Goal: Task Accomplishment & Management: Complete application form

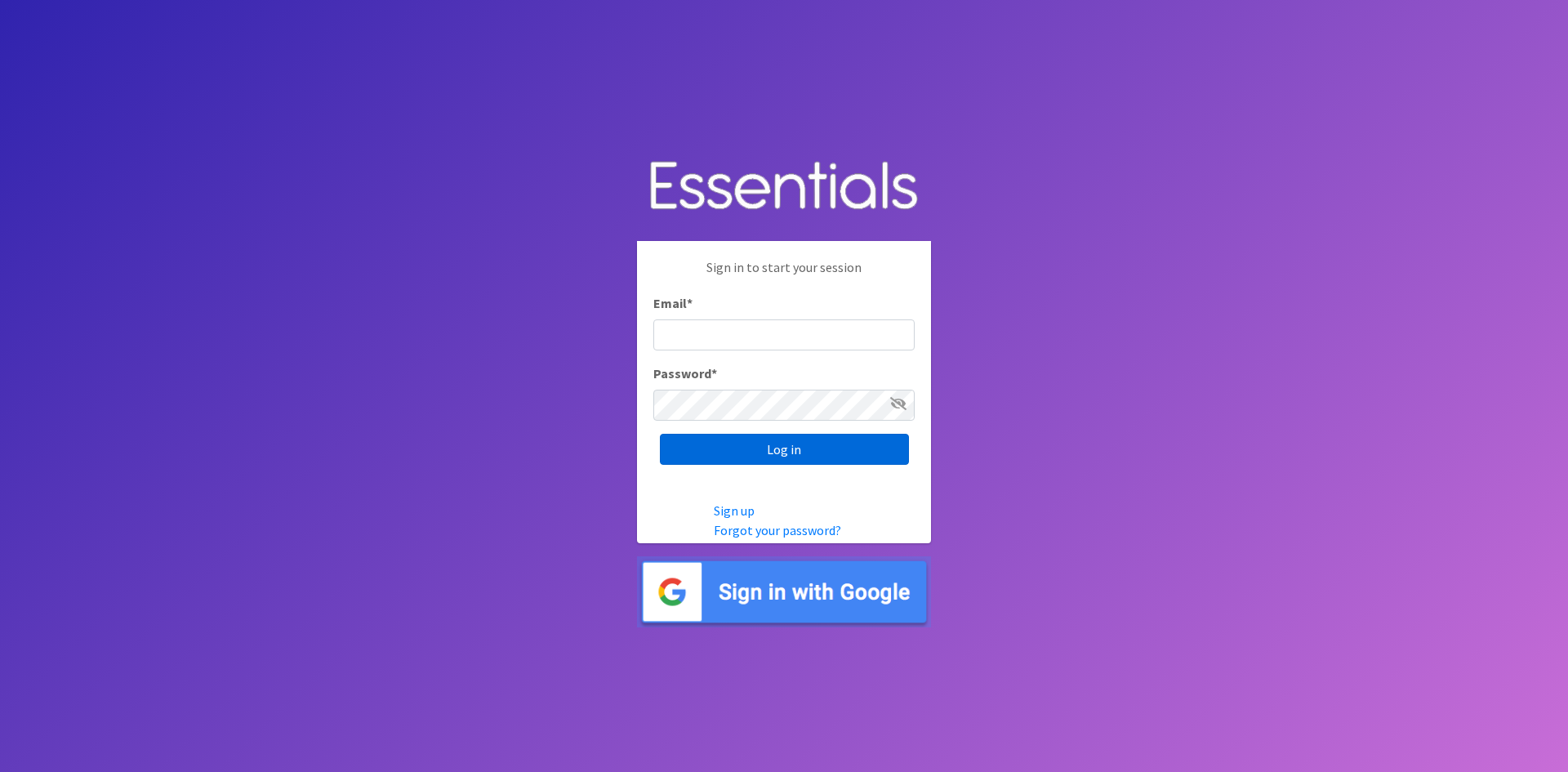
type input "shona.foster@athensareadiapers.com"
click at [811, 448] on input "Log in" at bounding box center [784, 449] width 249 height 31
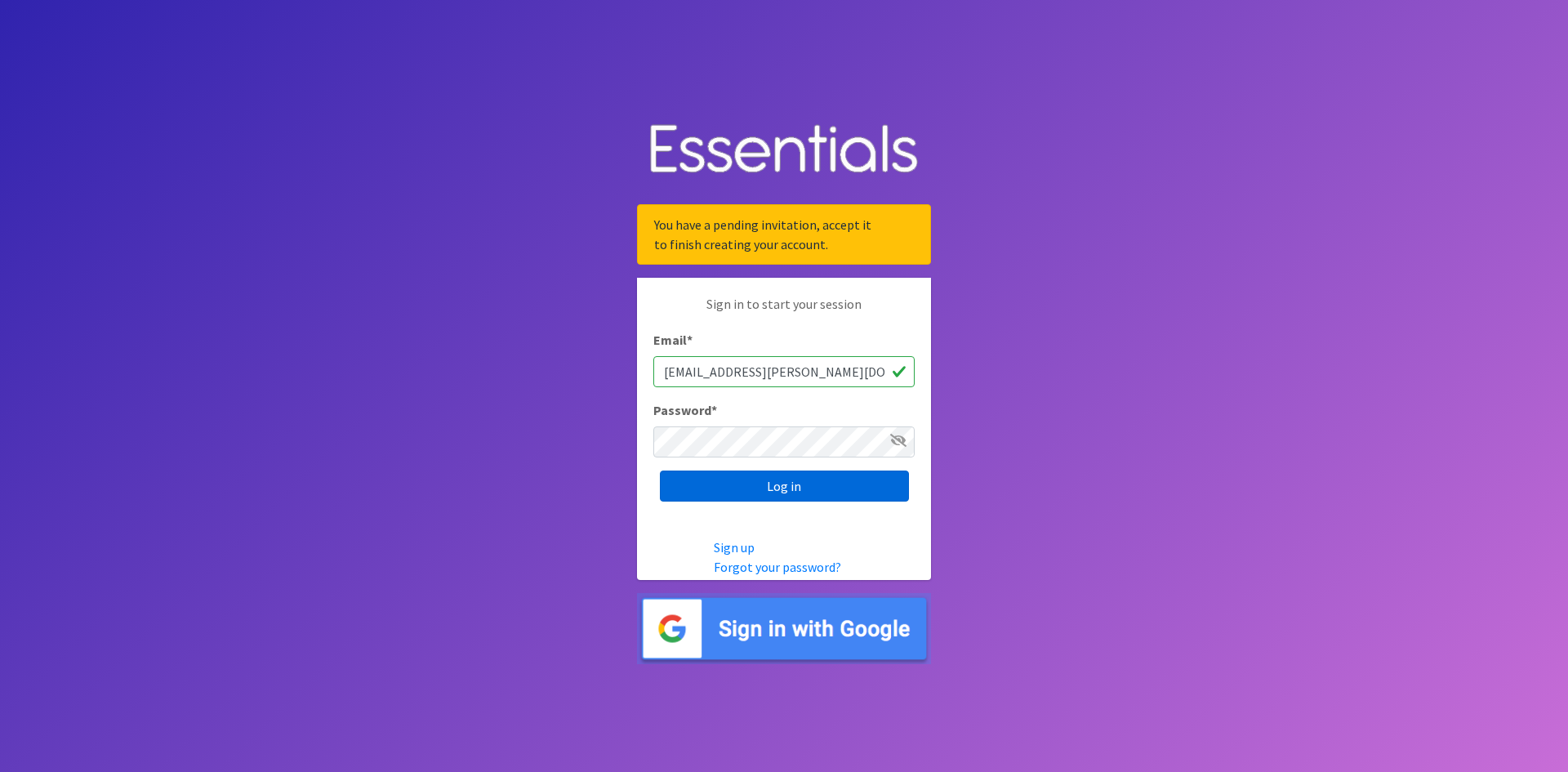
click at [832, 488] on input "Log in" at bounding box center [784, 486] width 249 height 31
click at [835, 631] on img at bounding box center [784, 629] width 294 height 71
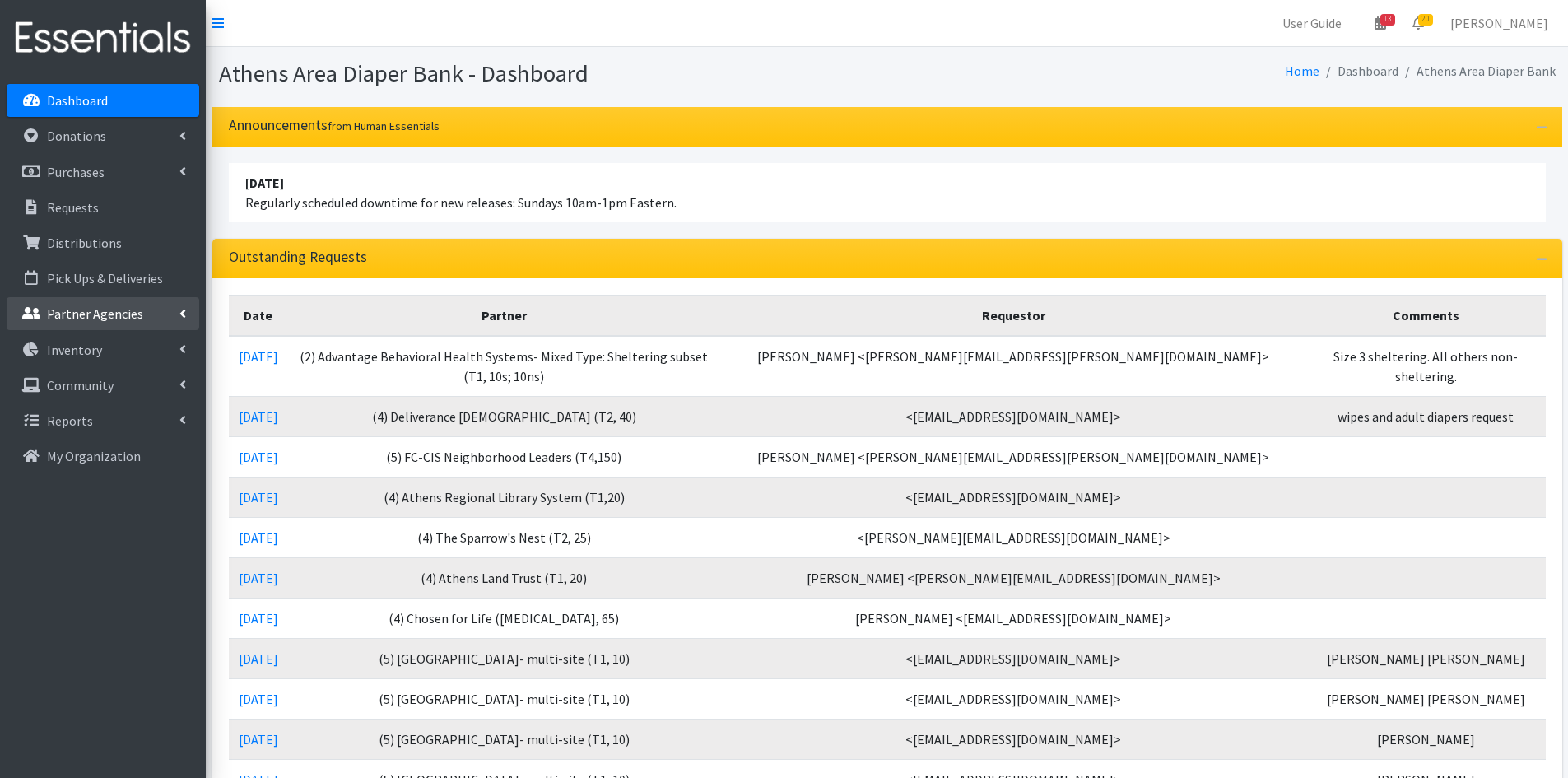
click at [104, 315] on p "Partner Agencies" at bounding box center [95, 313] width 96 height 16
click at [94, 383] on link "Partner Announcement" at bounding box center [103, 385] width 193 height 33
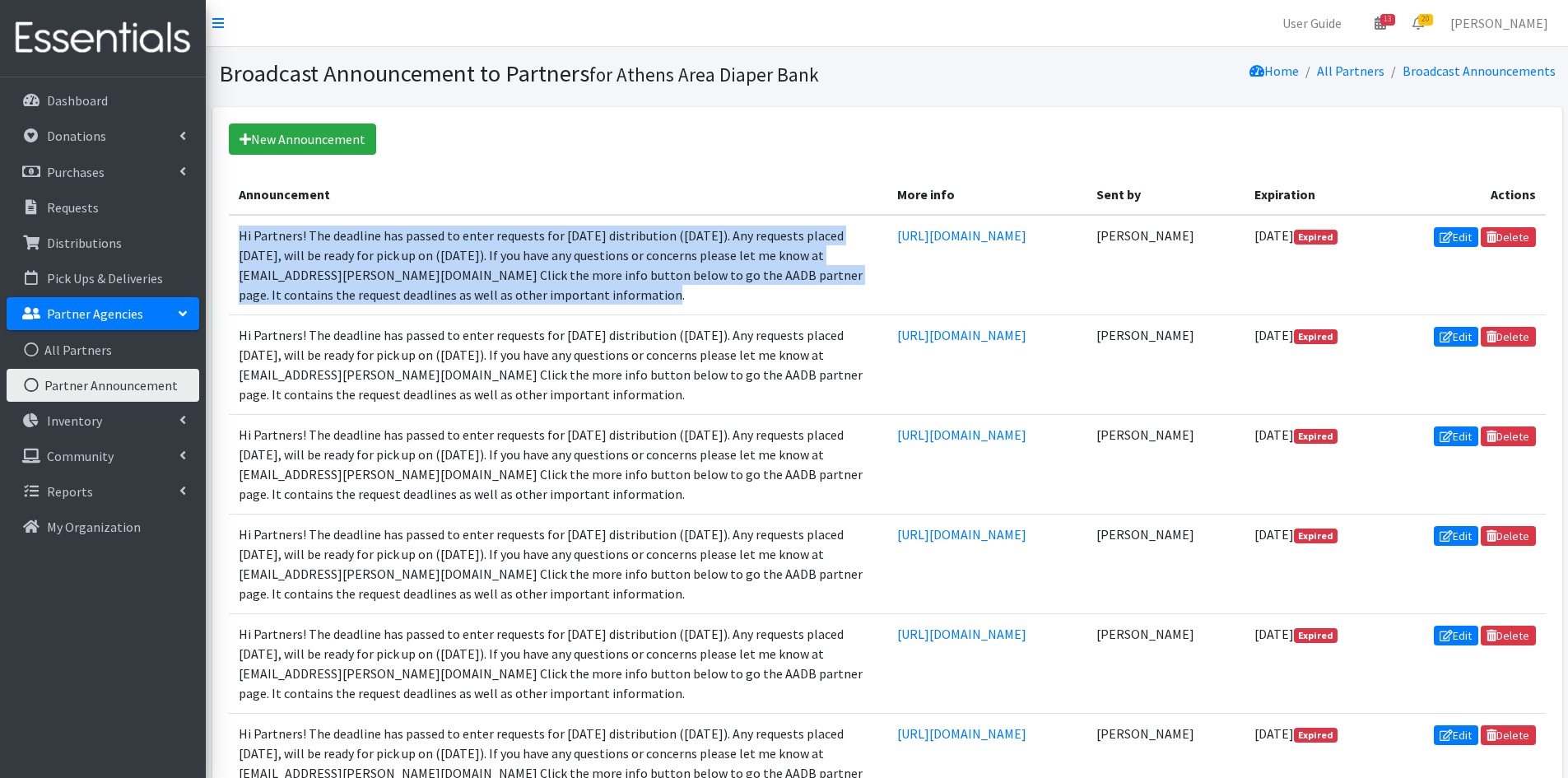
drag, startPoint x: 569, startPoint y: 292, endPoint x: 235, endPoint y: 237, distance: 338.5
click at [235, 237] on td "Hi Partners! The deadline has passed to enter requests for [DATE] distribution …" at bounding box center [558, 265] width 658 height 101
copy td "Hi Partners! The deadline has passed to enter requests for [DATE] distribution …"
click at [329, 136] on link "New Announcement" at bounding box center [302, 138] width 147 height 31
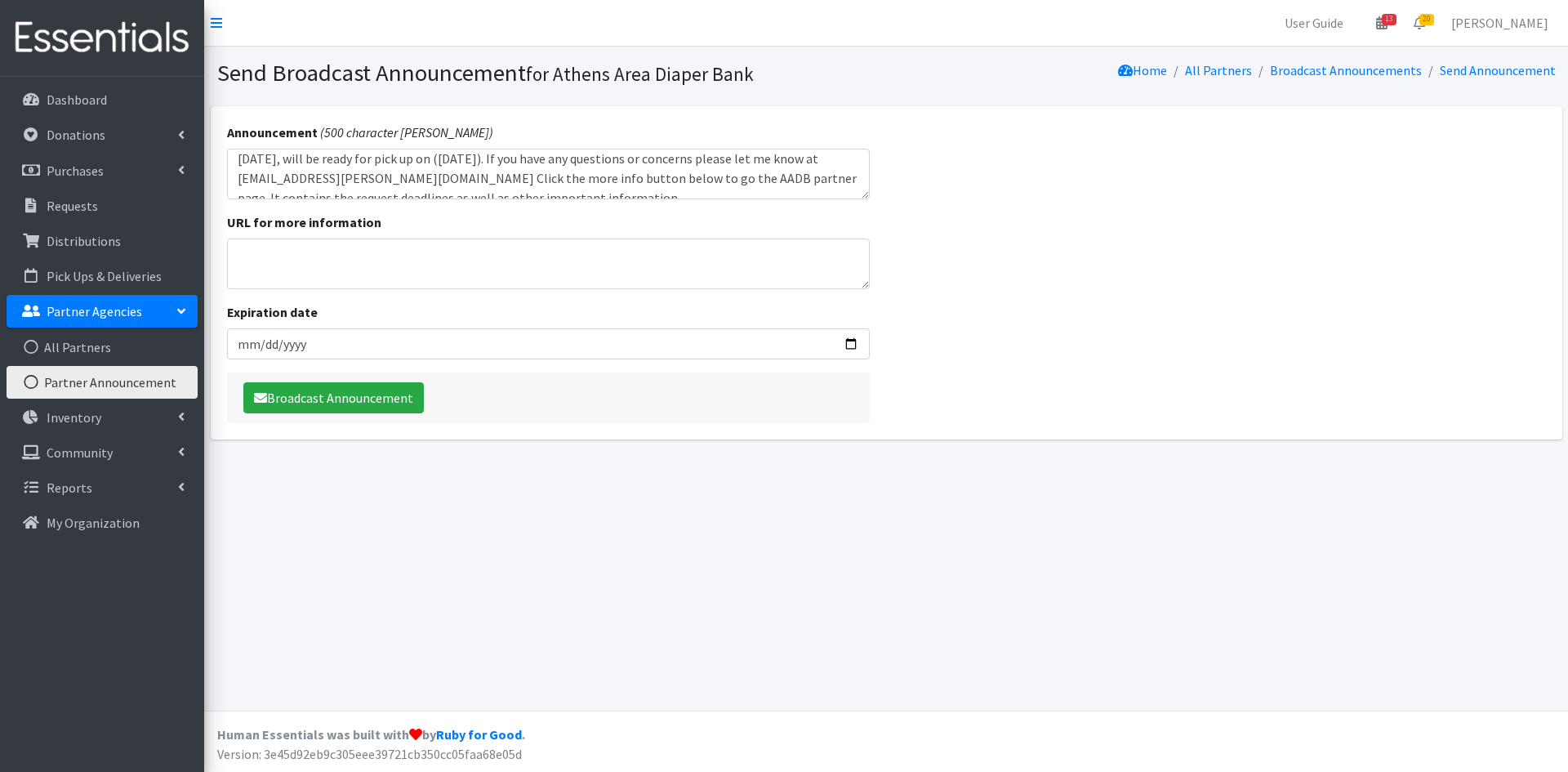
scroll to position [39, 0]
type textarea "Hi Partners! The deadline has passed to enter requests for [DATE] distribution …"
click at [304, 271] on textarea "URL for more information" at bounding box center [549, 264] width 644 height 50
paste textarea "[URL][DOMAIN_NAME]"
type textarea "[URL][DOMAIN_NAME]"
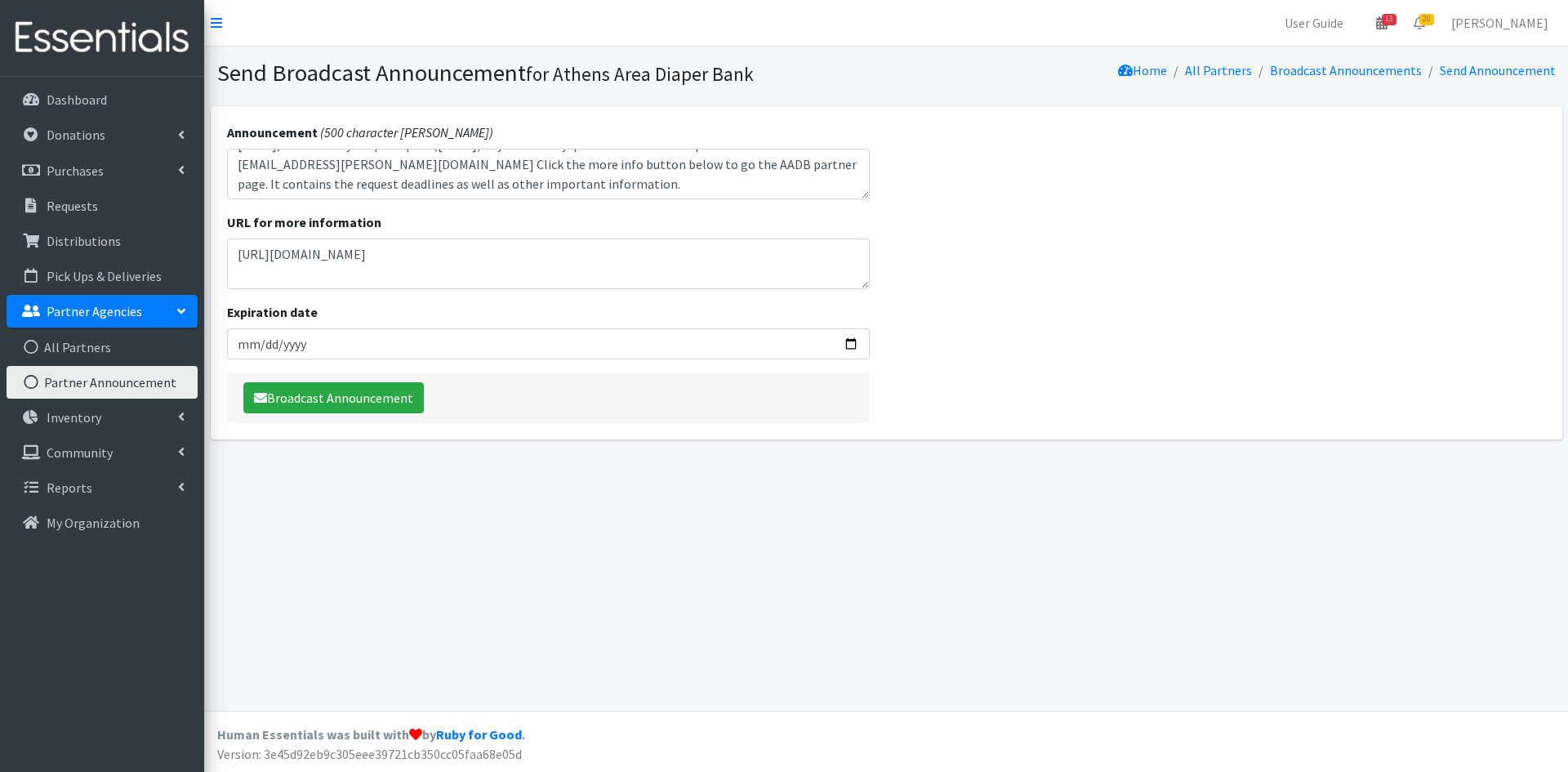
click at [364, 361] on div "Announcement (500 character max) Hi Partners! The deadline has passed to enter …" at bounding box center [549, 273] width 677 height 334
click at [850, 343] on input "Expiration date" at bounding box center [549, 343] width 644 height 31
type input "[DATE]"
click at [329, 401] on button "Broadcast Announcement" at bounding box center [334, 397] width 180 height 31
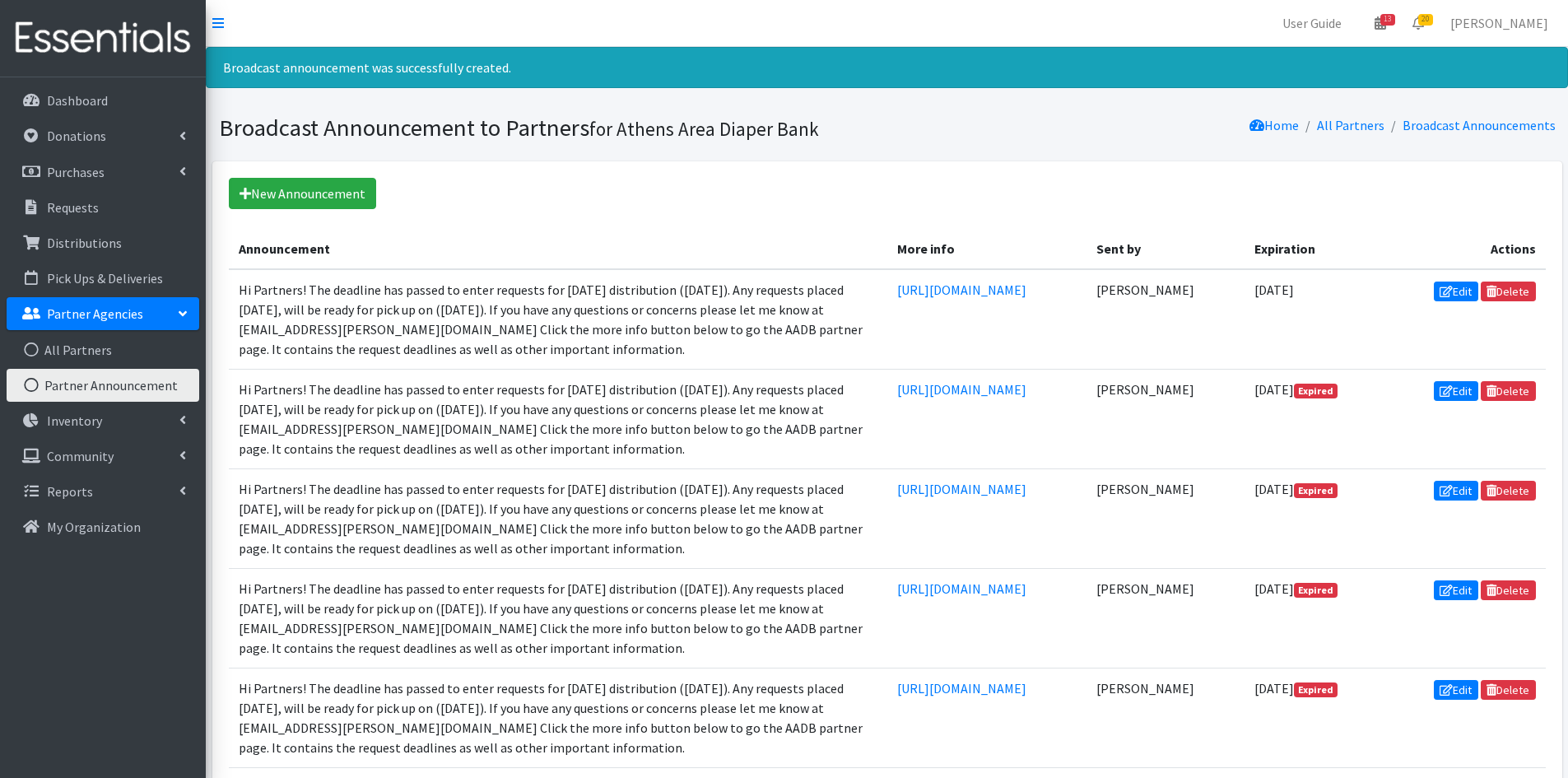
click at [81, 83] on div "Dashboard Donations All Donations New Donation Purchases All Purchases [GEOGRAP…" at bounding box center [103, 443] width 206 height 731
click at [77, 105] on p "Dashboard" at bounding box center [77, 100] width 61 height 16
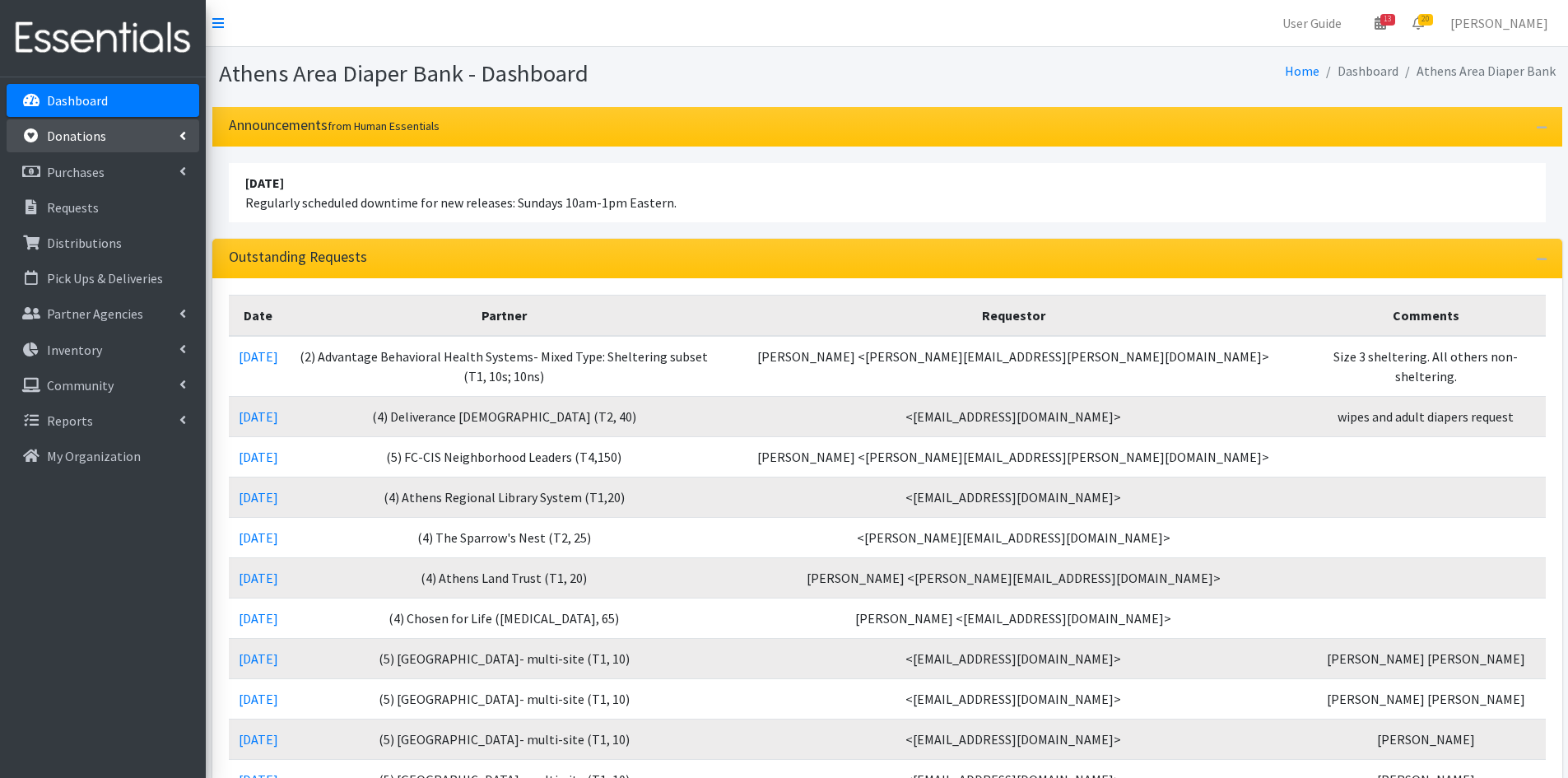
click at [94, 135] on p "Donations" at bounding box center [76, 135] width 59 height 16
click at [94, 178] on link "All Donations" at bounding box center [103, 171] width 193 height 33
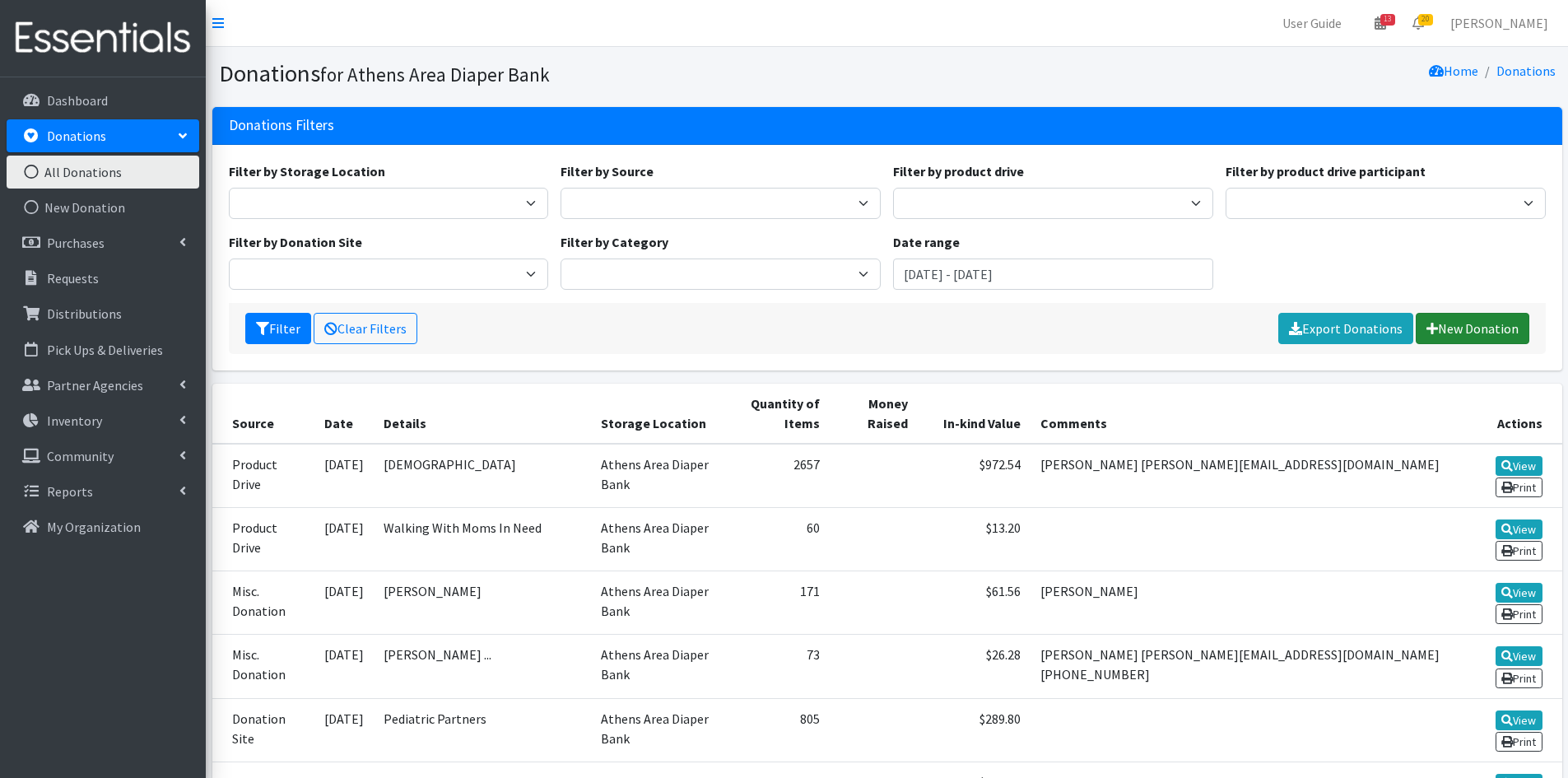
click at [1469, 325] on link "New Donation" at bounding box center [1473, 328] width 114 height 31
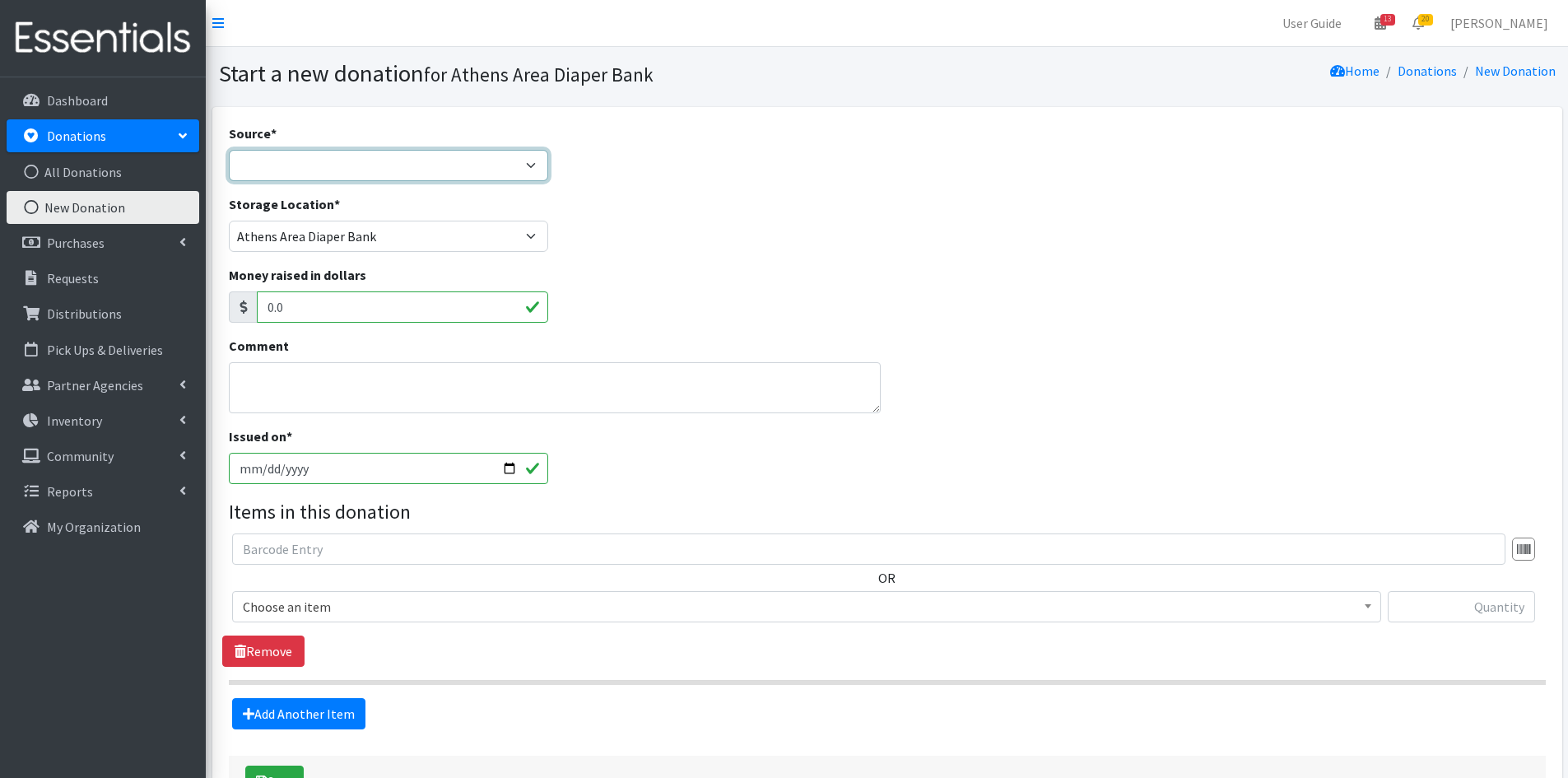
click at [415, 154] on select "Product Drive Manufacturer Donation Site Misc. Donation" at bounding box center [389, 165] width 320 height 31
select select "Product Drive"
click at [229, 150] on select "Product Drive Manufacturer Donation Site Misc. Donation" at bounding box center [389, 165] width 320 height 31
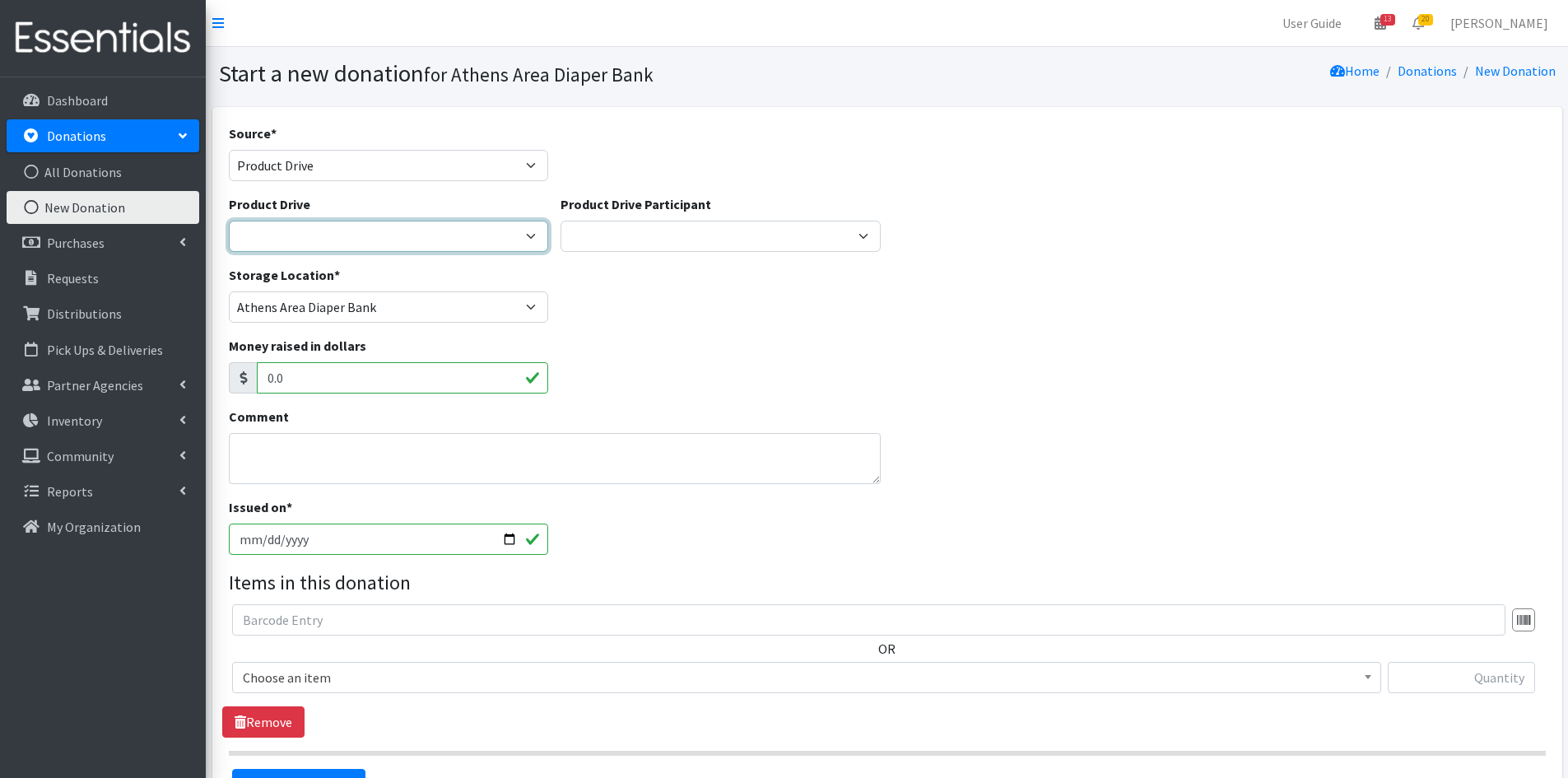
click at [333, 239] on select "ACAD Preschool Alstory & Bird Apple Tree Prep Arrow Preschool Ashford Aesthtics…" at bounding box center [389, 235] width 320 height 31
select select "2958"
click at [229, 220] on select "ACAD Preschool Alstory & Bird Apple Tree Prep Arrow Preschool Ashford Aesthtics…" at bounding box center [389, 235] width 320 height 31
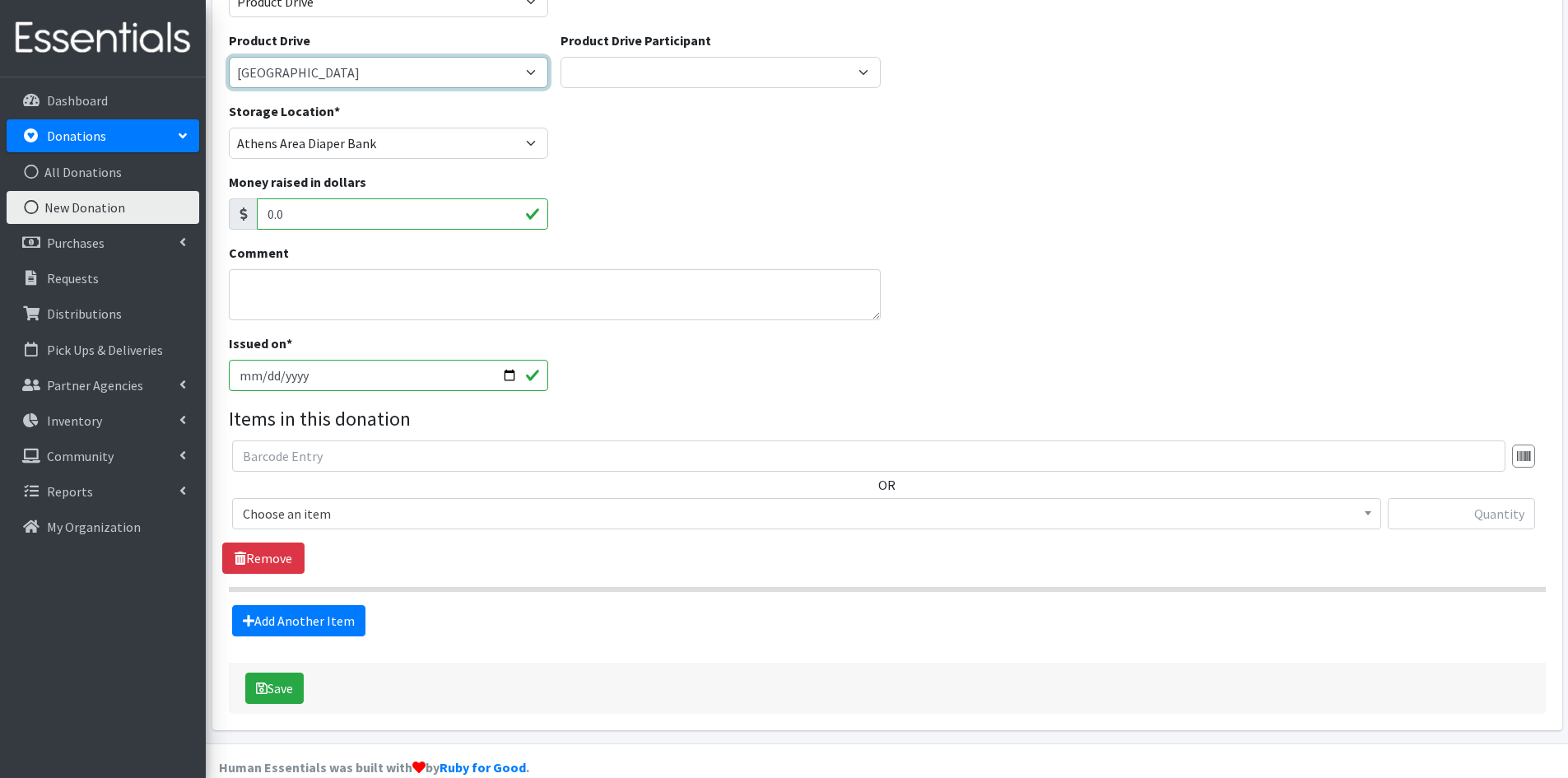
scroll to position [165, 0]
click at [535, 517] on span "Choose an item" at bounding box center [807, 512] width 1128 height 23
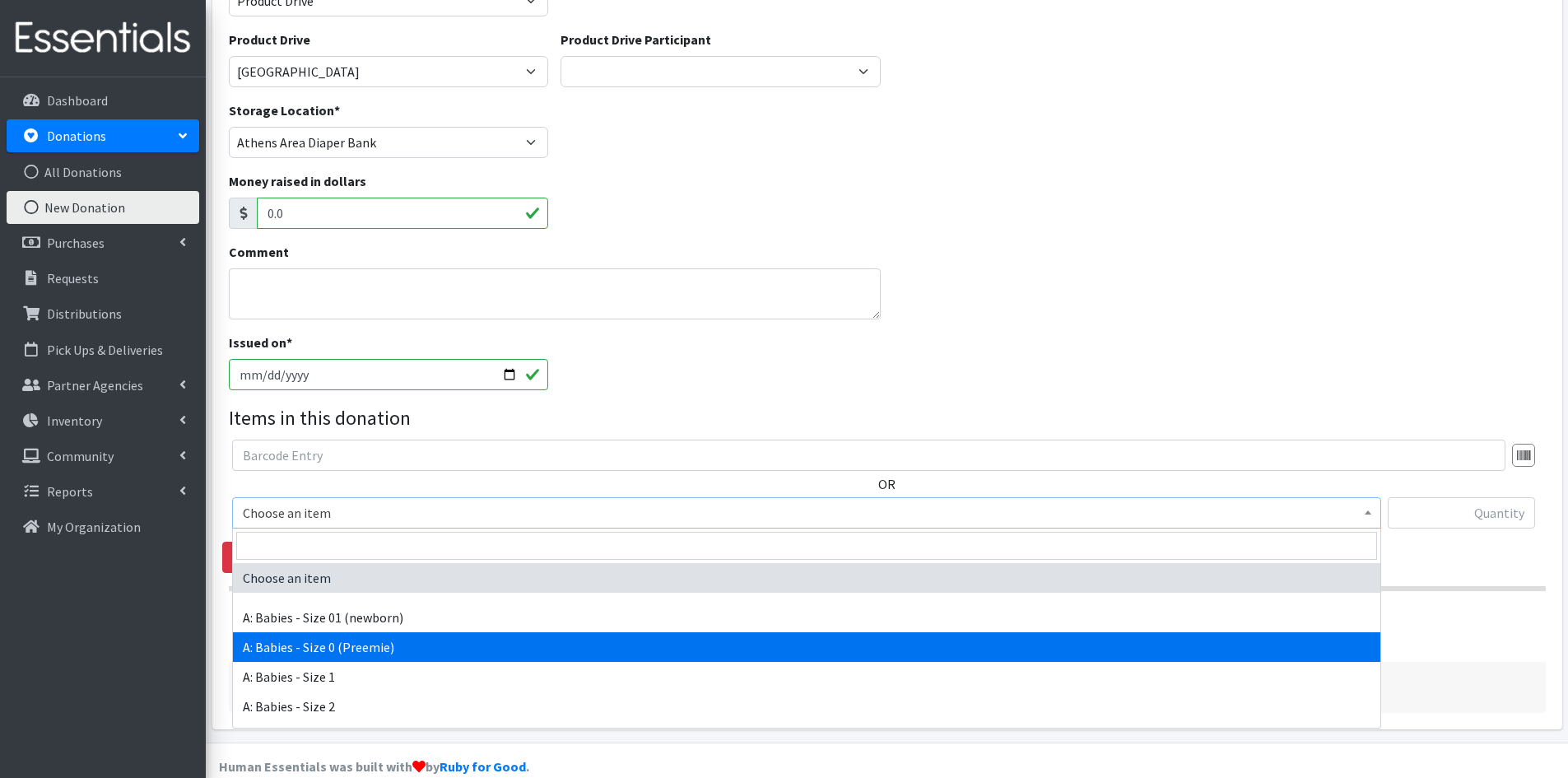
select select "5600"
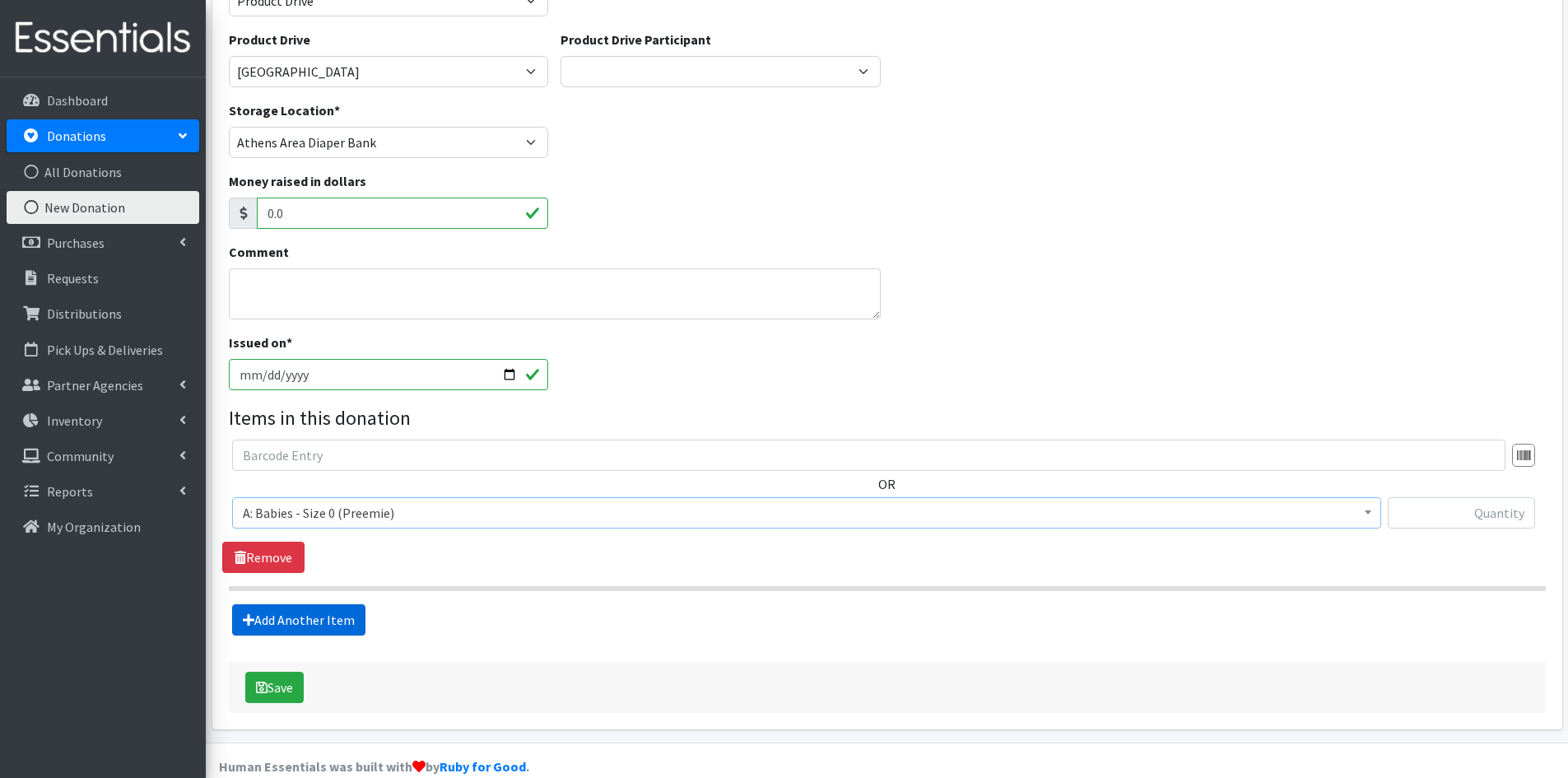
click at [332, 615] on link "Add Another Item" at bounding box center [299, 620] width 134 height 31
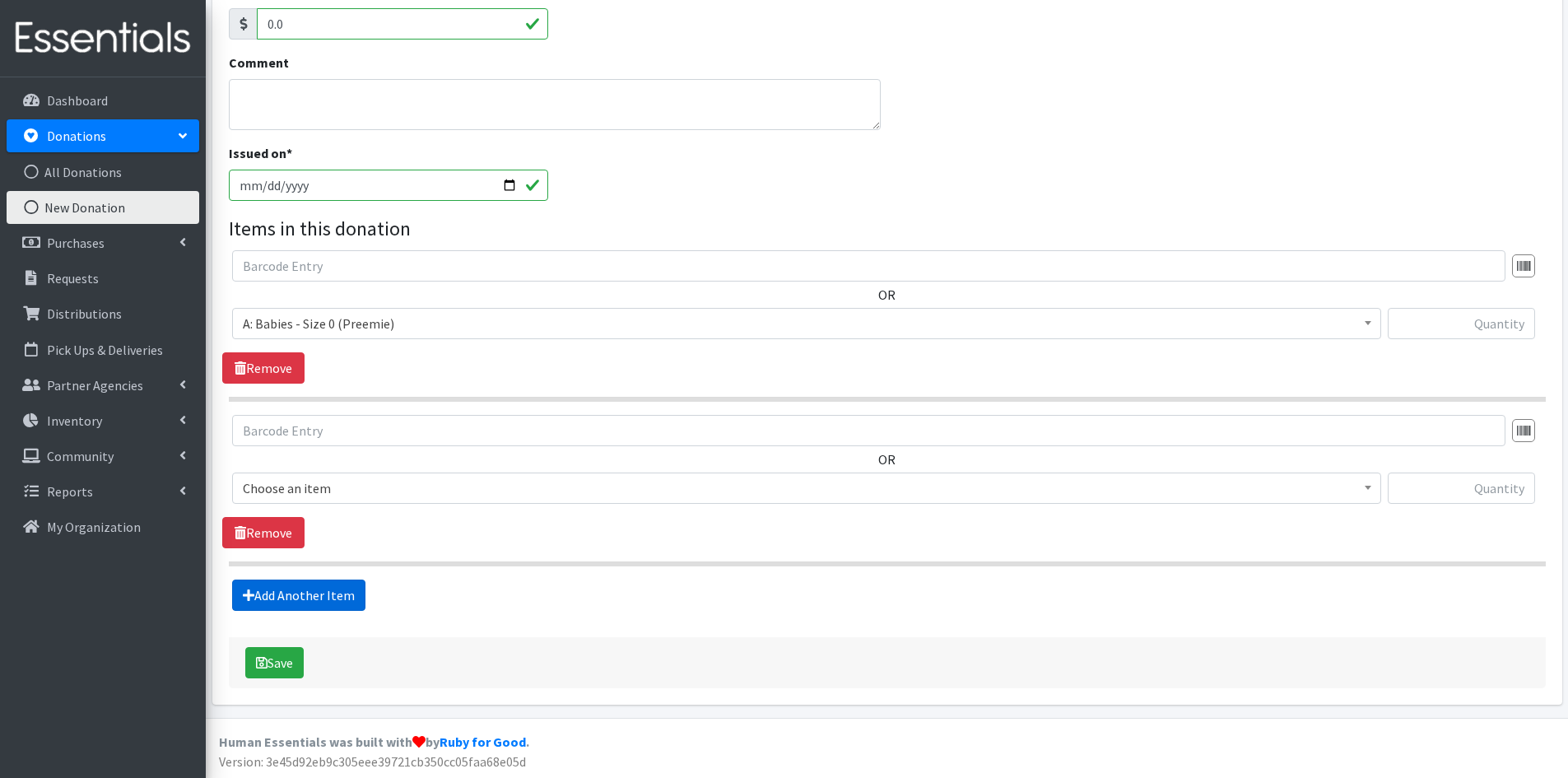
scroll to position [356, 0]
click at [426, 494] on span "Choose an item" at bounding box center [807, 486] width 1128 height 23
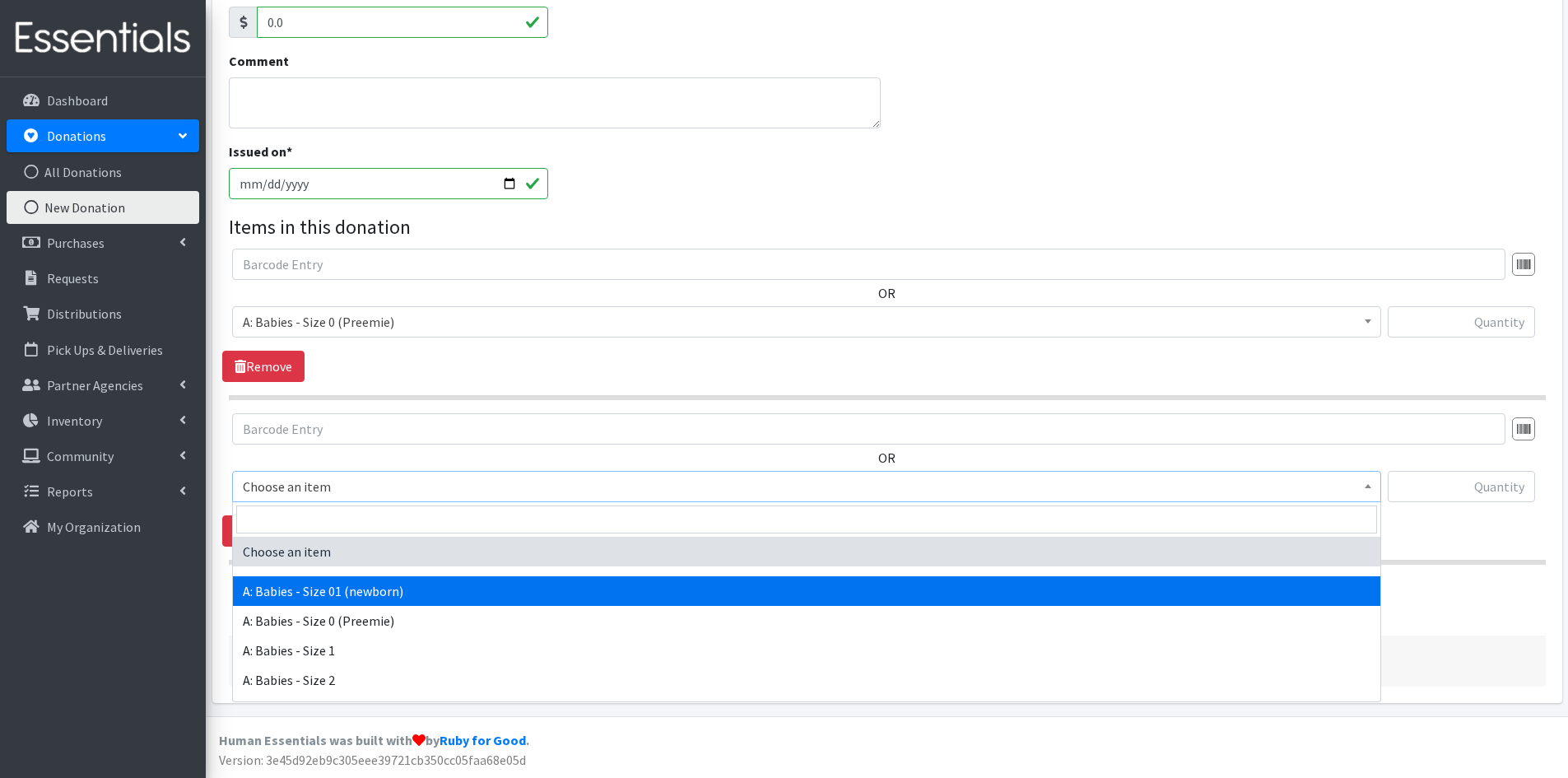
select select "5610"
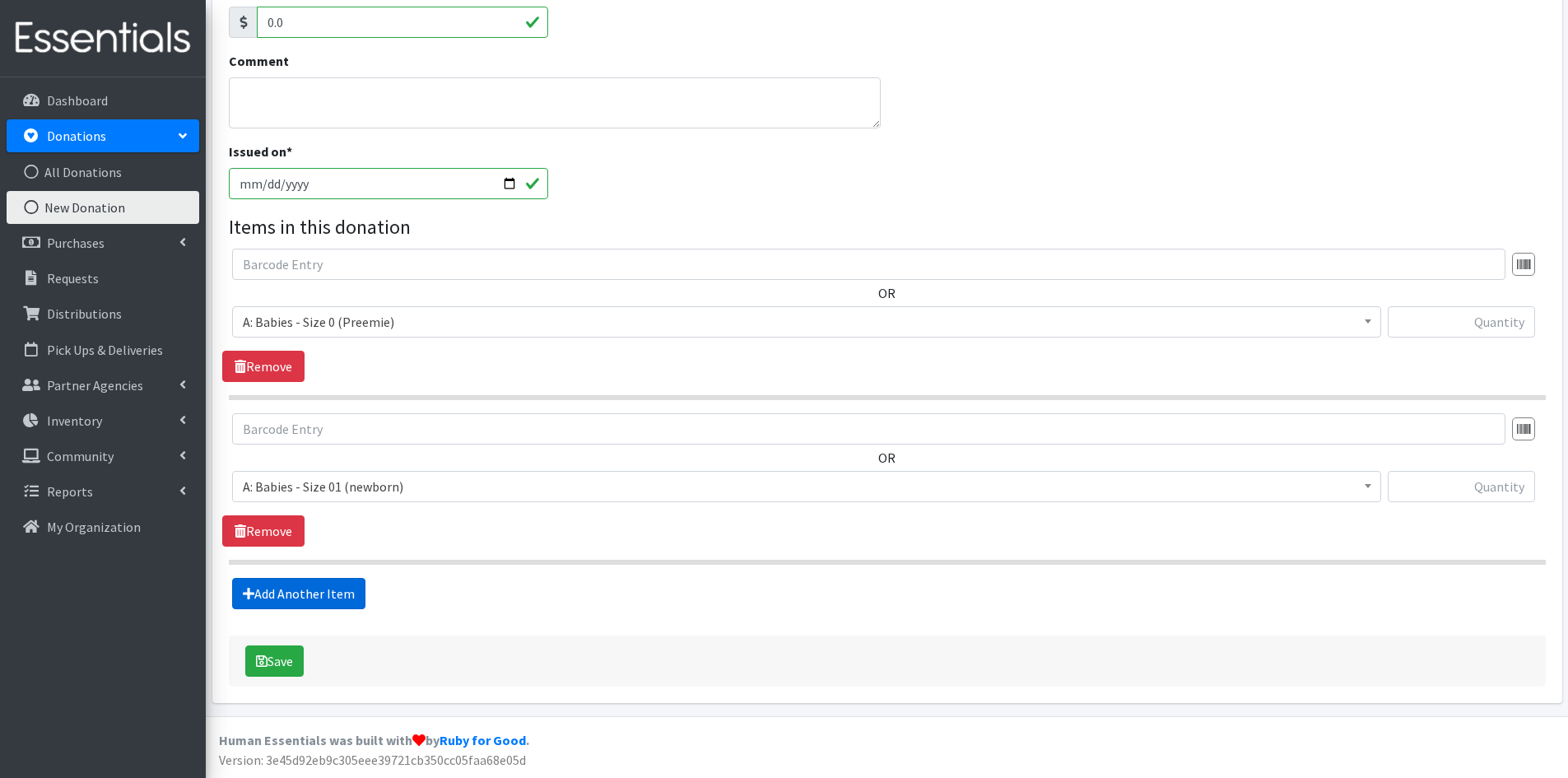
click at [325, 591] on link "Add Another Item" at bounding box center [299, 593] width 134 height 31
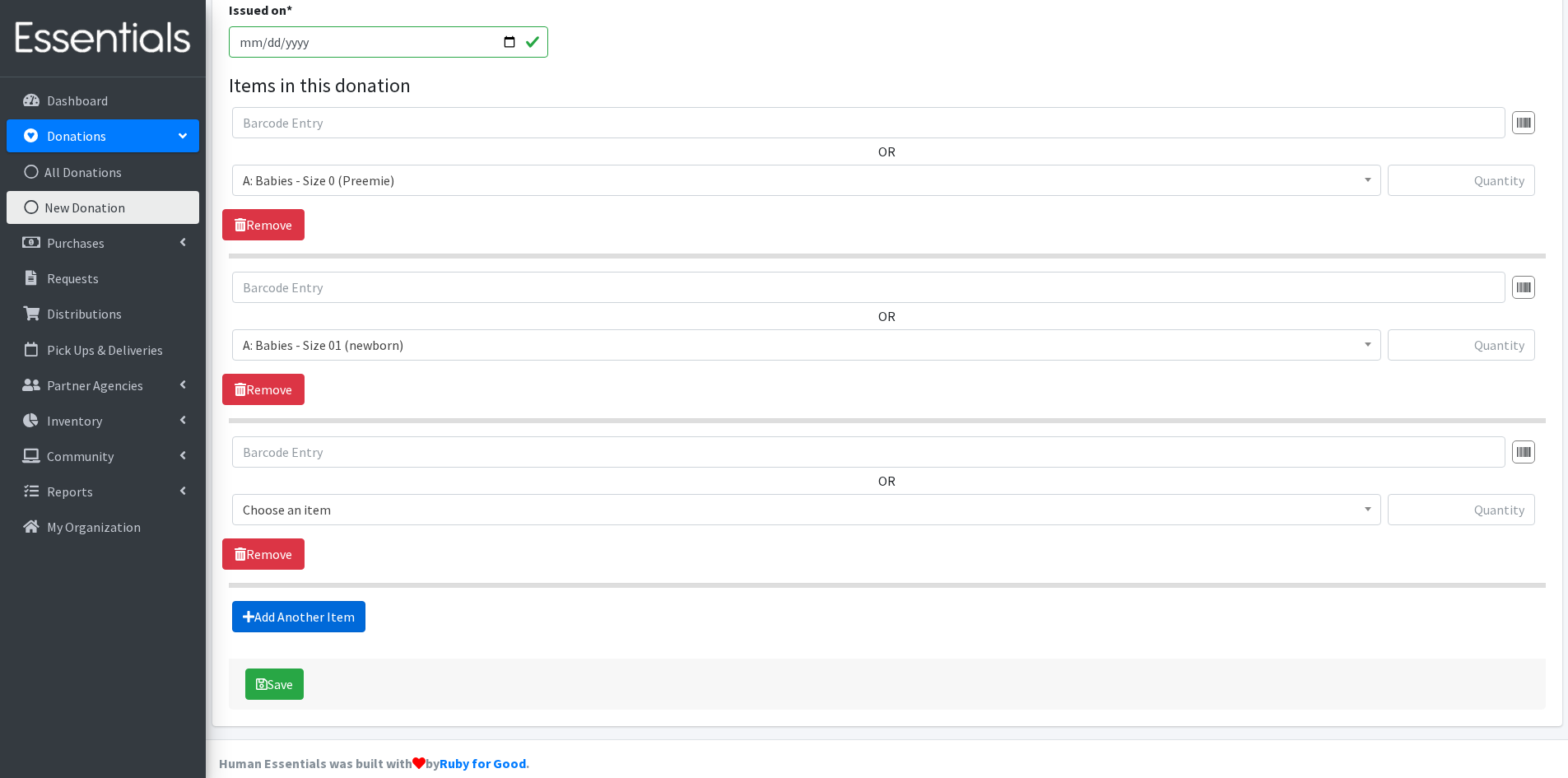
scroll to position [520, 0]
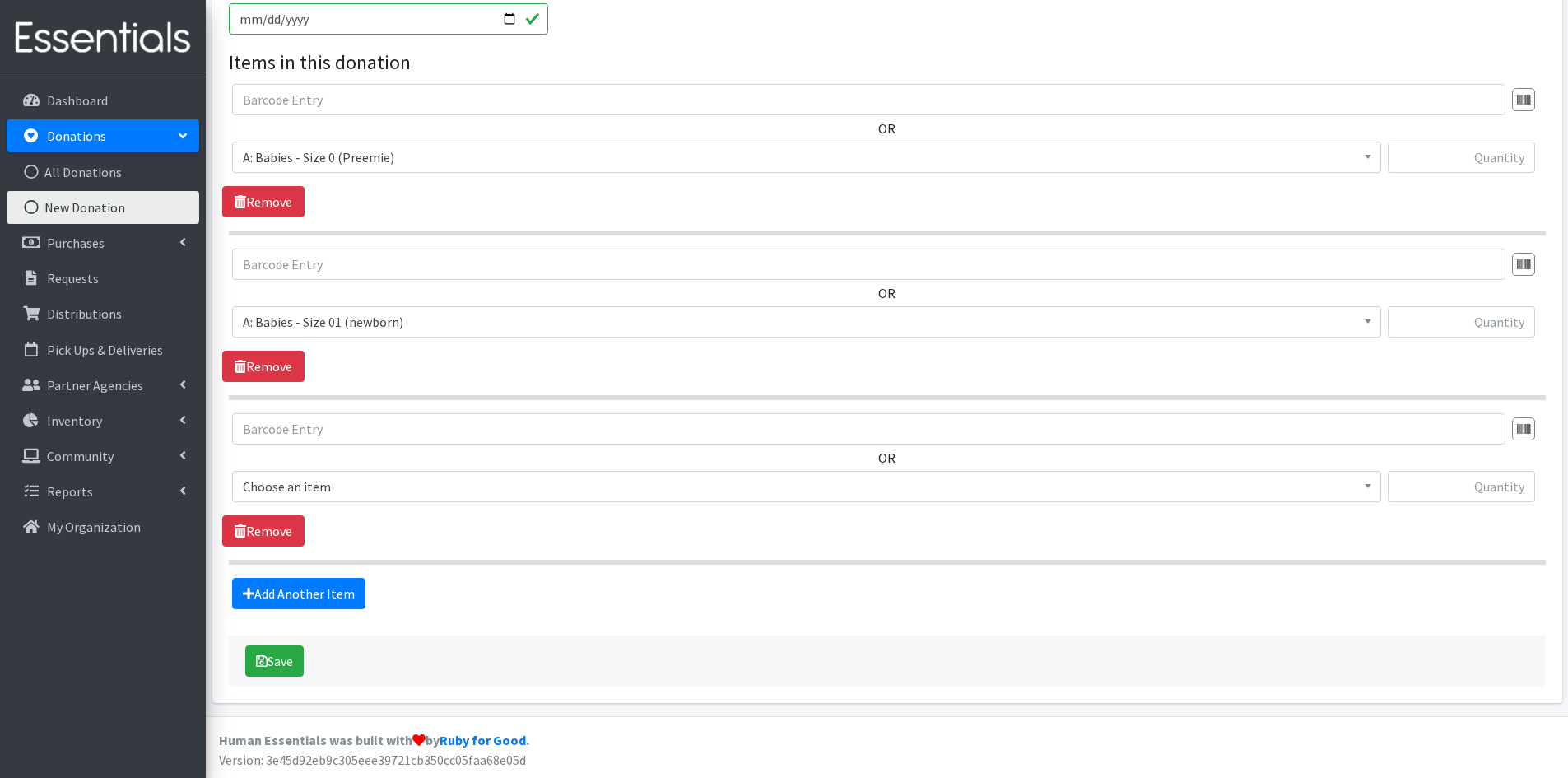
click at [432, 481] on span "Choose an item" at bounding box center [807, 486] width 1128 height 23
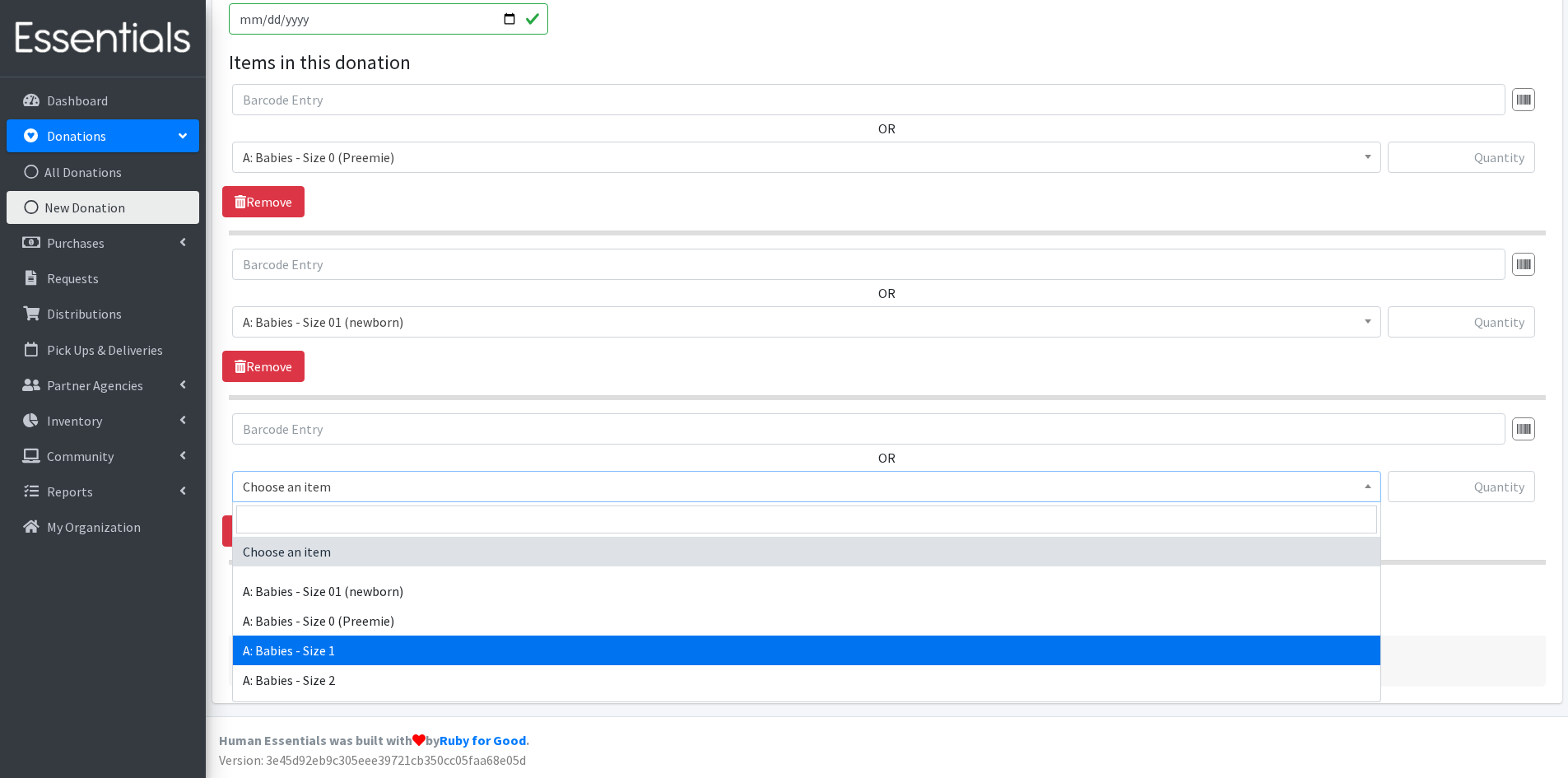
select select "5611"
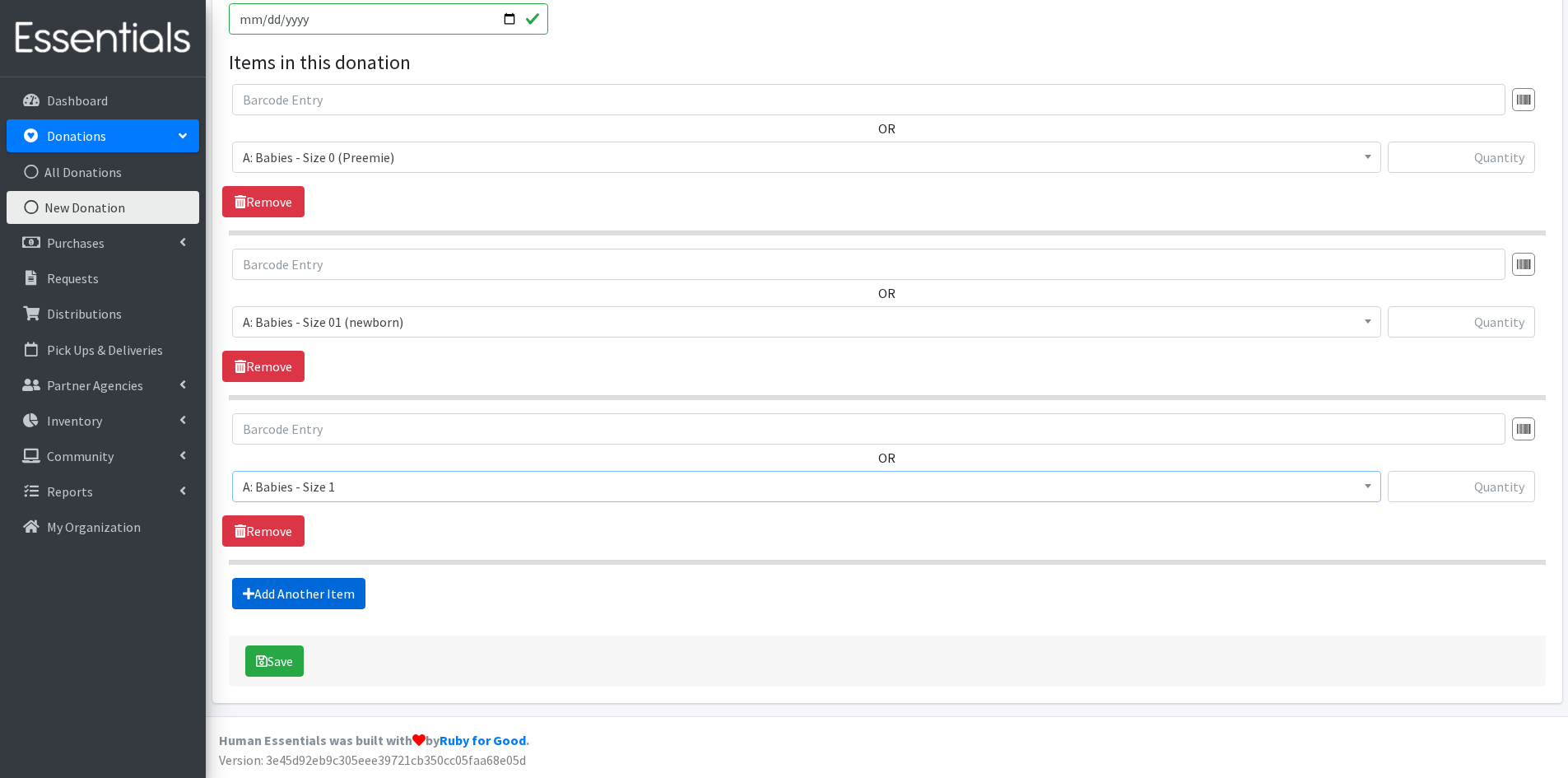
click at [343, 592] on link "Add Another Item" at bounding box center [299, 593] width 134 height 31
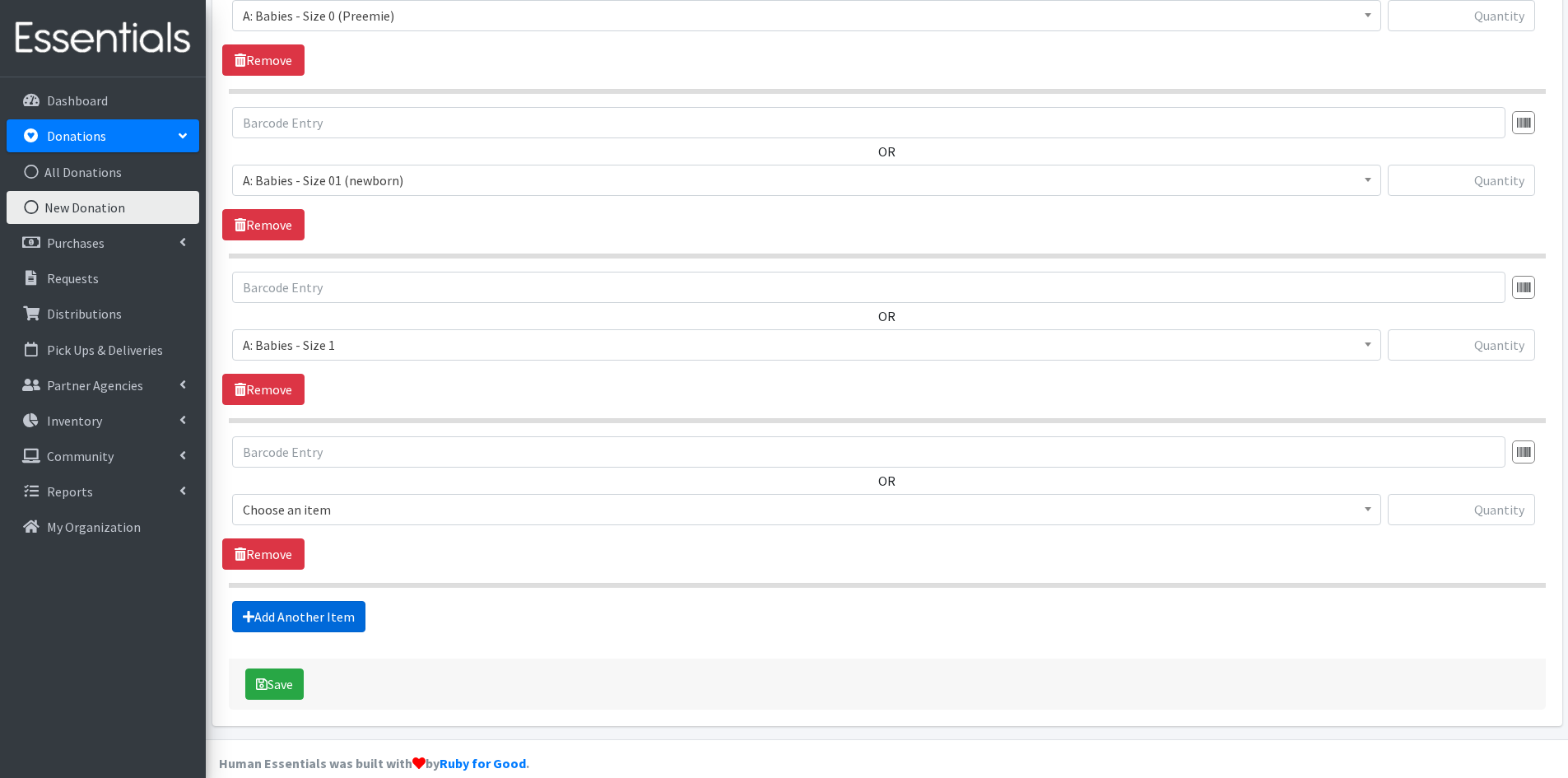
scroll to position [685, 0]
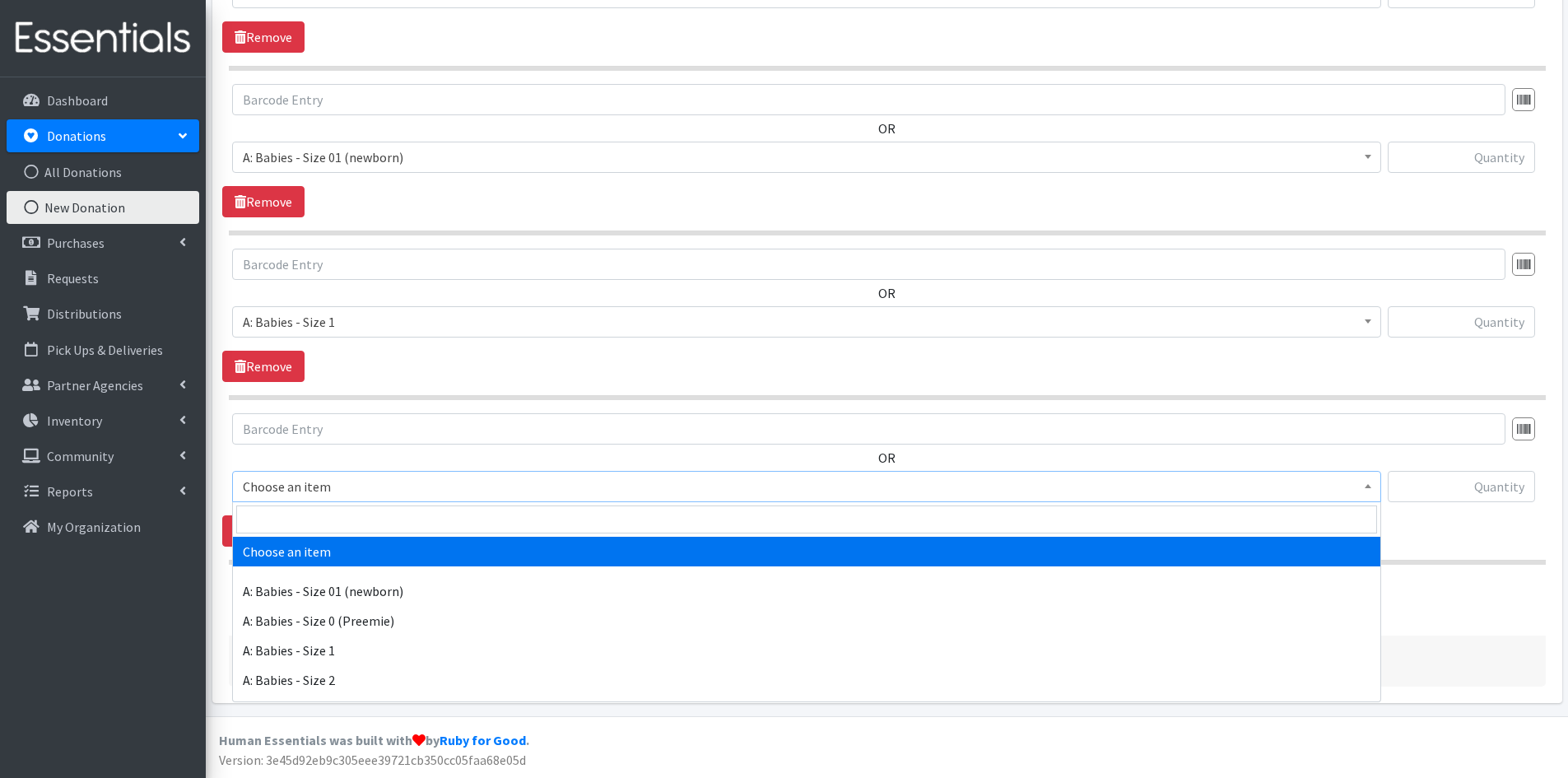
click at [409, 489] on span "Choose an item" at bounding box center [807, 486] width 1128 height 23
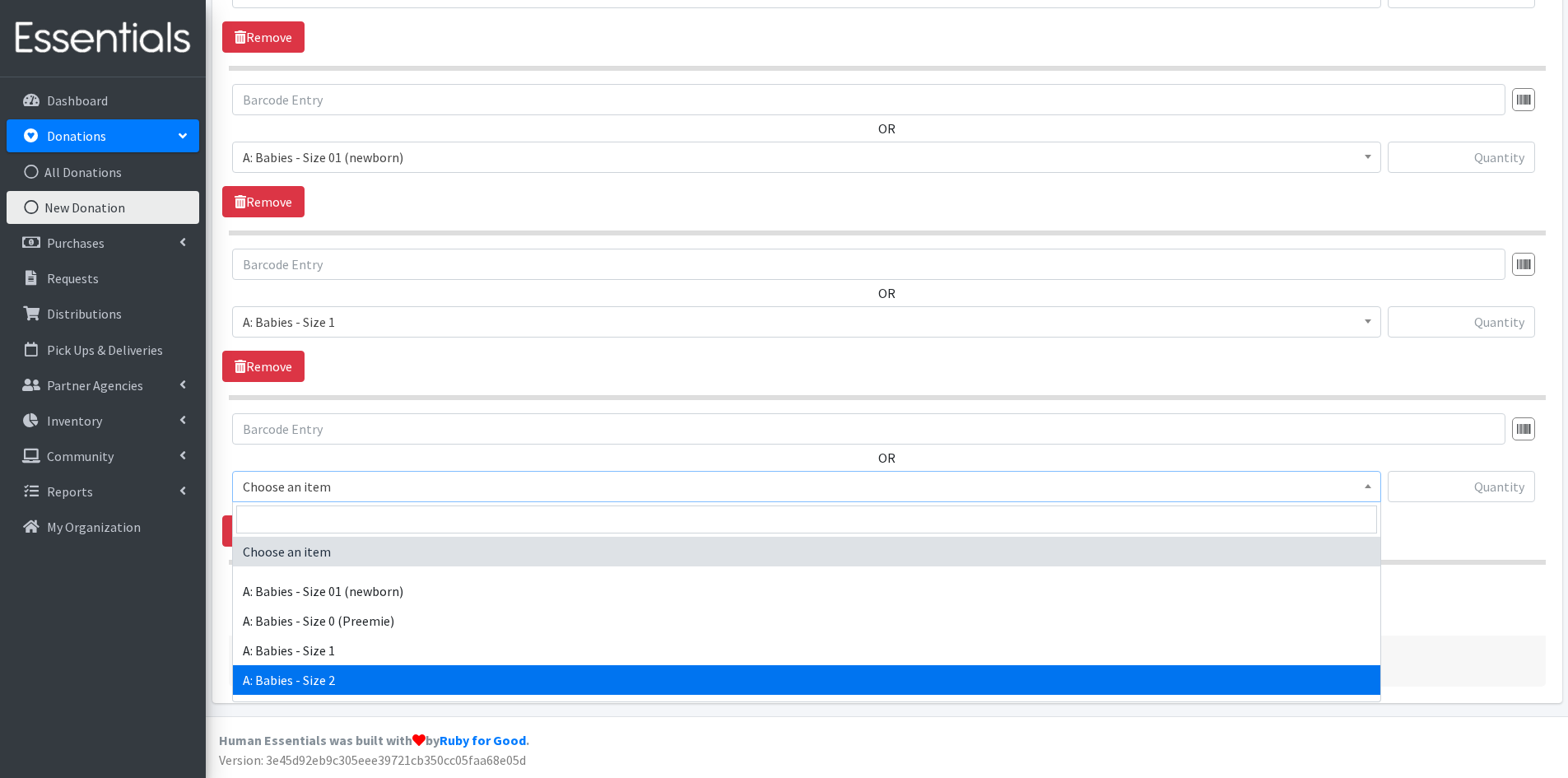
select select "5612"
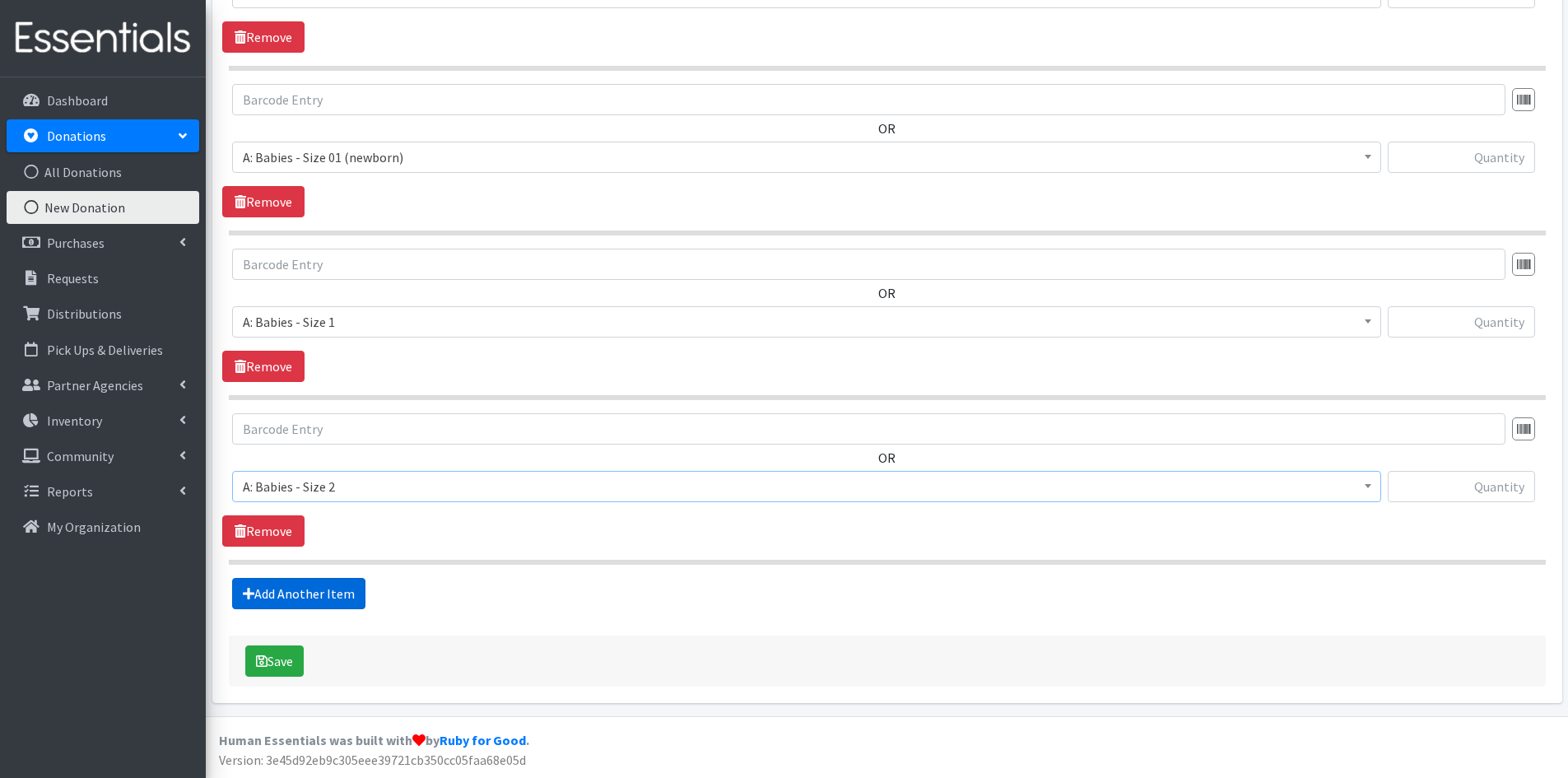
click at [331, 586] on link "Add Another Item" at bounding box center [299, 593] width 134 height 31
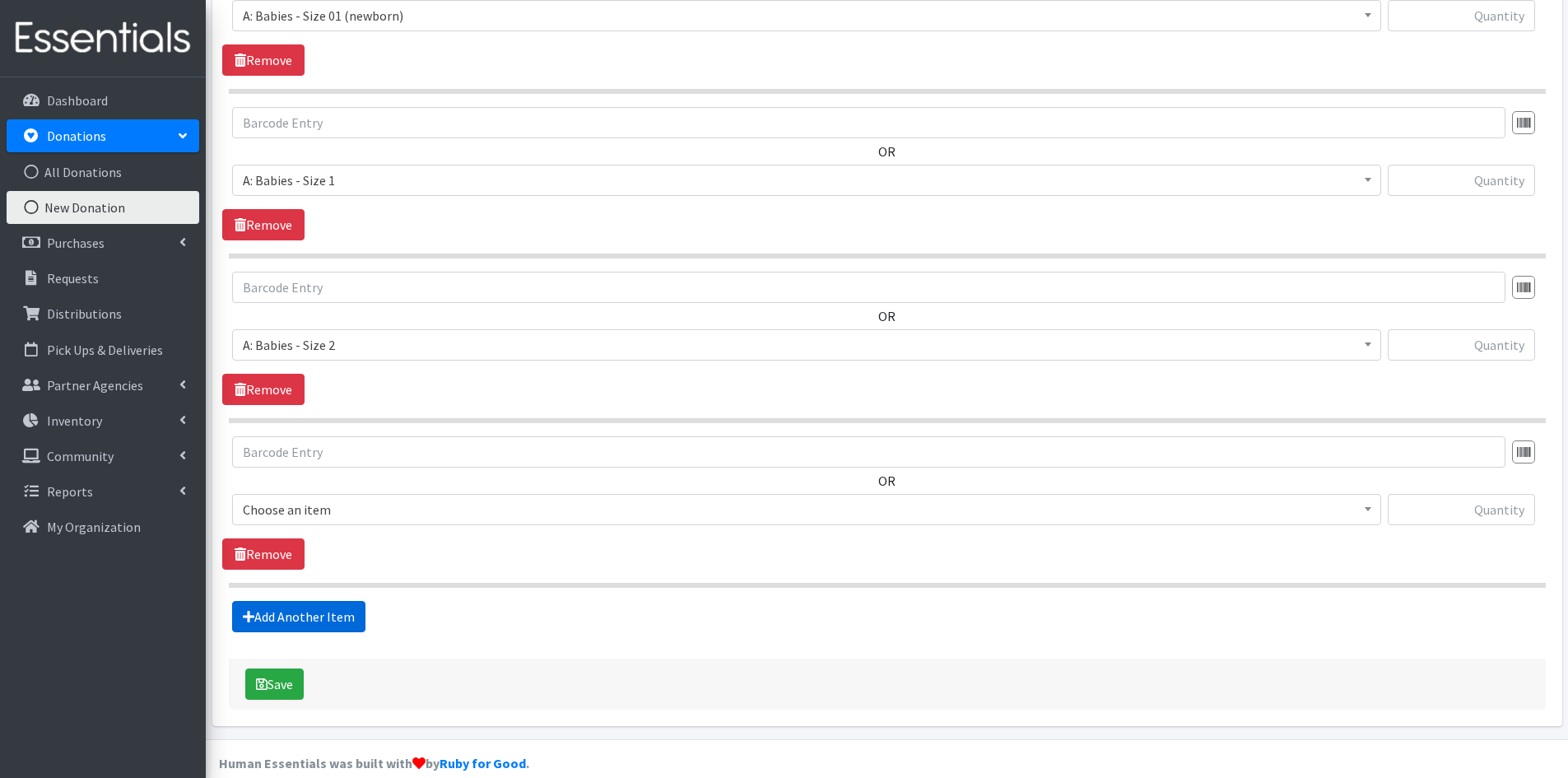
scroll to position [850, 0]
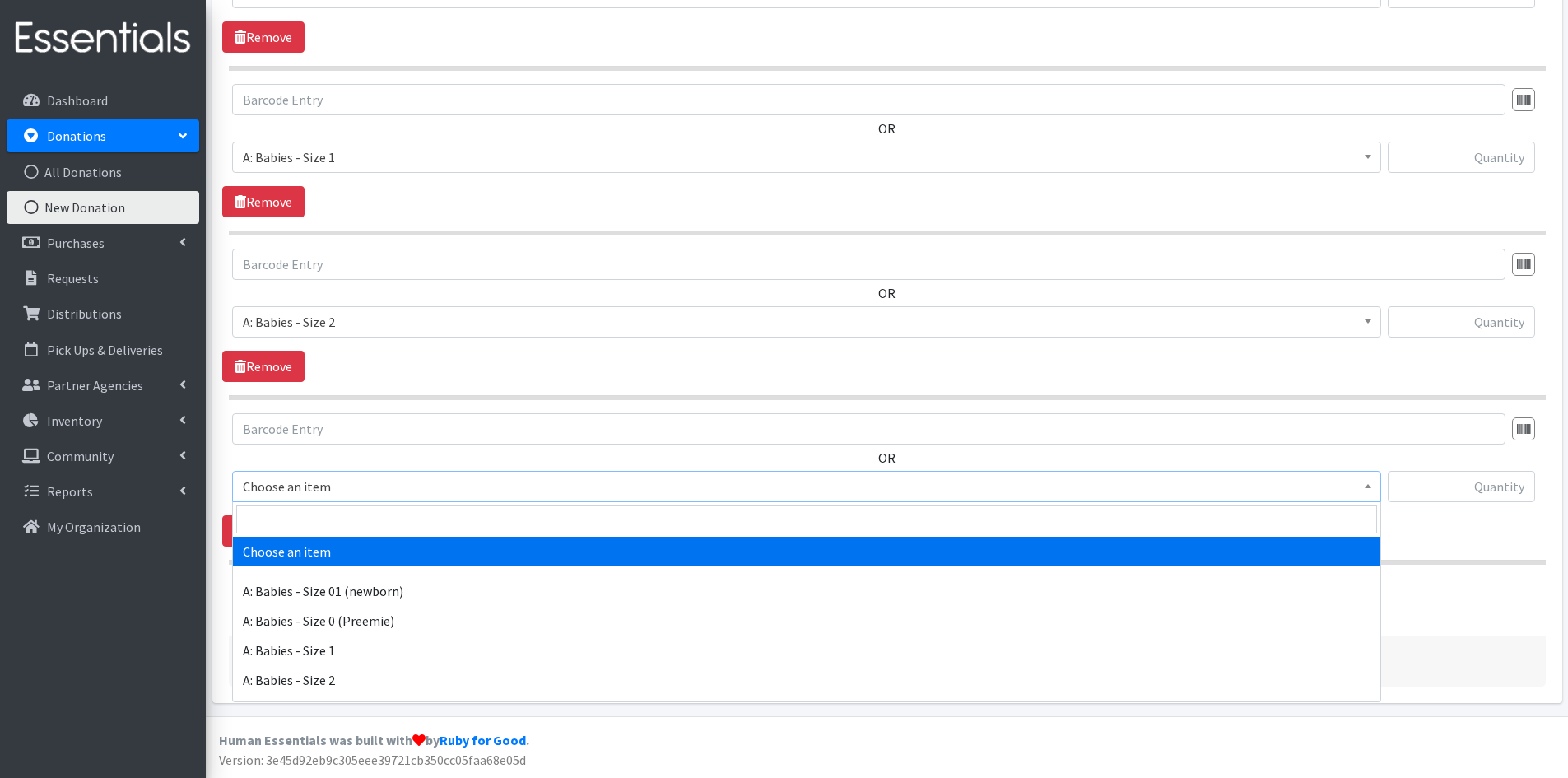
click at [400, 475] on span "Choose an item" at bounding box center [807, 486] width 1128 height 23
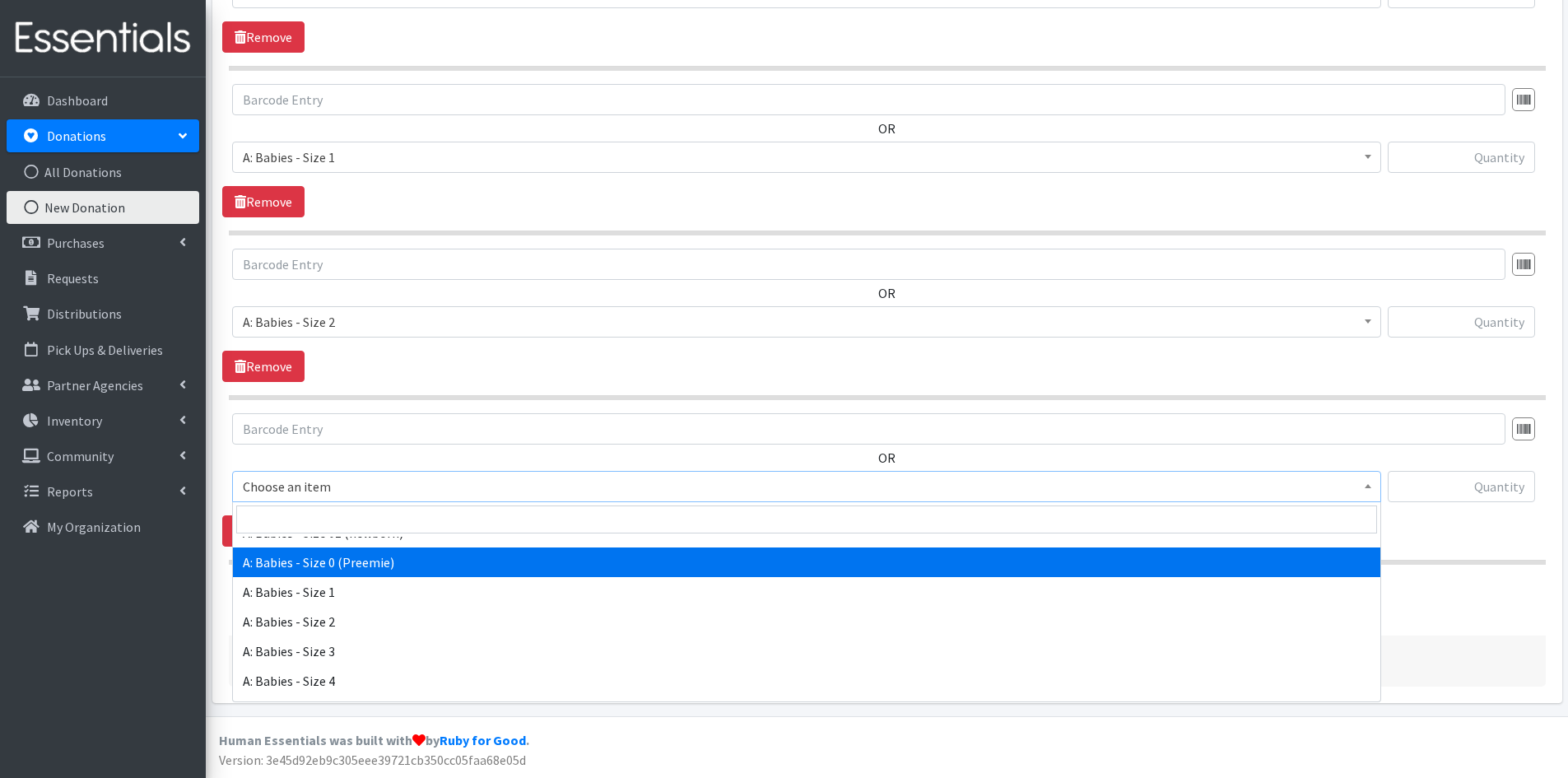
scroll to position [165, 0]
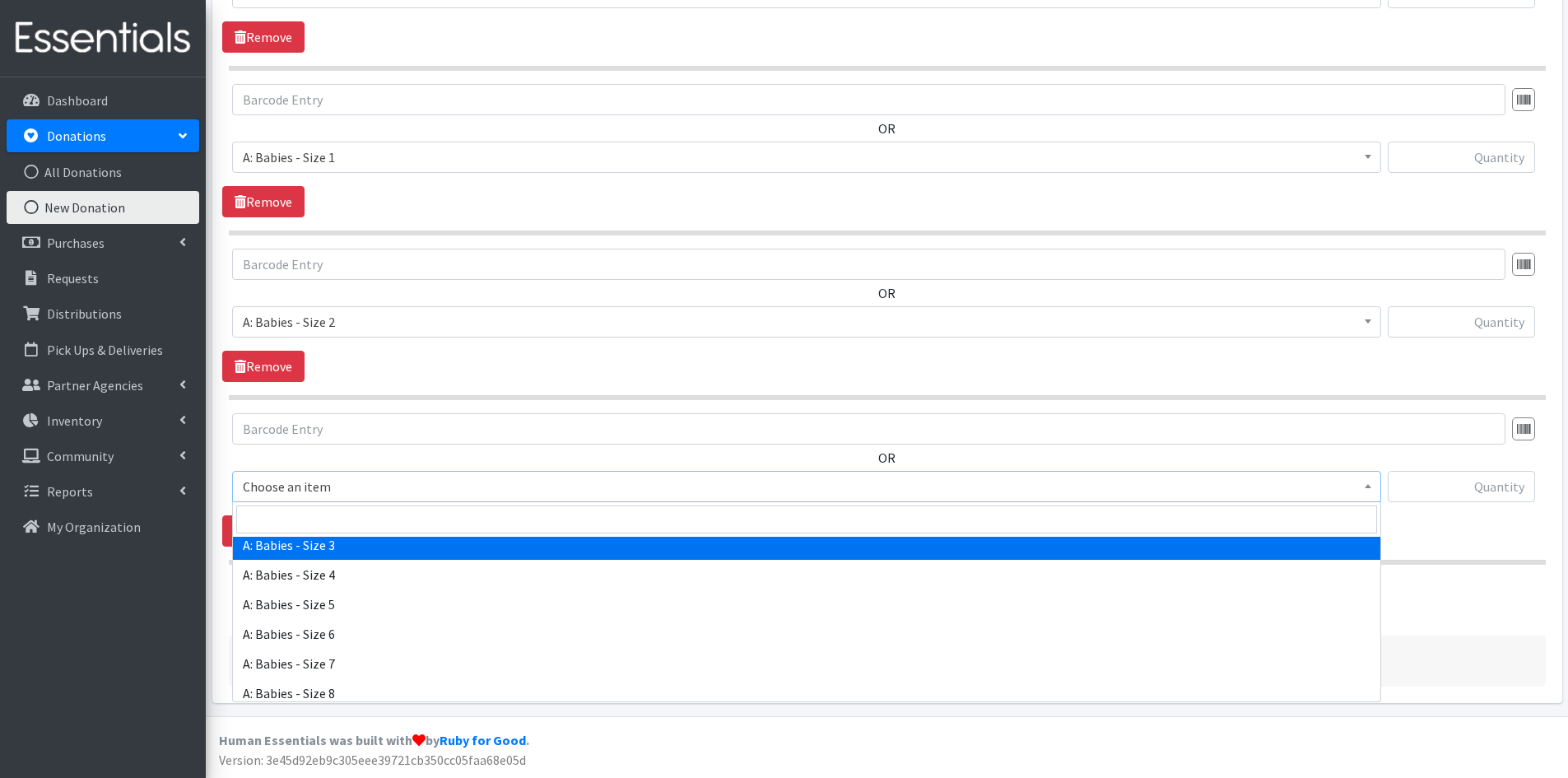
select select "5613"
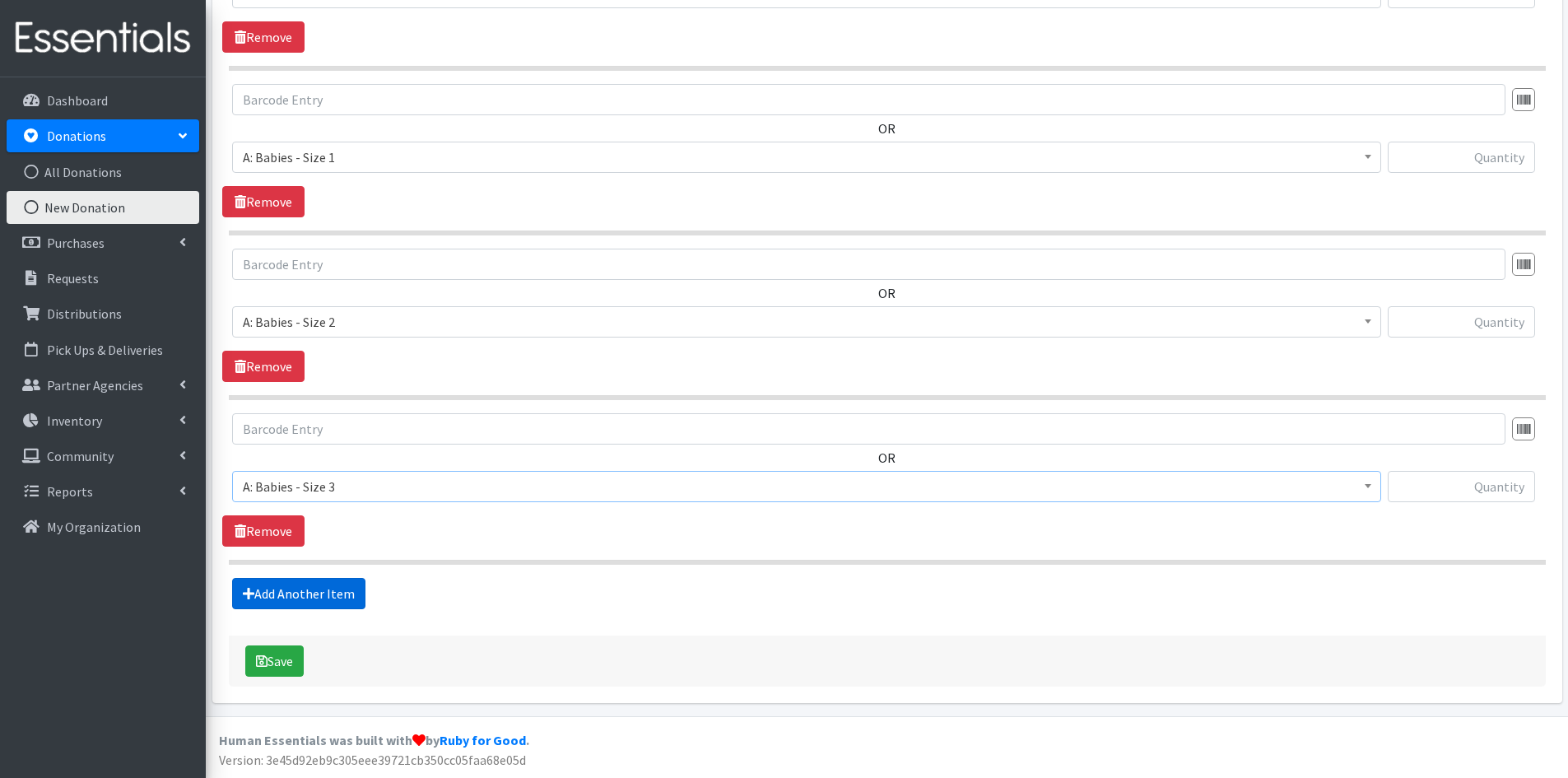
click at [317, 588] on link "Add Another Item" at bounding box center [299, 593] width 134 height 31
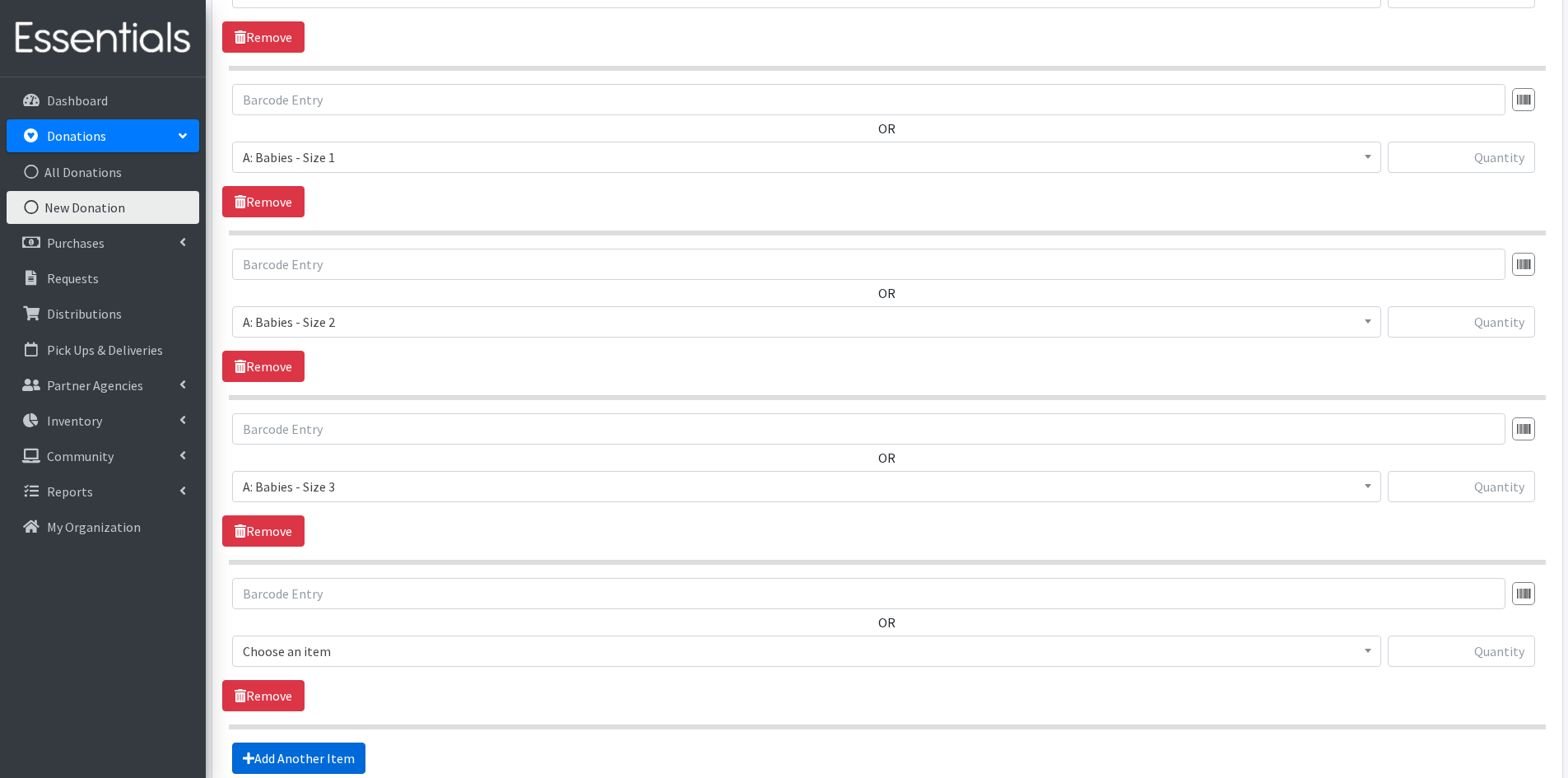
scroll to position [1014, 0]
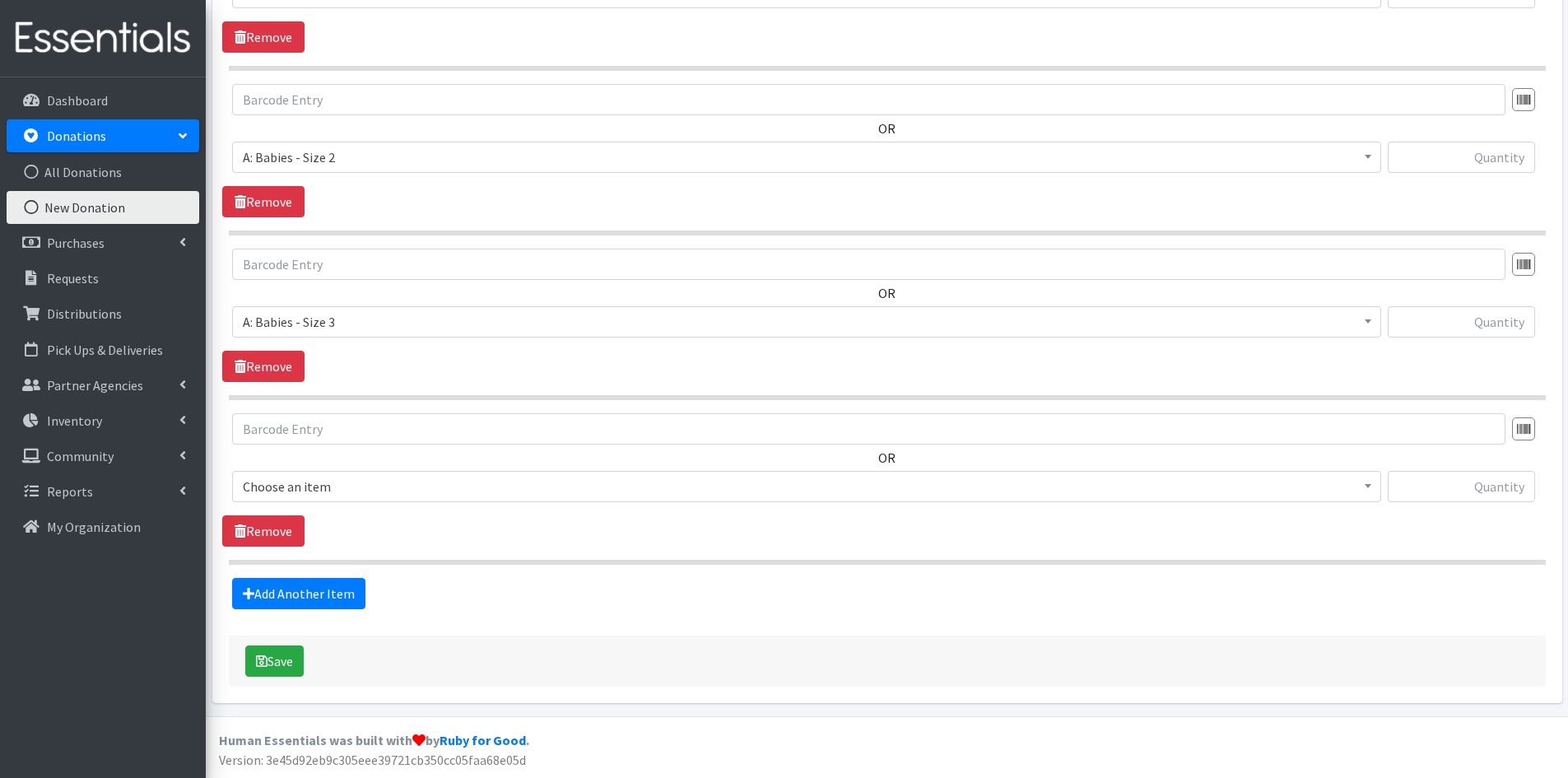
click at [346, 482] on span "Choose an item" at bounding box center [807, 486] width 1128 height 23
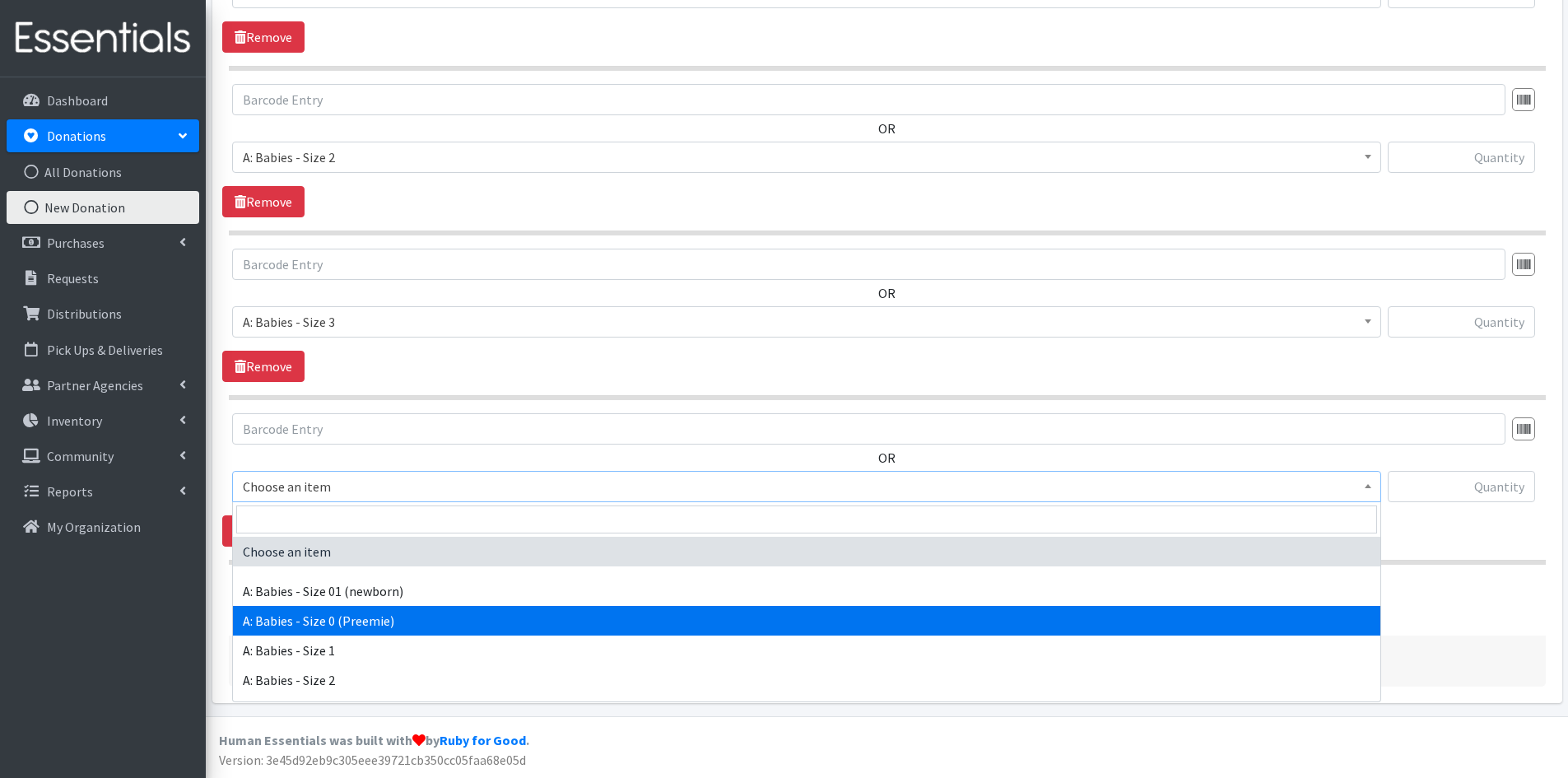
scroll to position [82, 0]
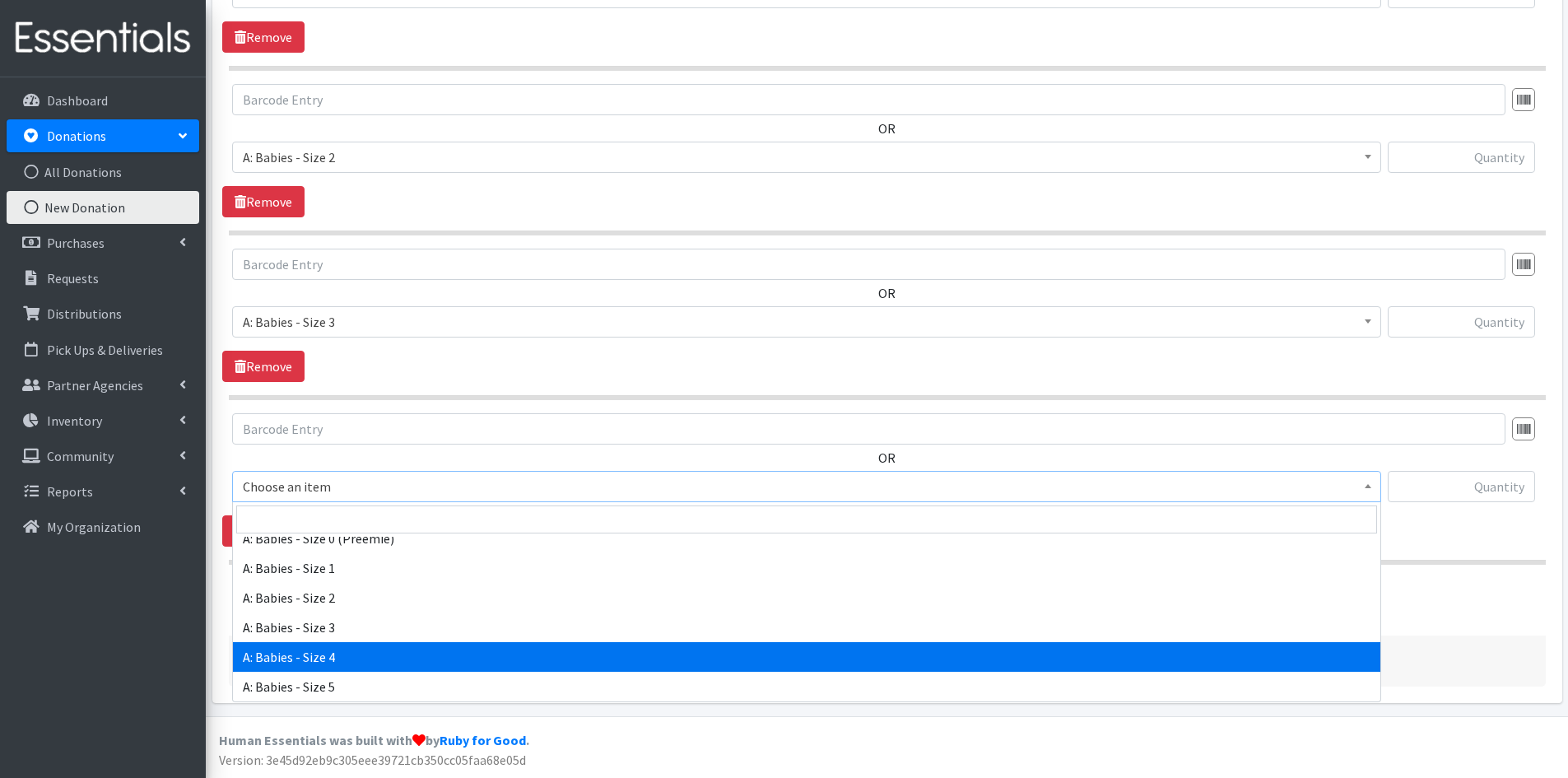
select select "5614"
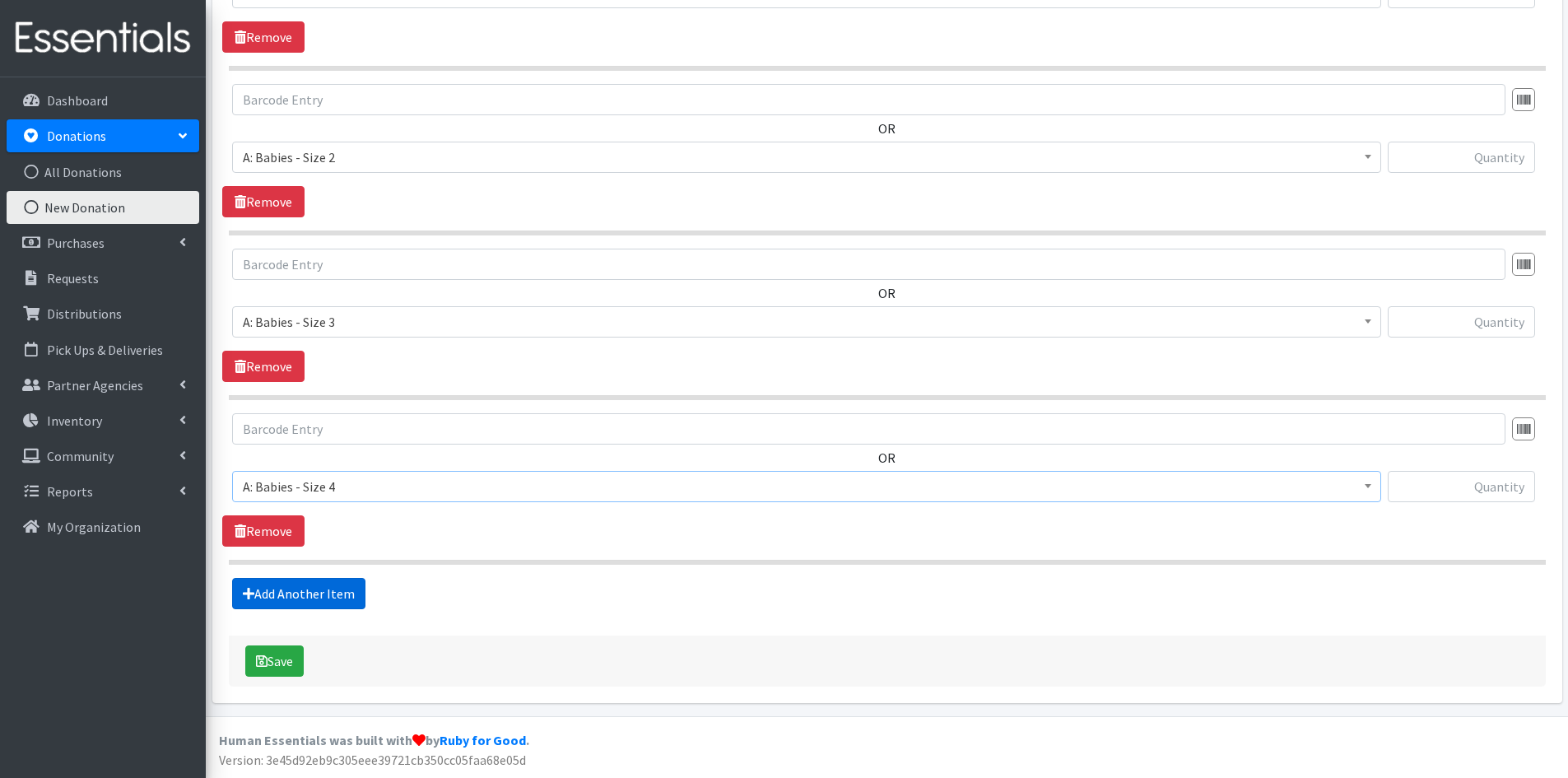
click at [317, 595] on link "Add Another Item" at bounding box center [299, 593] width 134 height 31
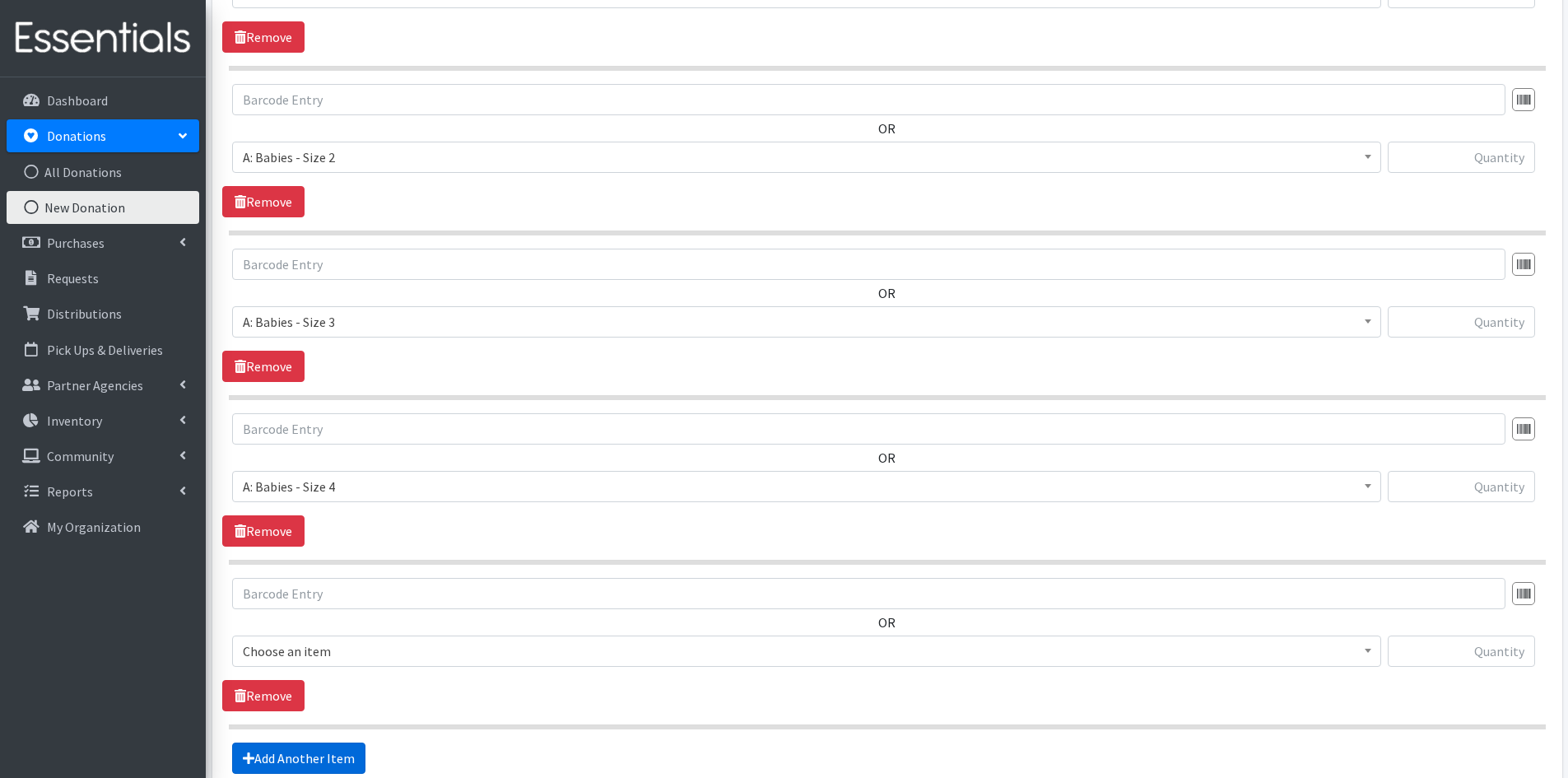
scroll to position [1179, 0]
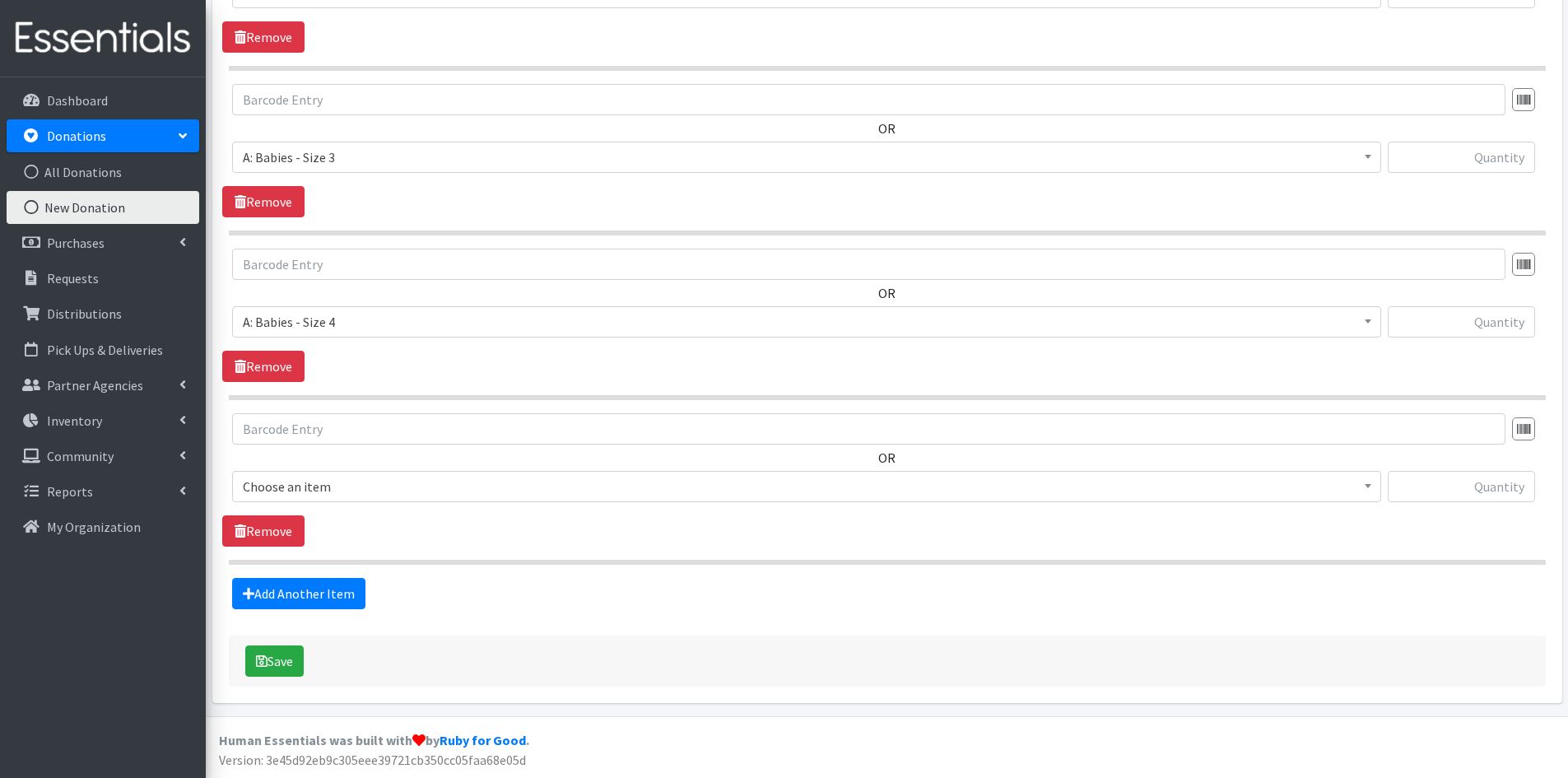
click at [364, 488] on span "Choose an item" at bounding box center [807, 486] width 1128 height 23
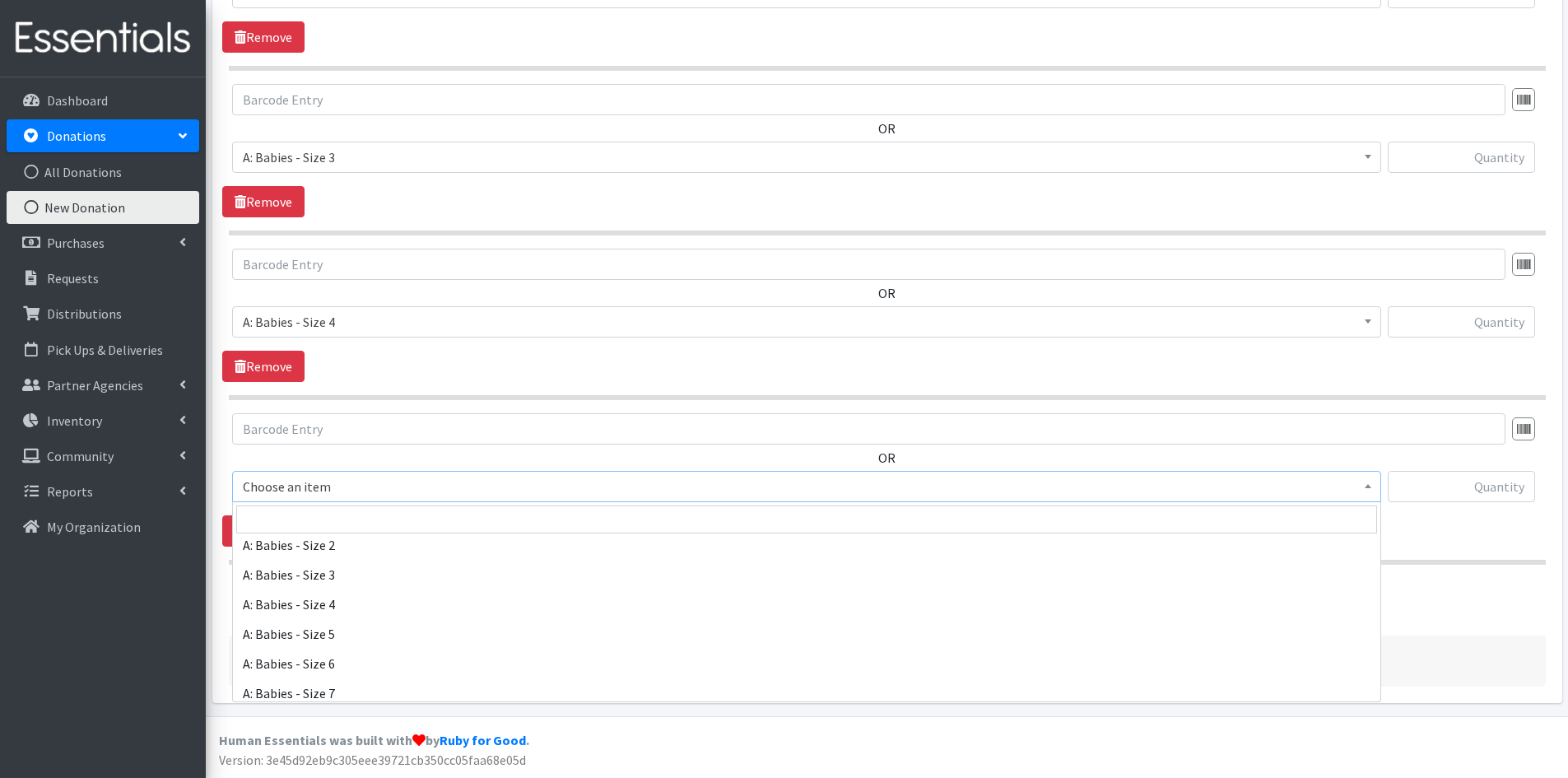
scroll to position [165, 0]
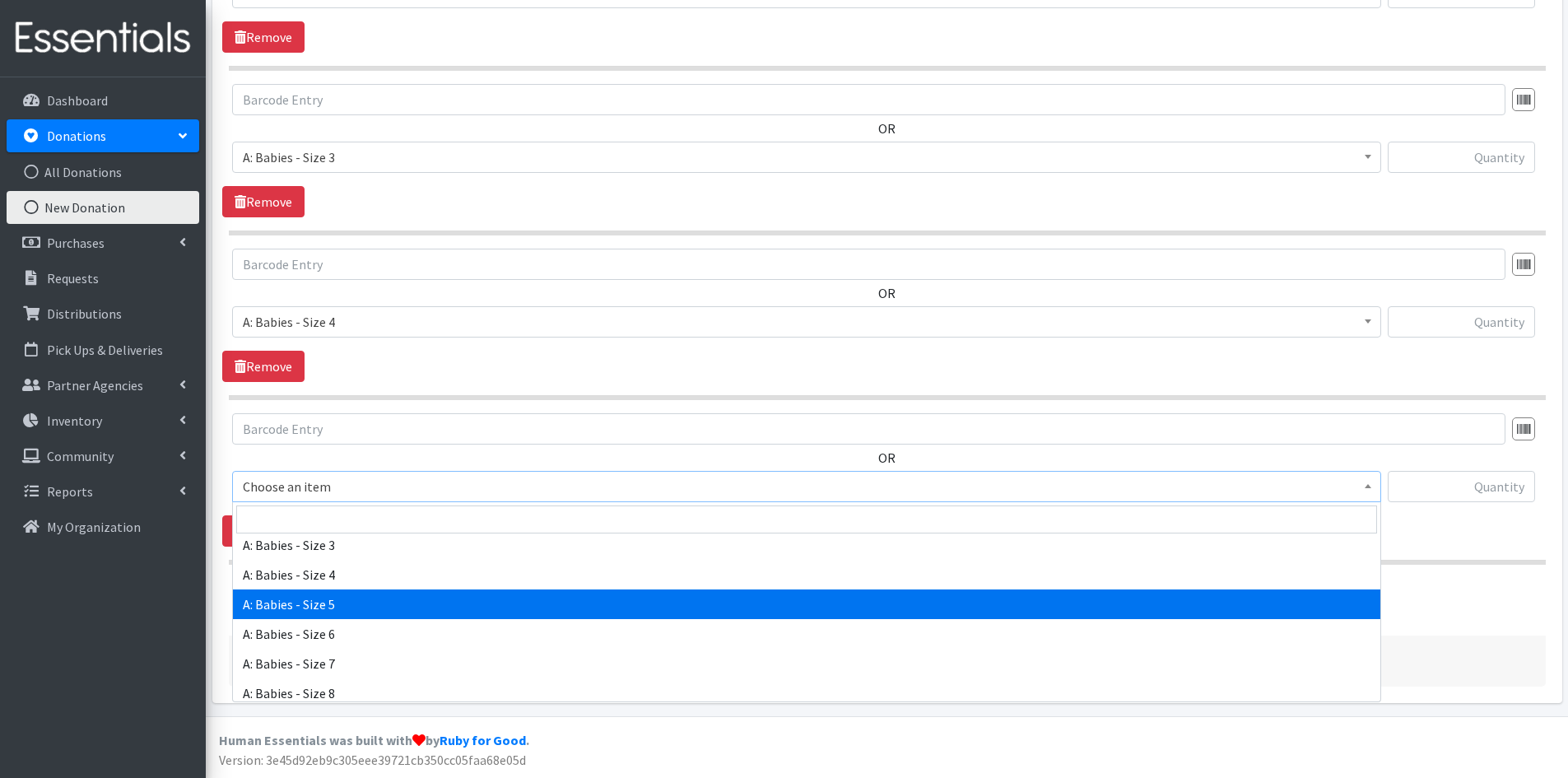
select select "5616"
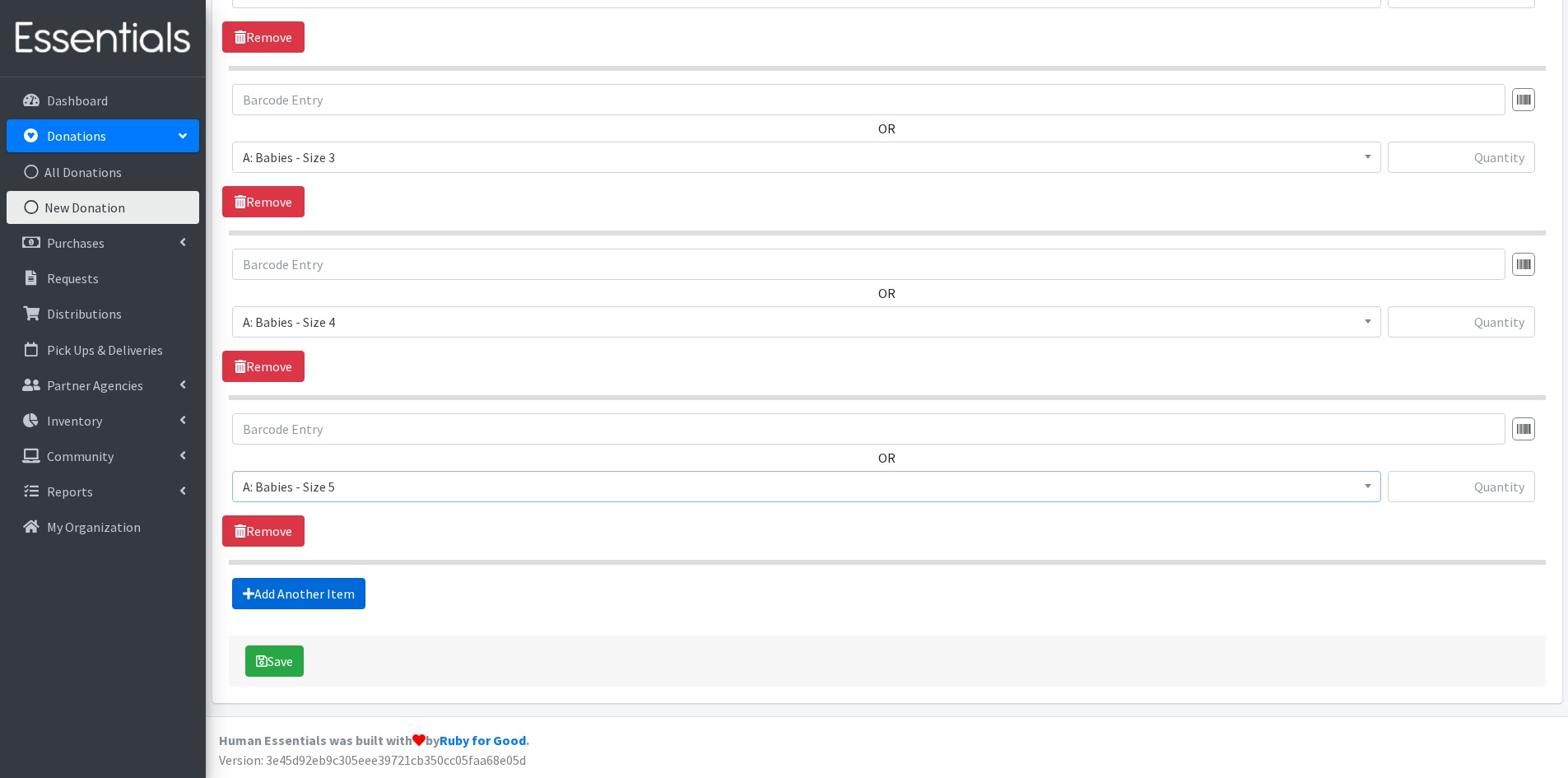
click at [348, 589] on link "Add Another Item" at bounding box center [299, 593] width 134 height 31
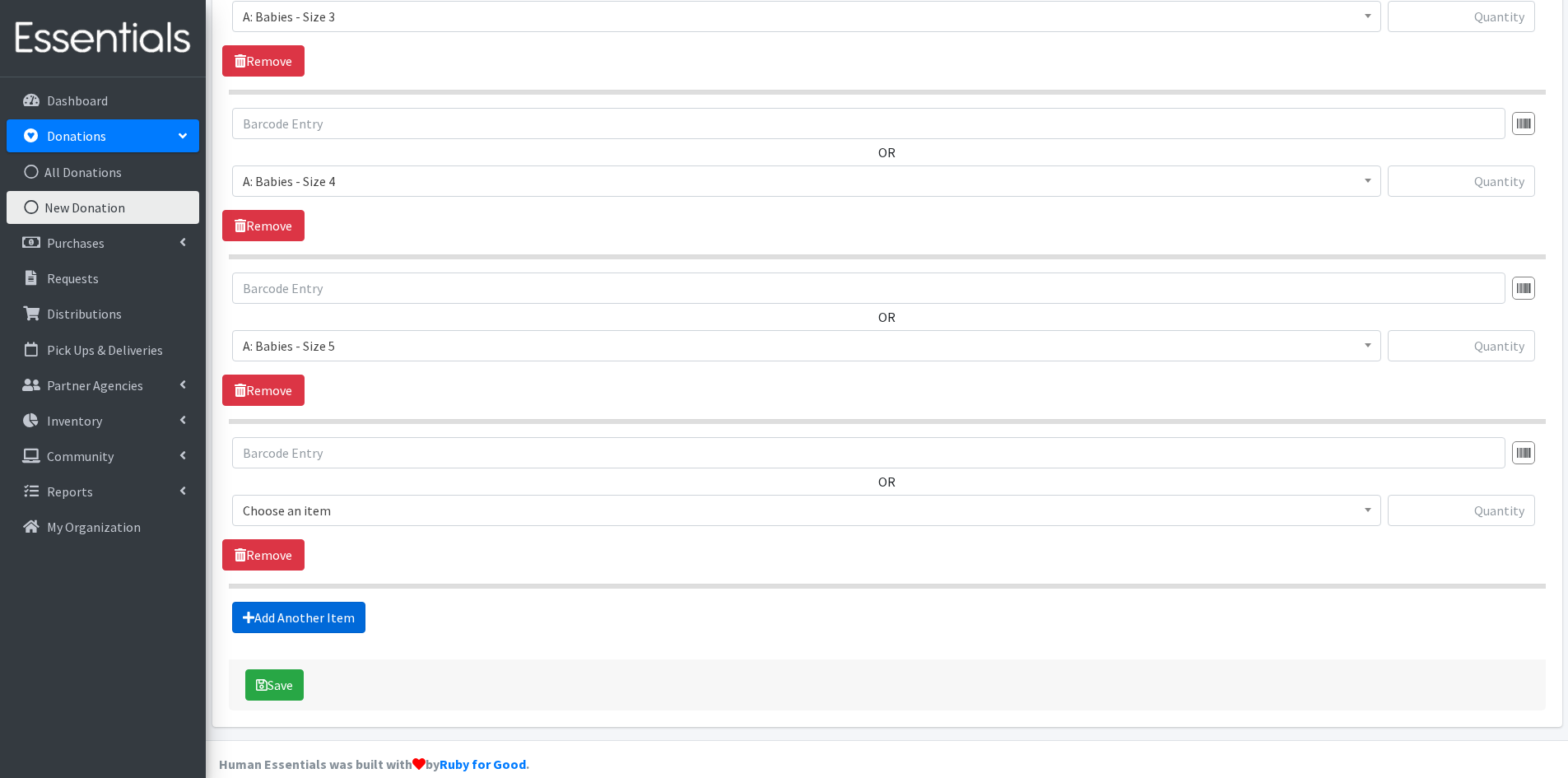
scroll to position [1344, 0]
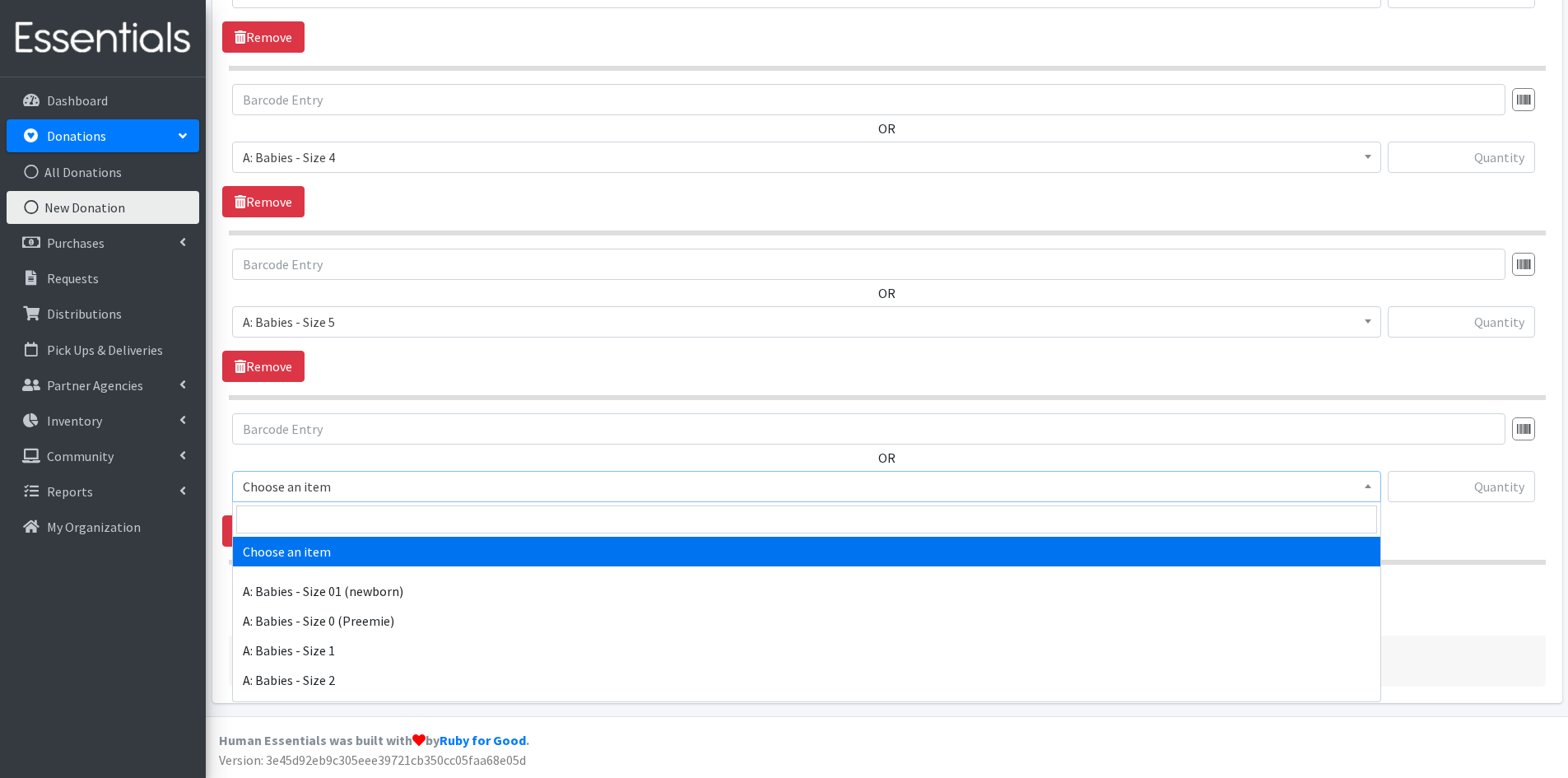
click at [364, 483] on span "Choose an item" at bounding box center [807, 486] width 1128 height 23
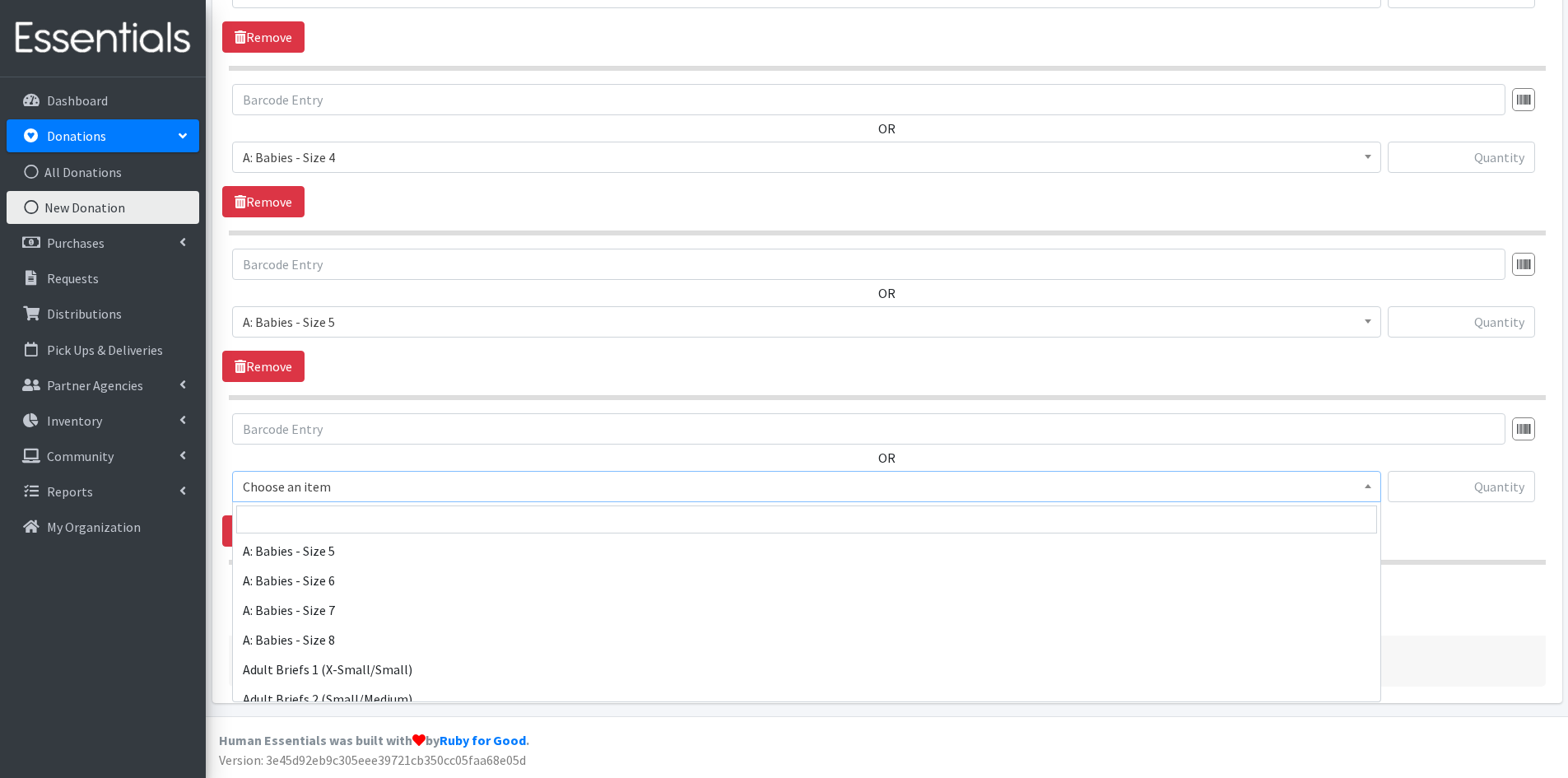
scroll to position [247, 0]
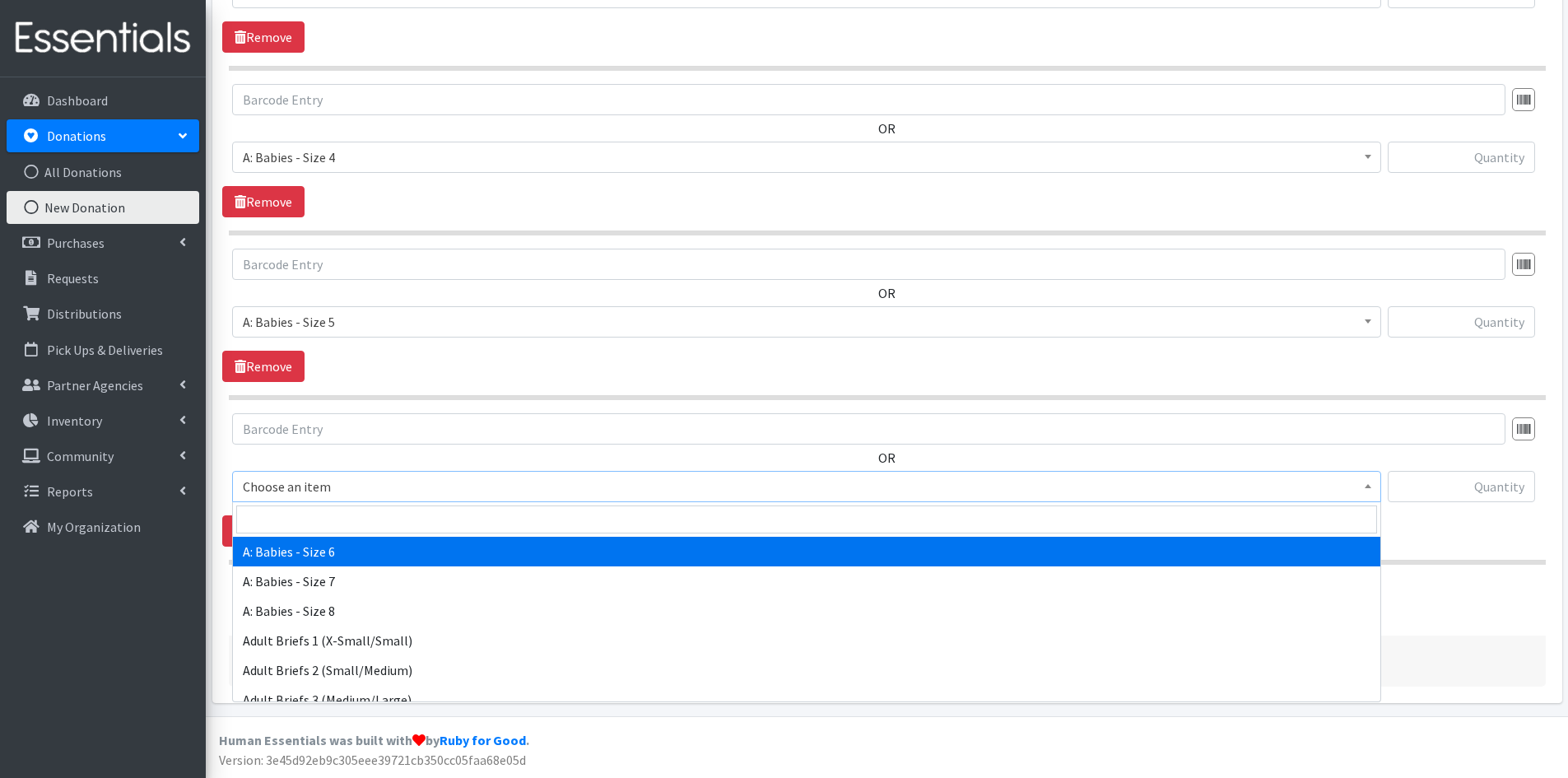
select select "5617"
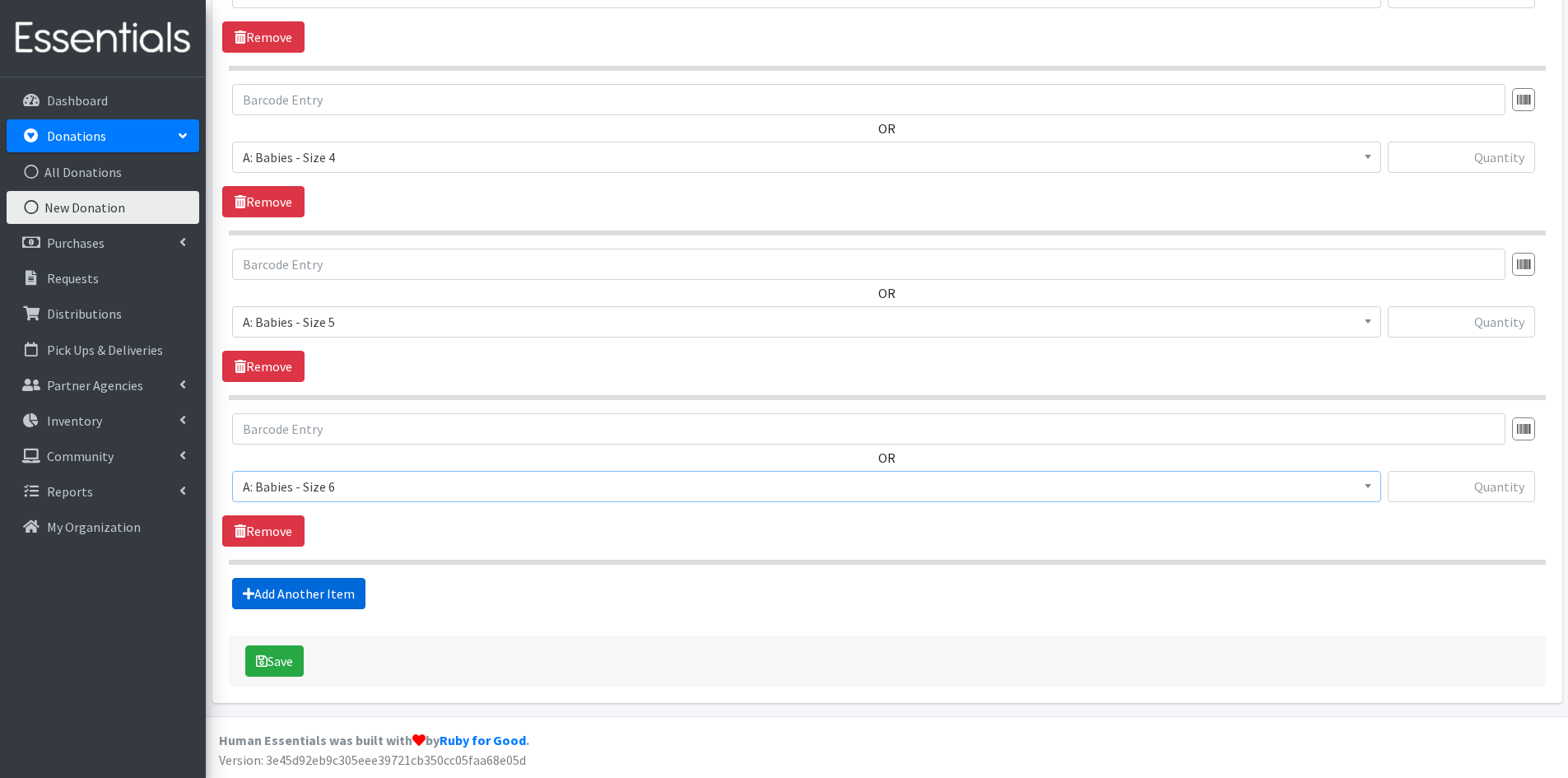
click at [346, 599] on link "Add Another Item" at bounding box center [299, 593] width 134 height 31
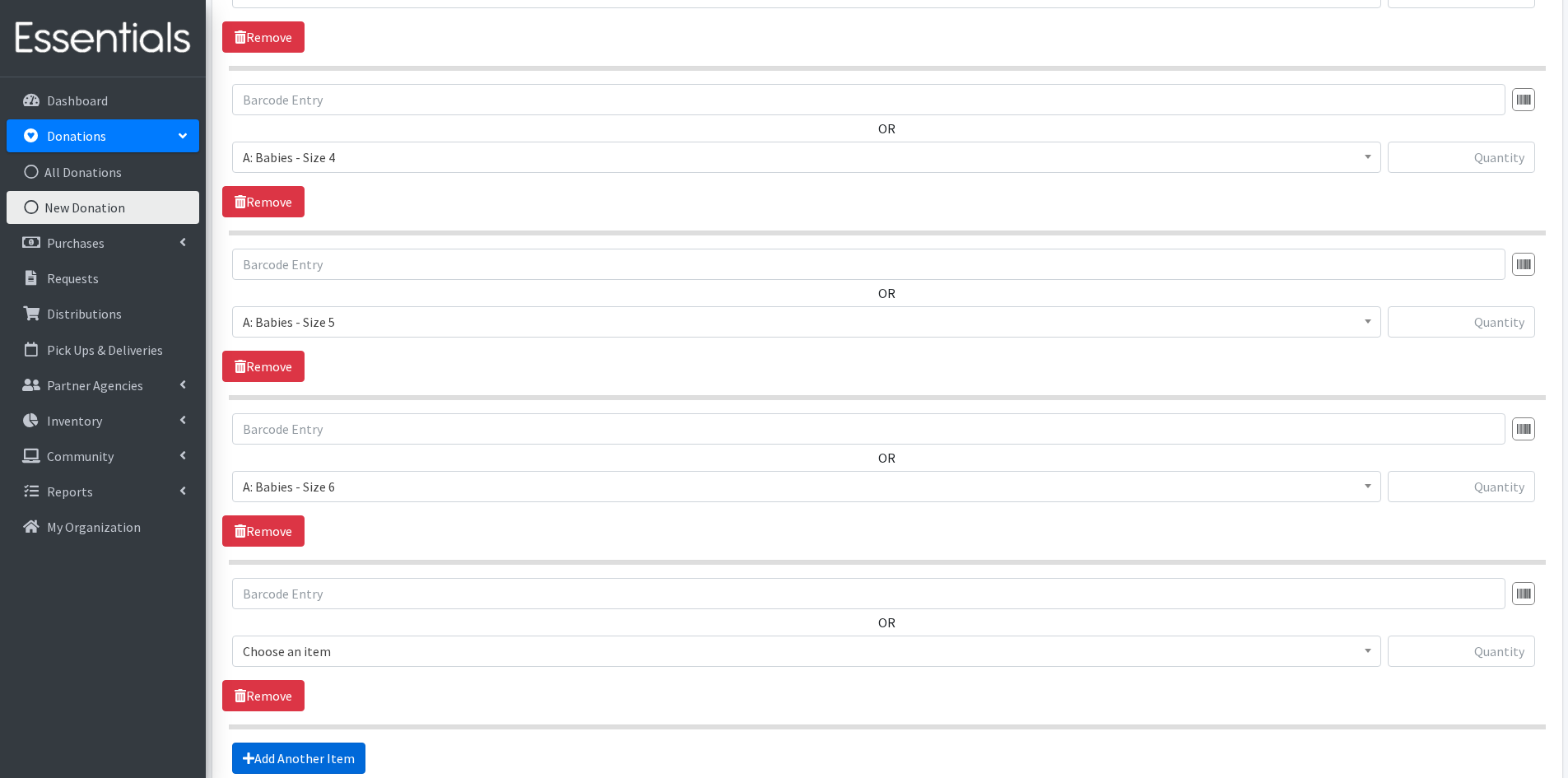
scroll to position [1508, 0]
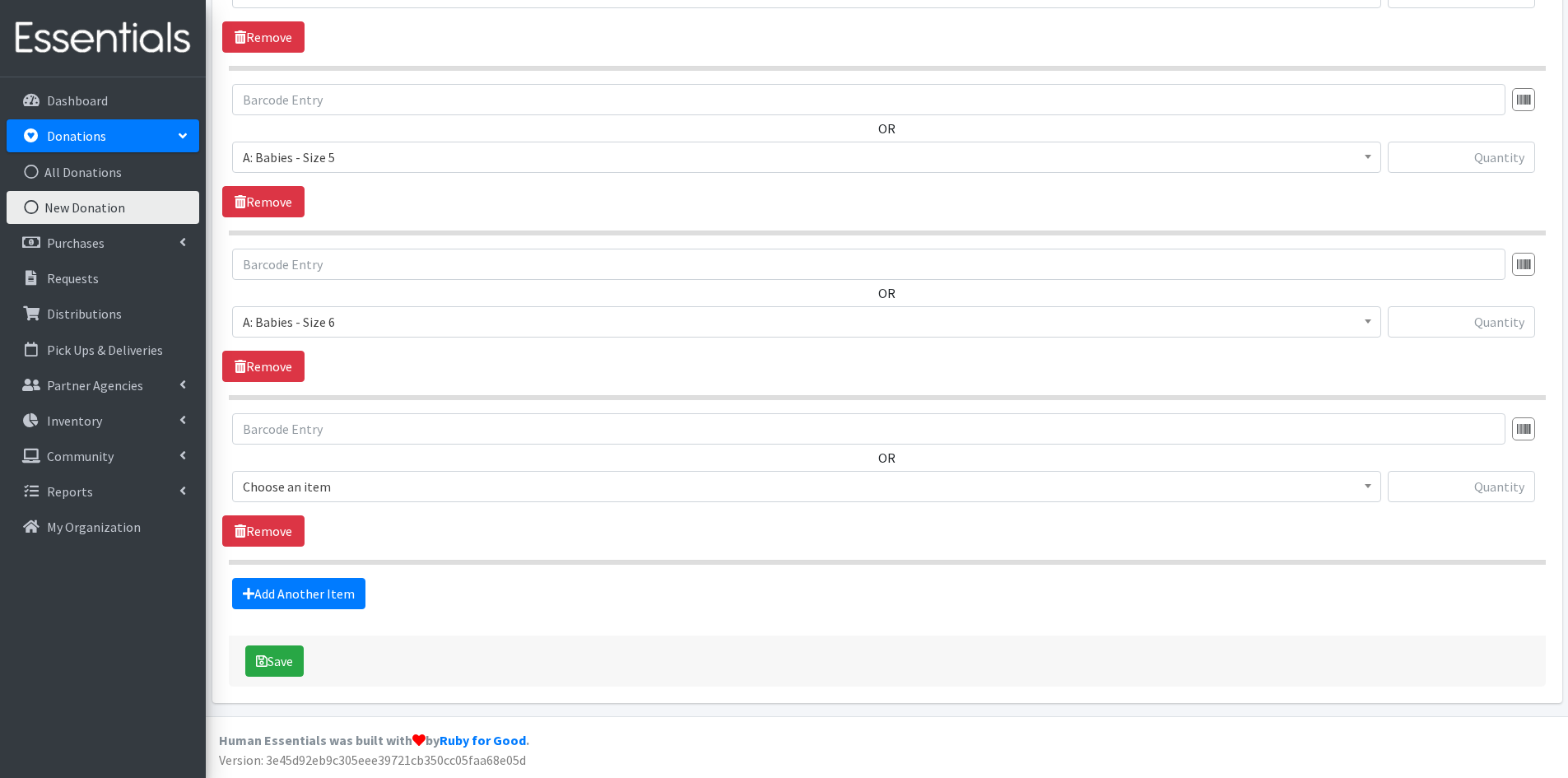
click at [382, 495] on span "Choose an item" at bounding box center [807, 486] width 1128 height 23
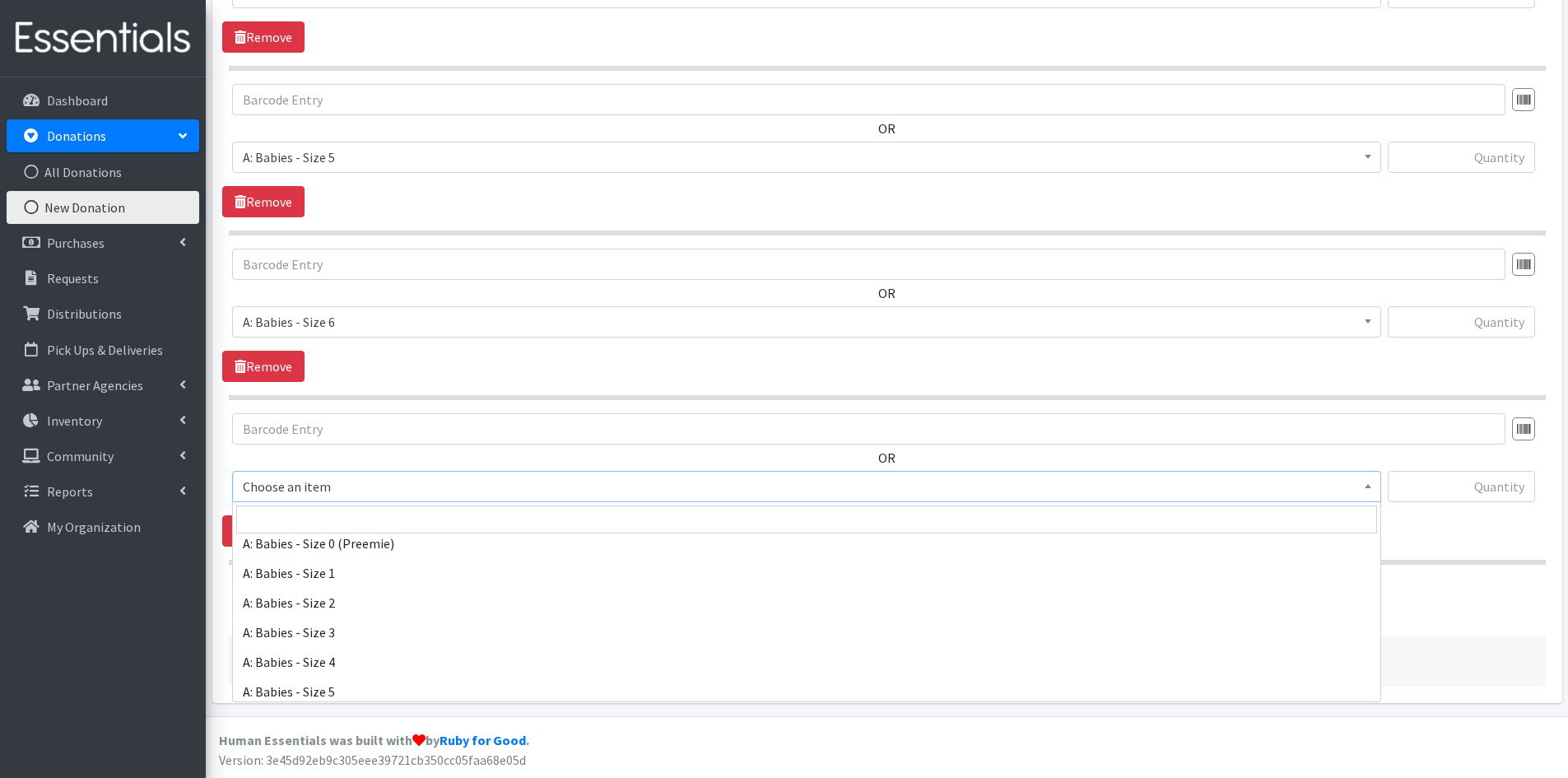
scroll to position [165, 0]
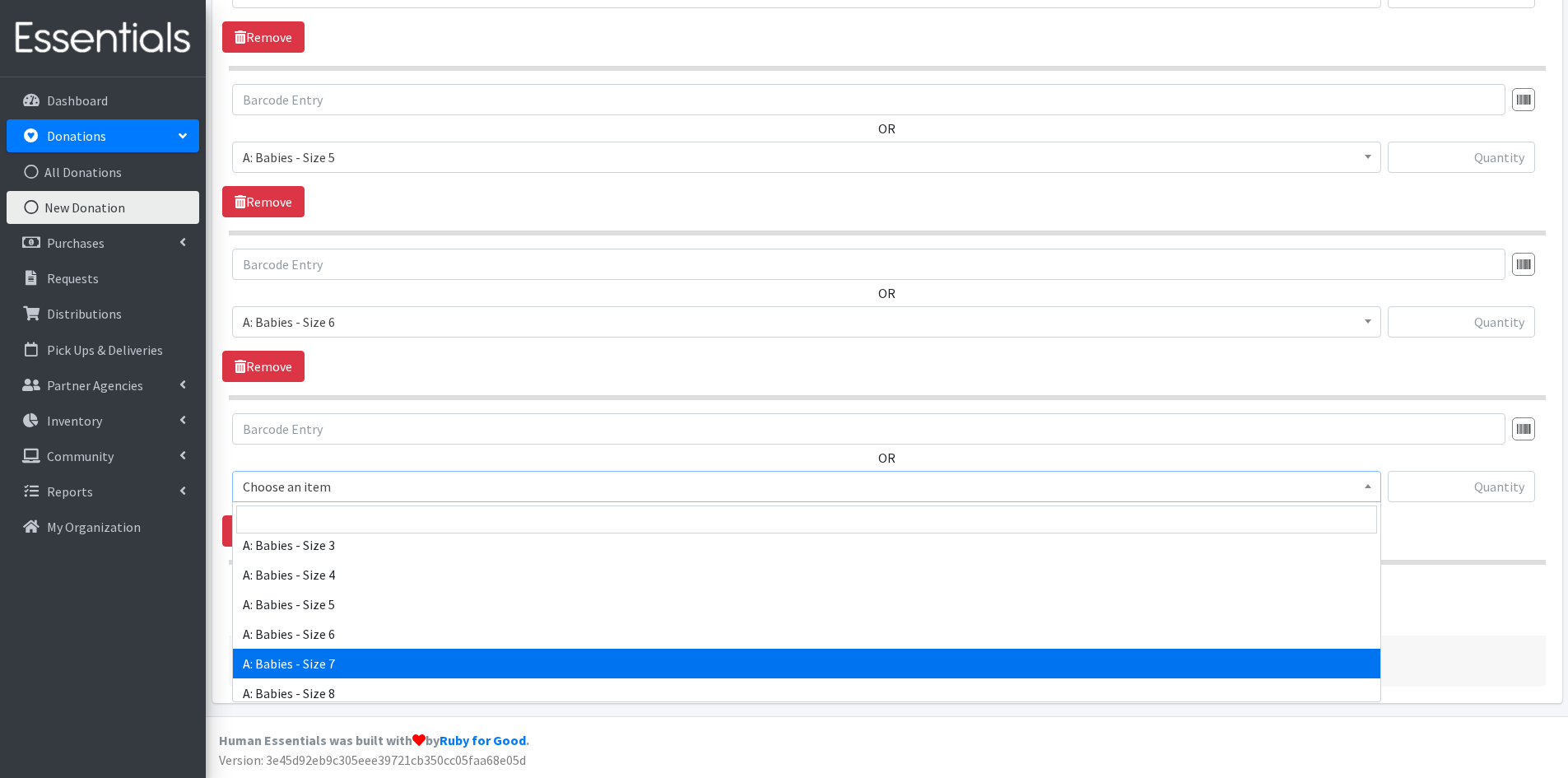
select select "8888"
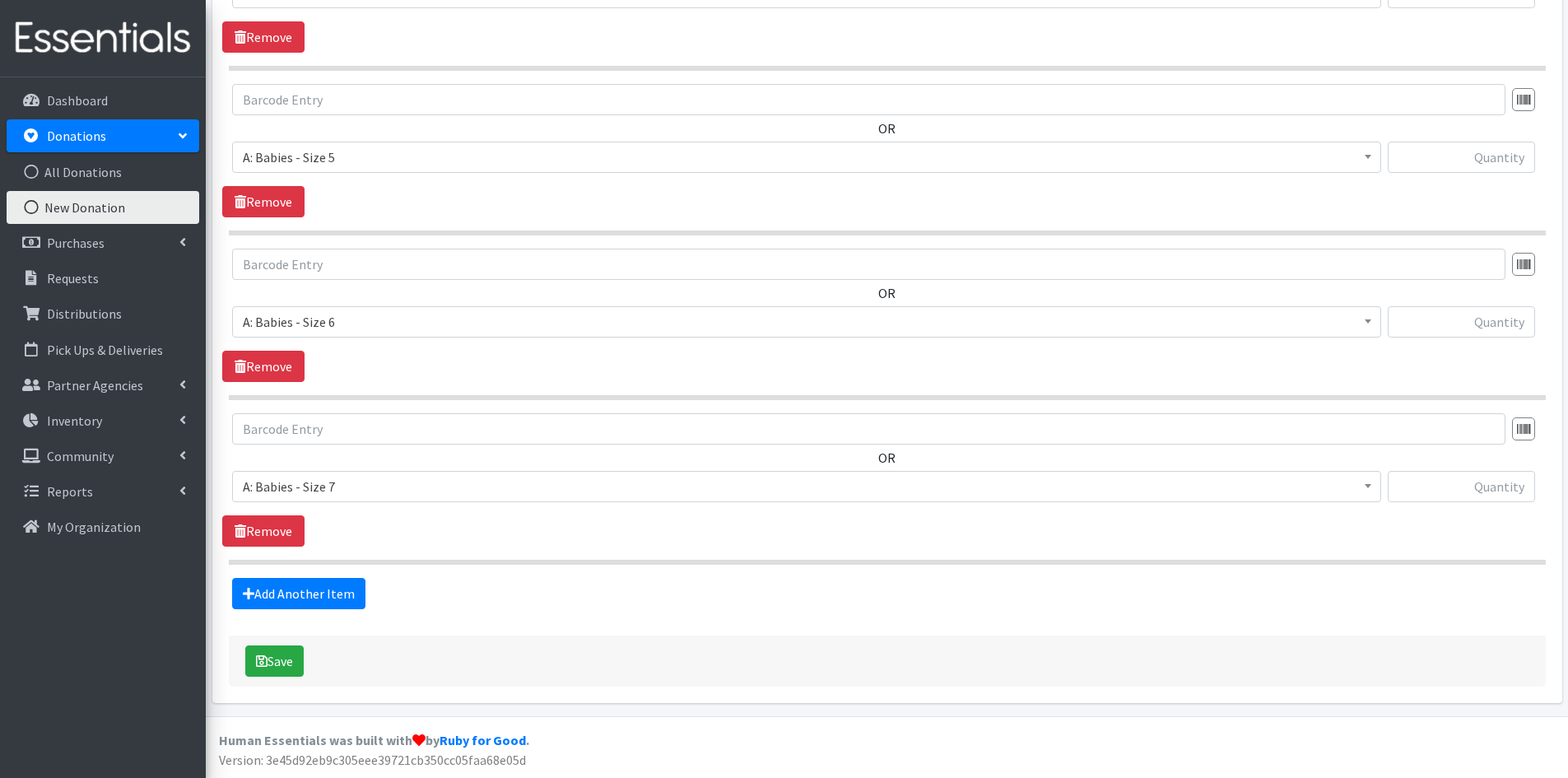
click at [422, 530] on div "OR Choose an item A: Babies - Size 01 (newborn) A: Babies - Size 0 (Preemie) A:…" at bounding box center [887, 480] width 1330 height 134
click at [321, 595] on link "Add Another Item" at bounding box center [299, 593] width 134 height 31
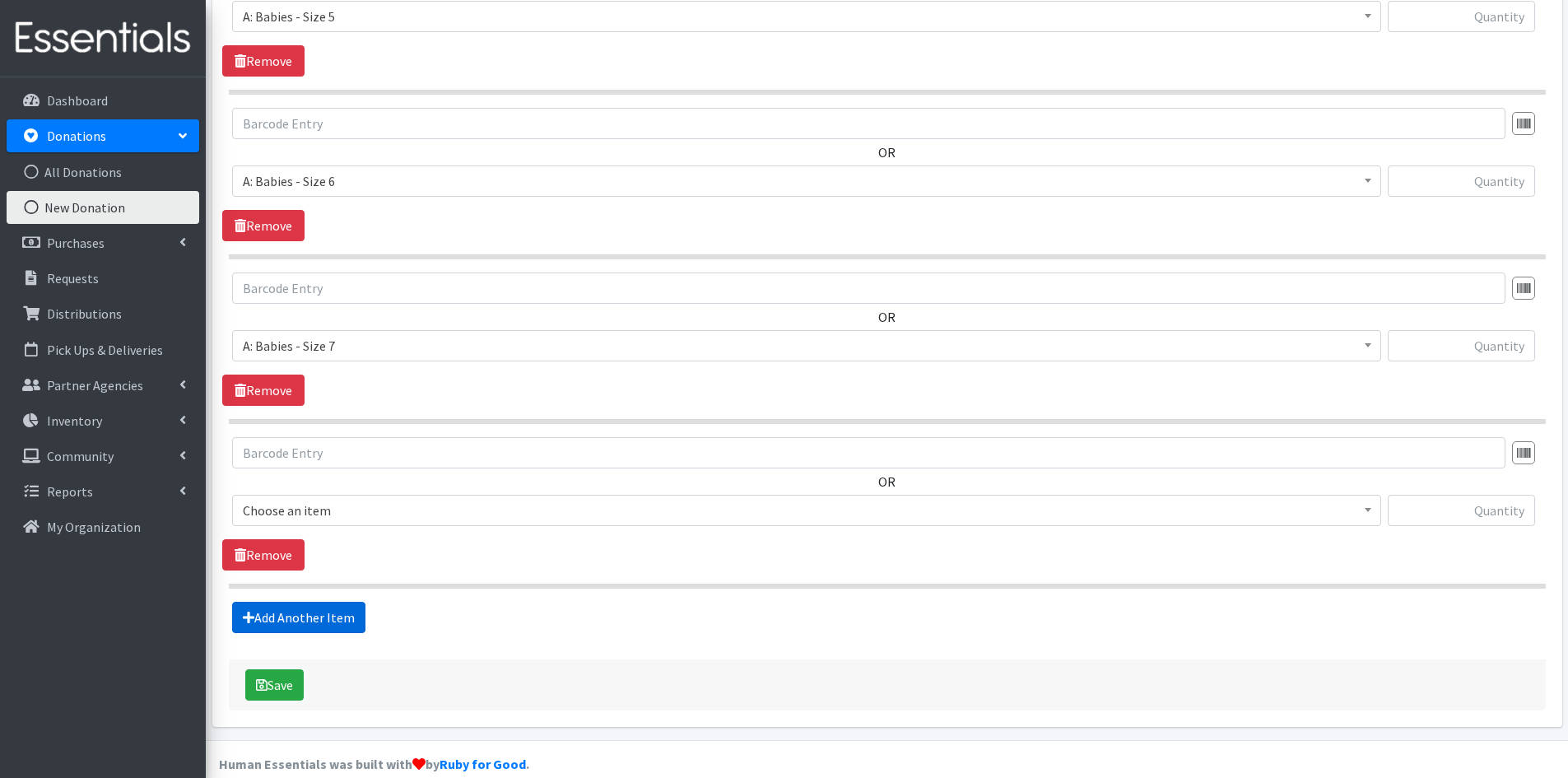
scroll to position [1673, 0]
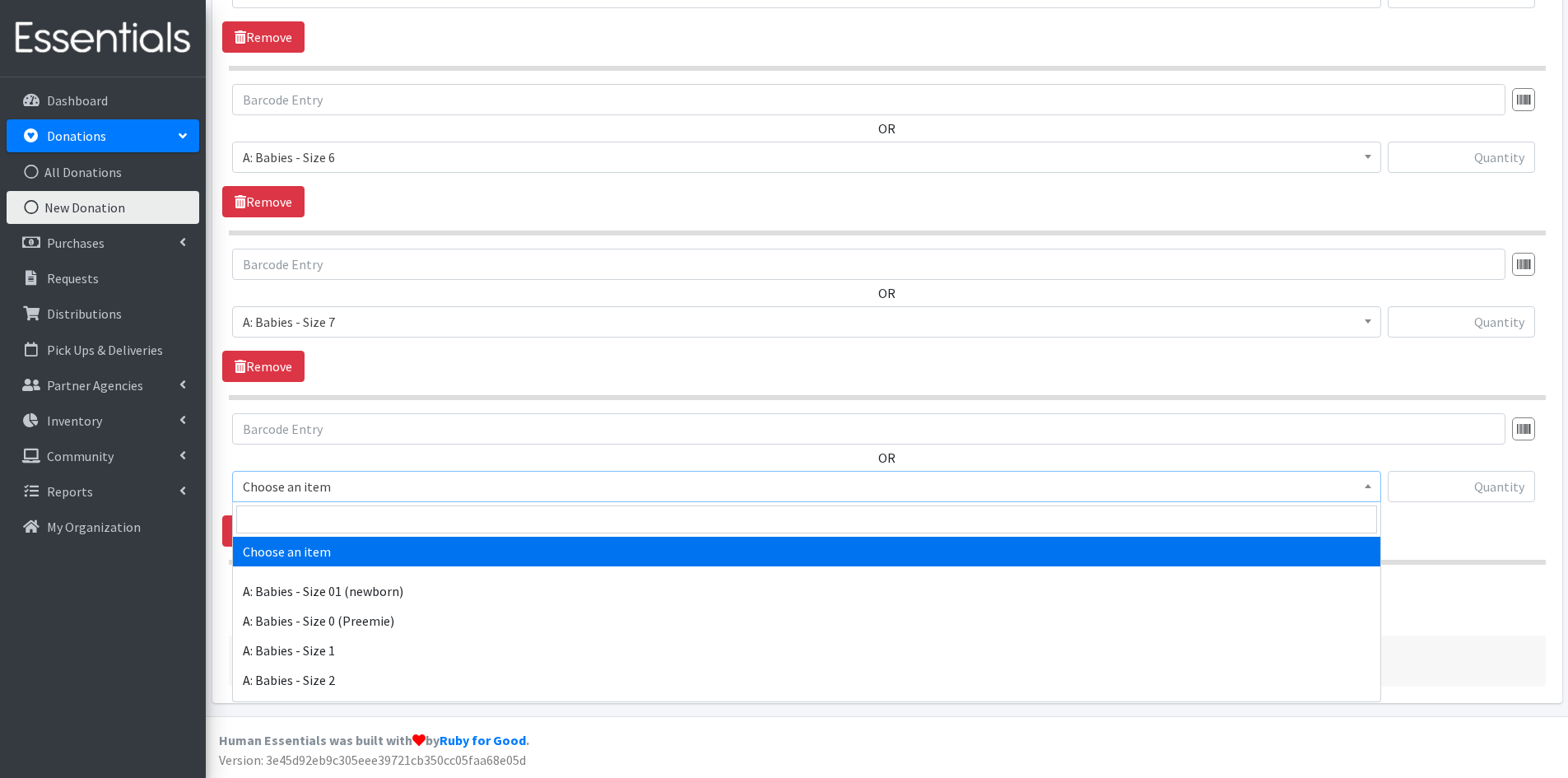
click at [411, 486] on span "Choose an item" at bounding box center [807, 486] width 1128 height 23
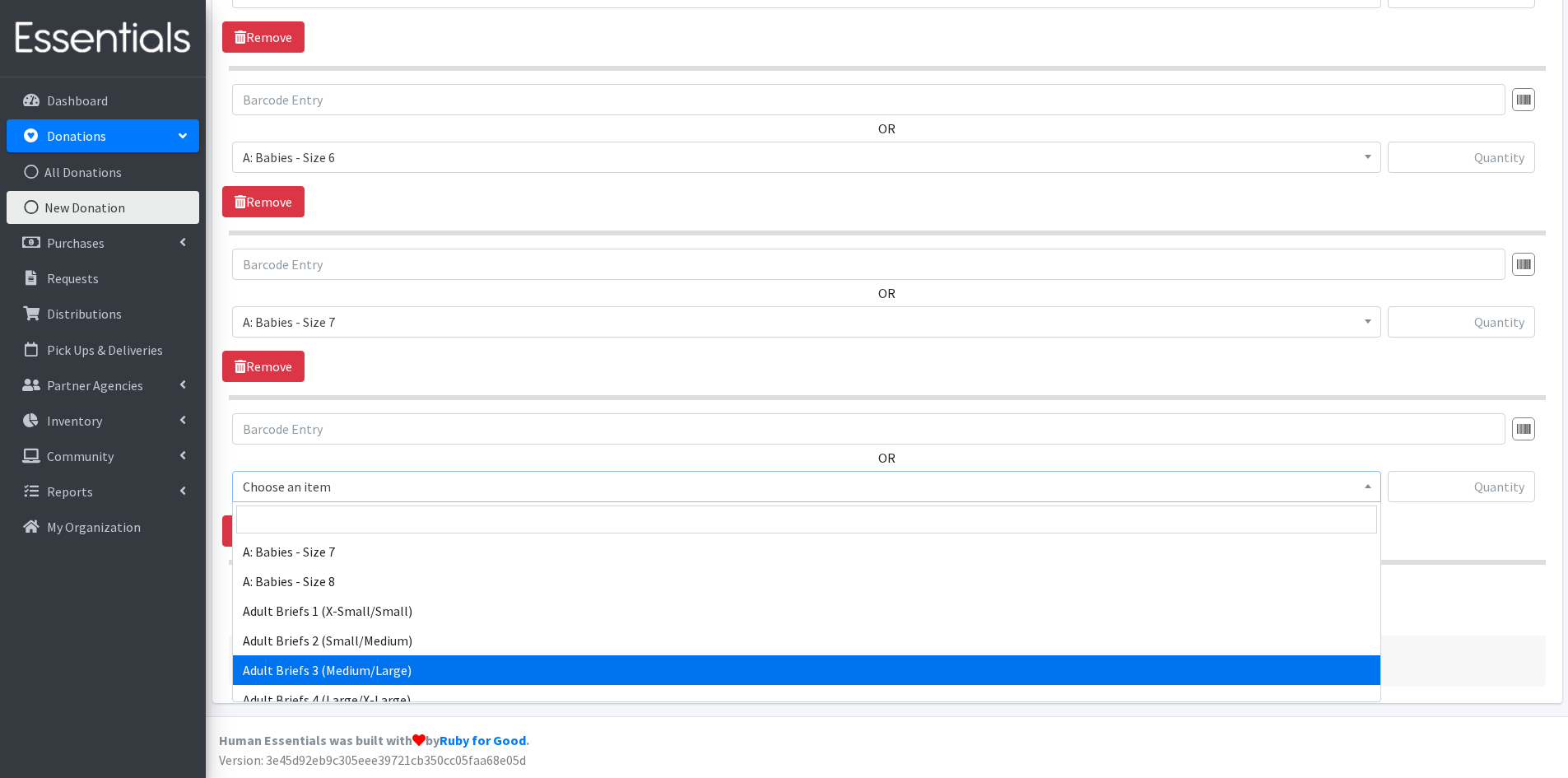
scroll to position [247, 0]
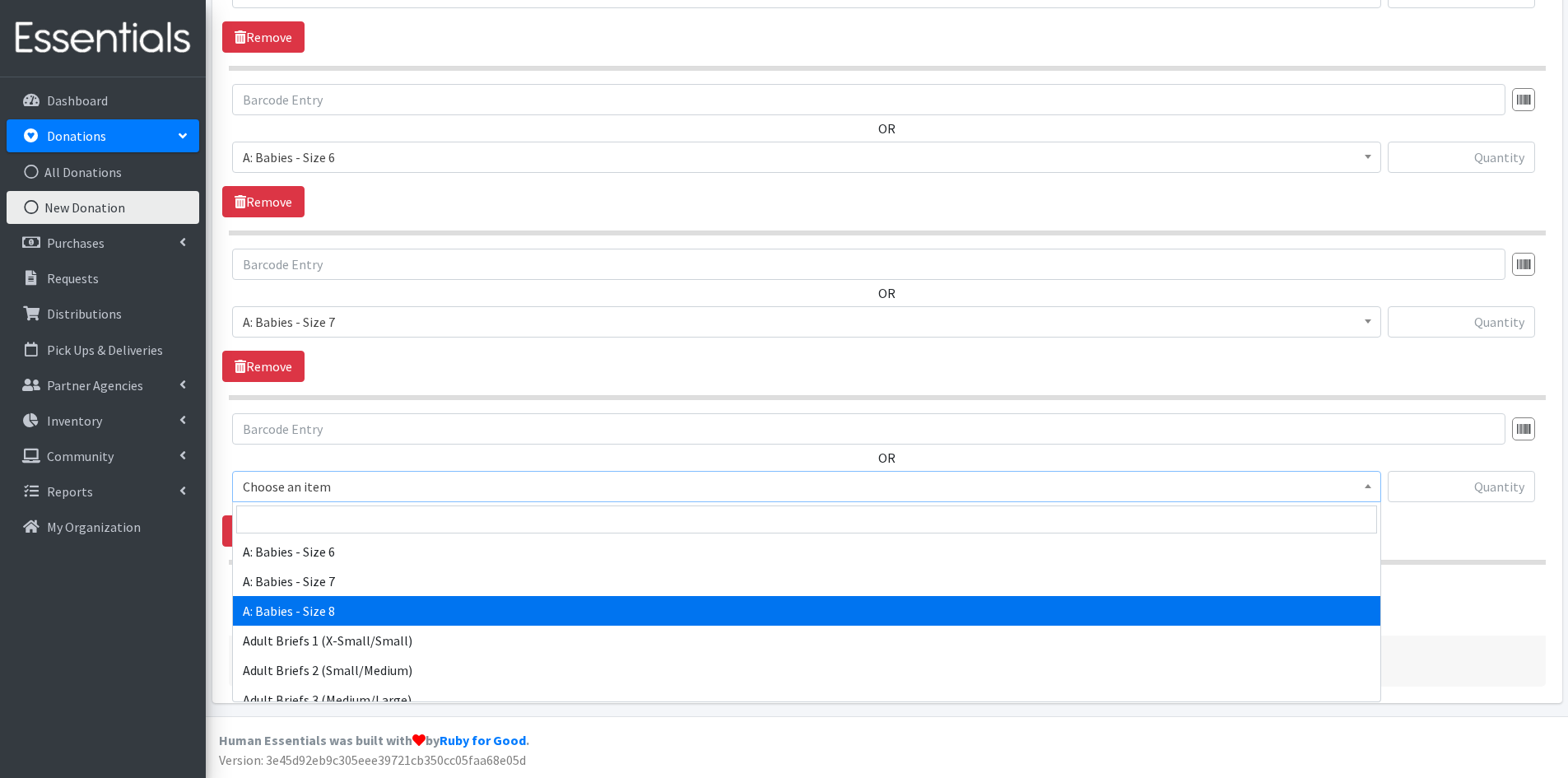
select select "14238"
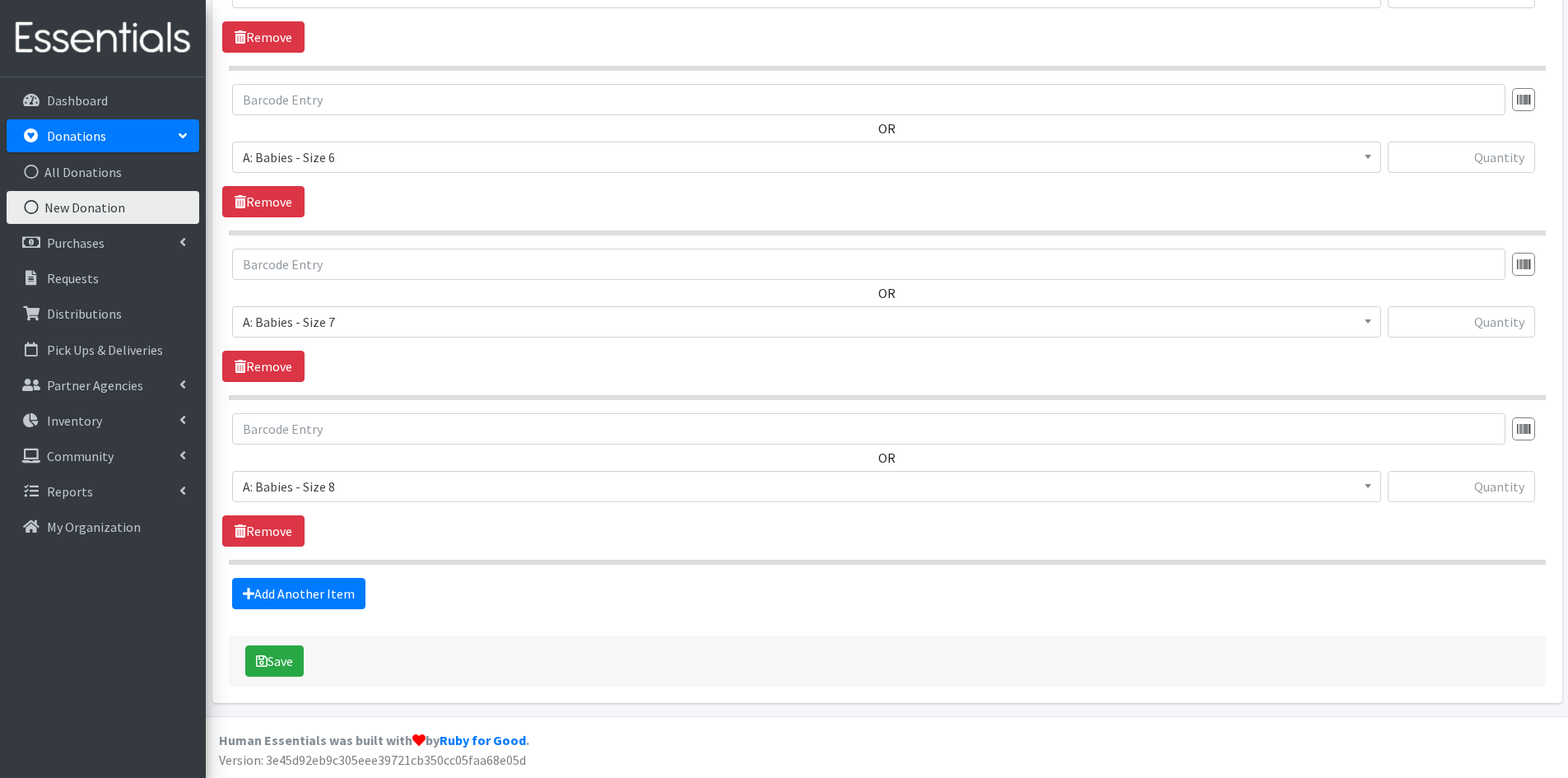
click at [441, 540] on div "OR Choose an item A: Babies - Size 01 (newborn) A: Babies - Size 0 (Preemie) A:…" at bounding box center [887, 480] width 1330 height 134
click at [329, 584] on link "Add Another Item" at bounding box center [299, 593] width 134 height 31
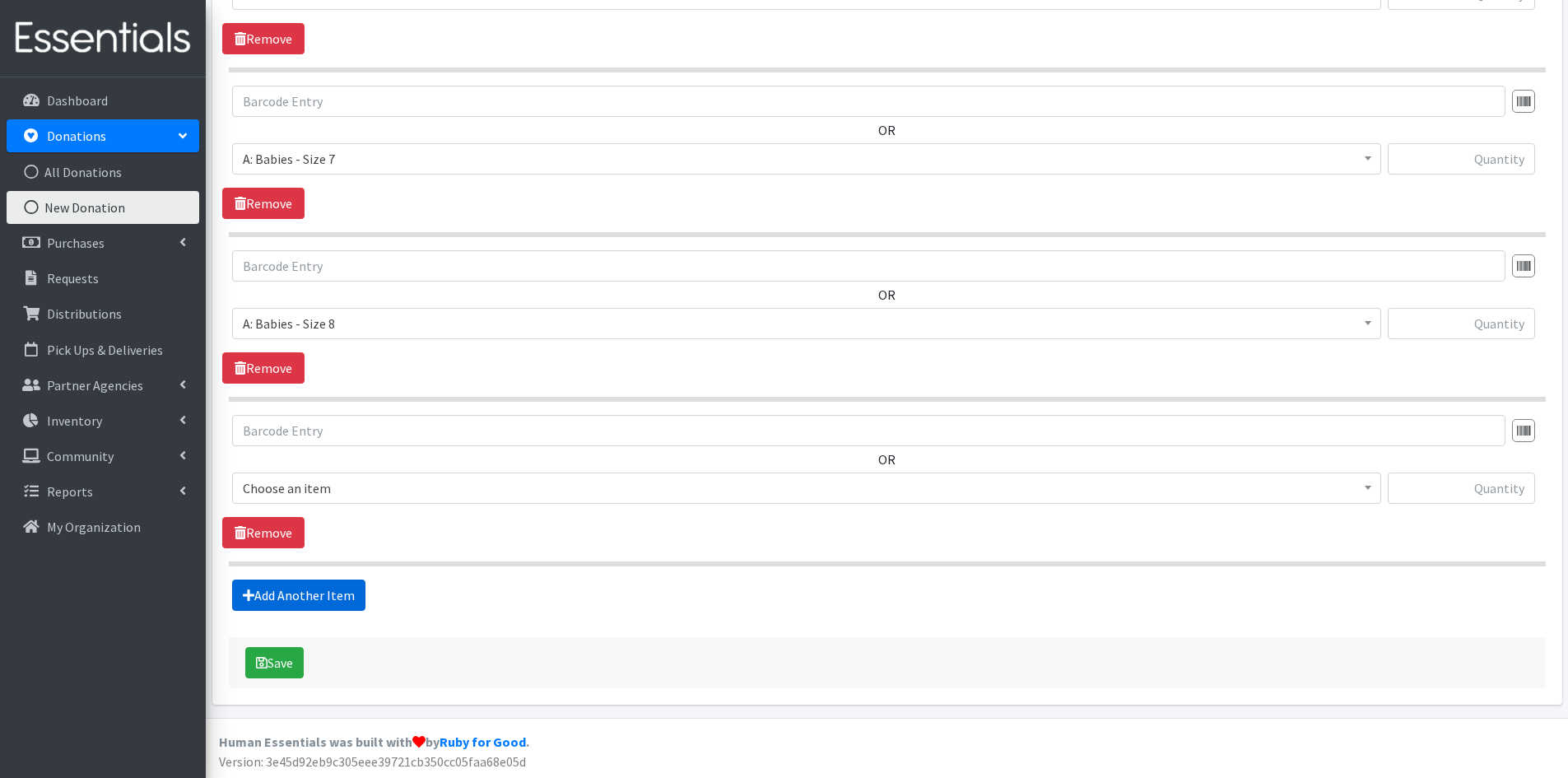
scroll to position [1838, 0]
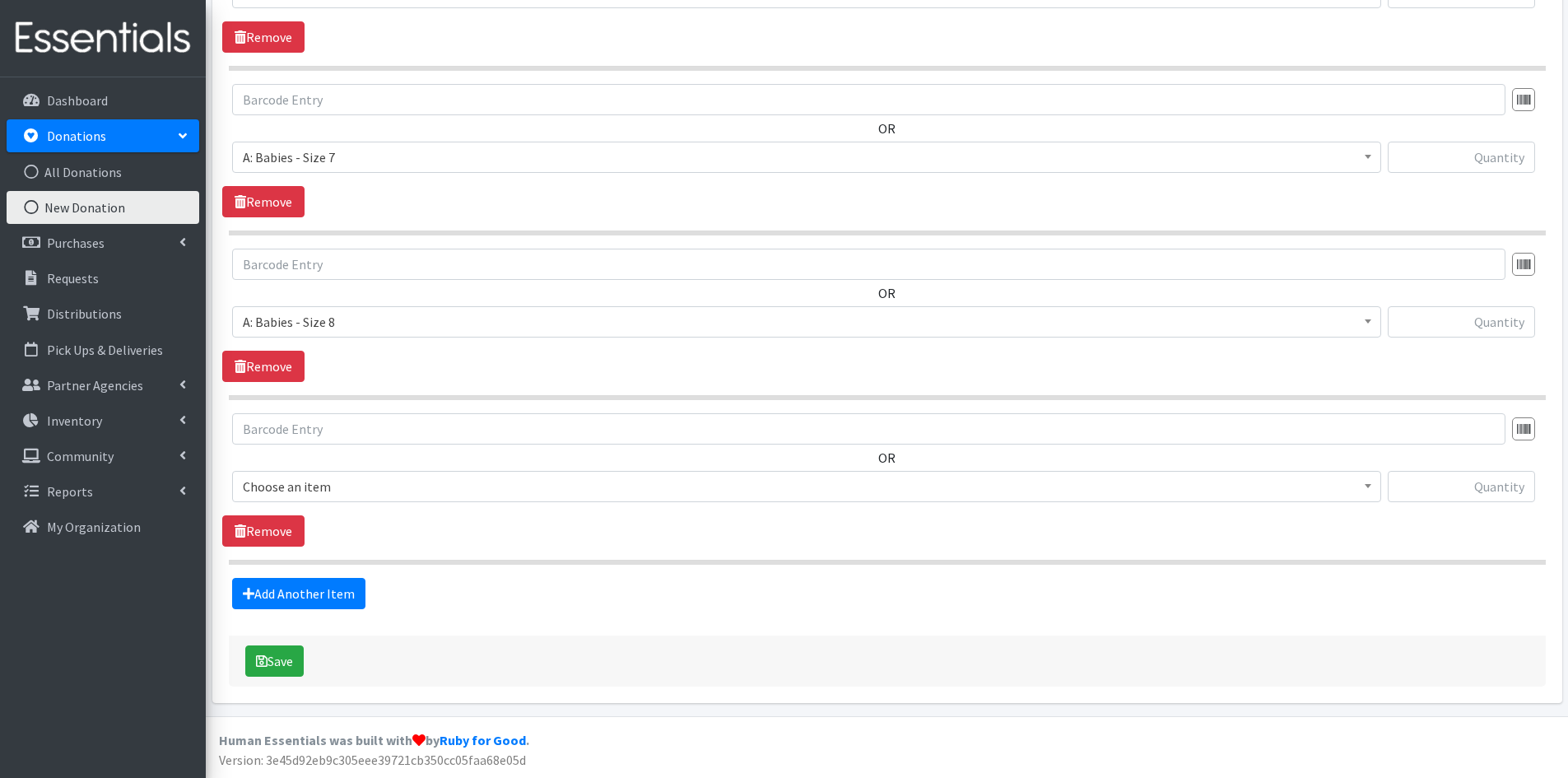
click at [453, 488] on span "Choose an item" at bounding box center [807, 486] width 1128 height 23
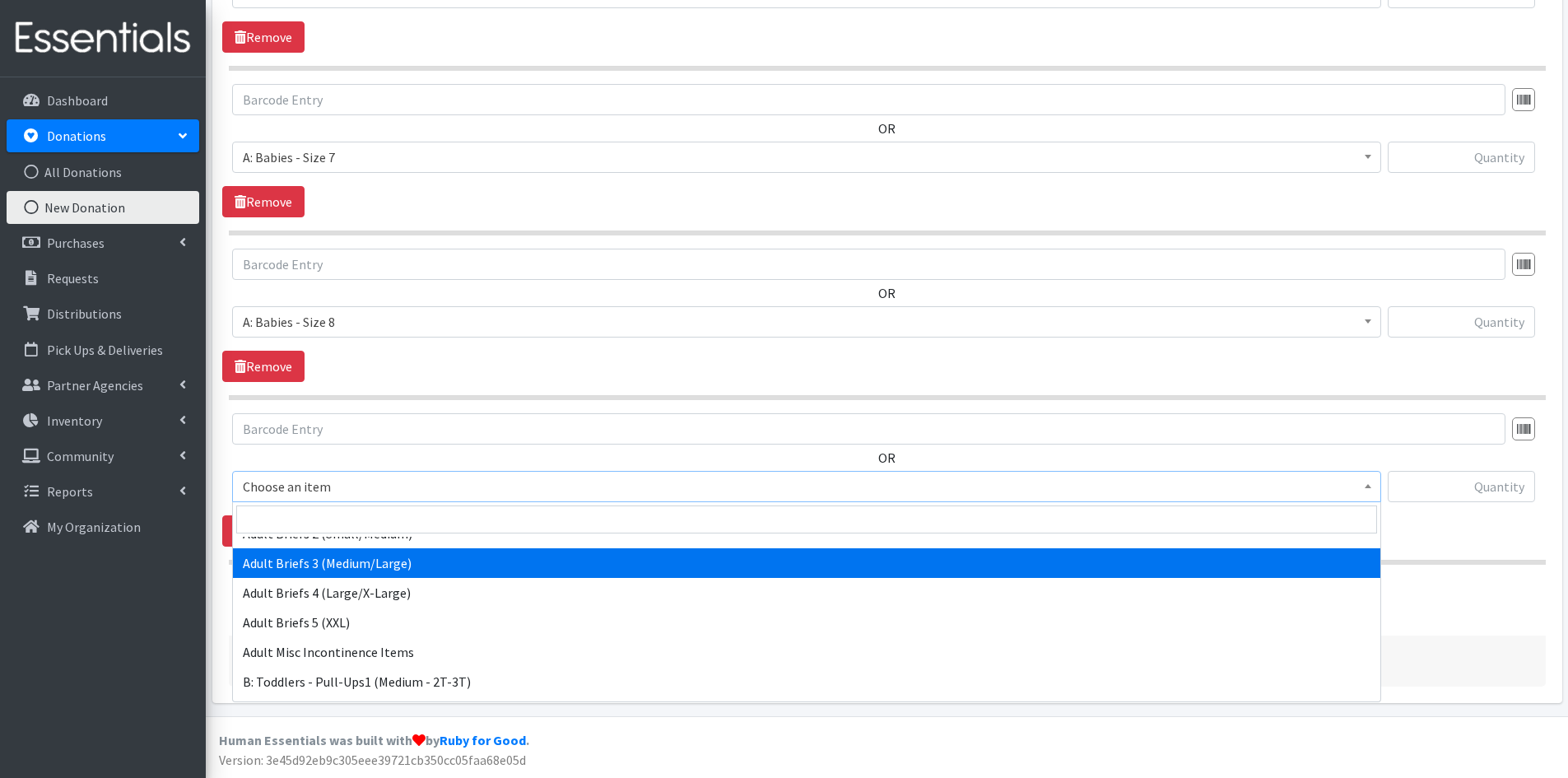
scroll to position [494, 0]
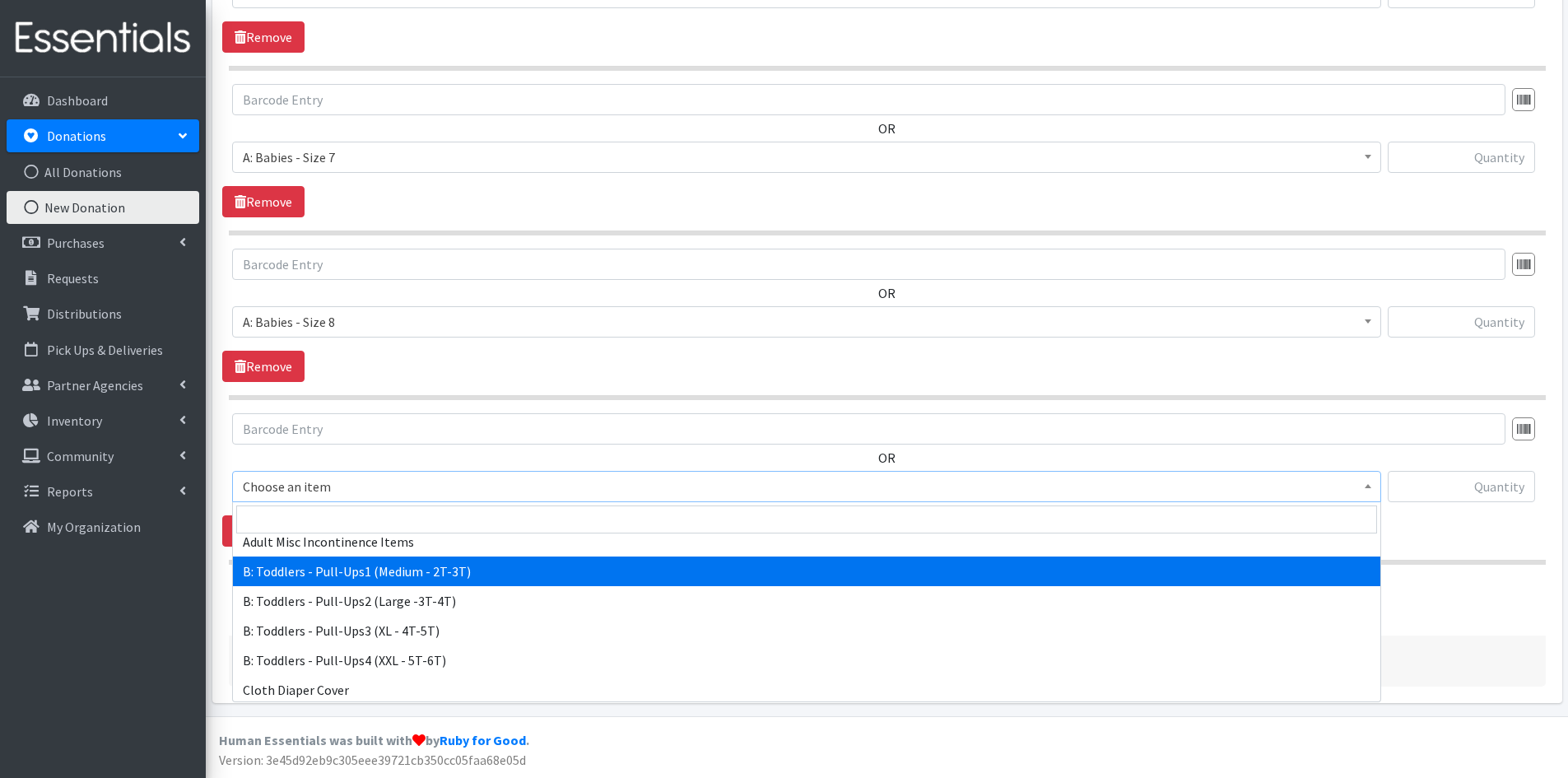
select select "5597"
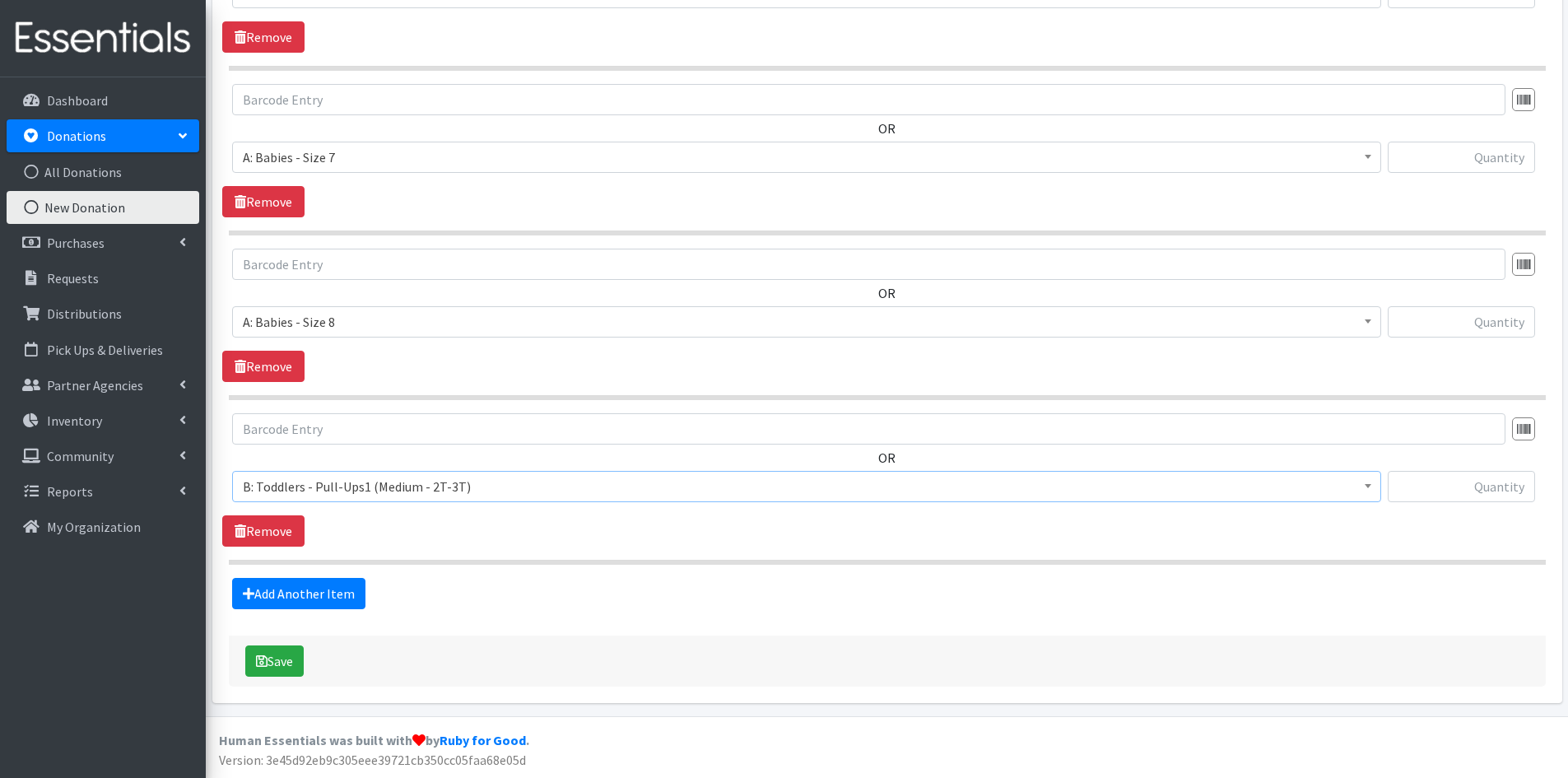
click at [433, 533] on div "OR Choose an item A: Babies - Size 01 (newborn) A: Babies - Size 0 (Preemie) A:…" at bounding box center [887, 480] width 1330 height 134
click at [333, 586] on link "Add Another Item" at bounding box center [299, 593] width 134 height 31
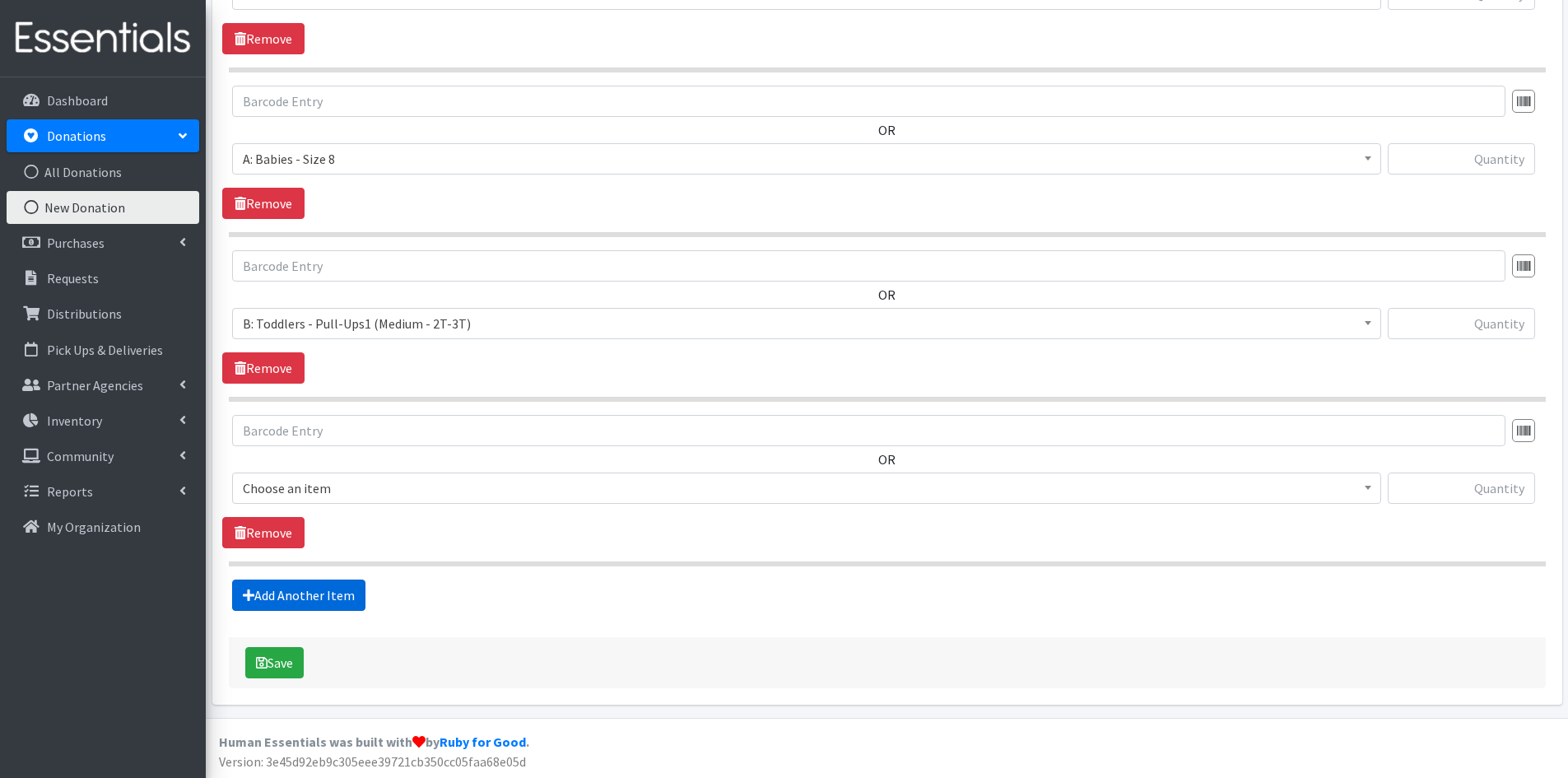
scroll to position [2002, 0]
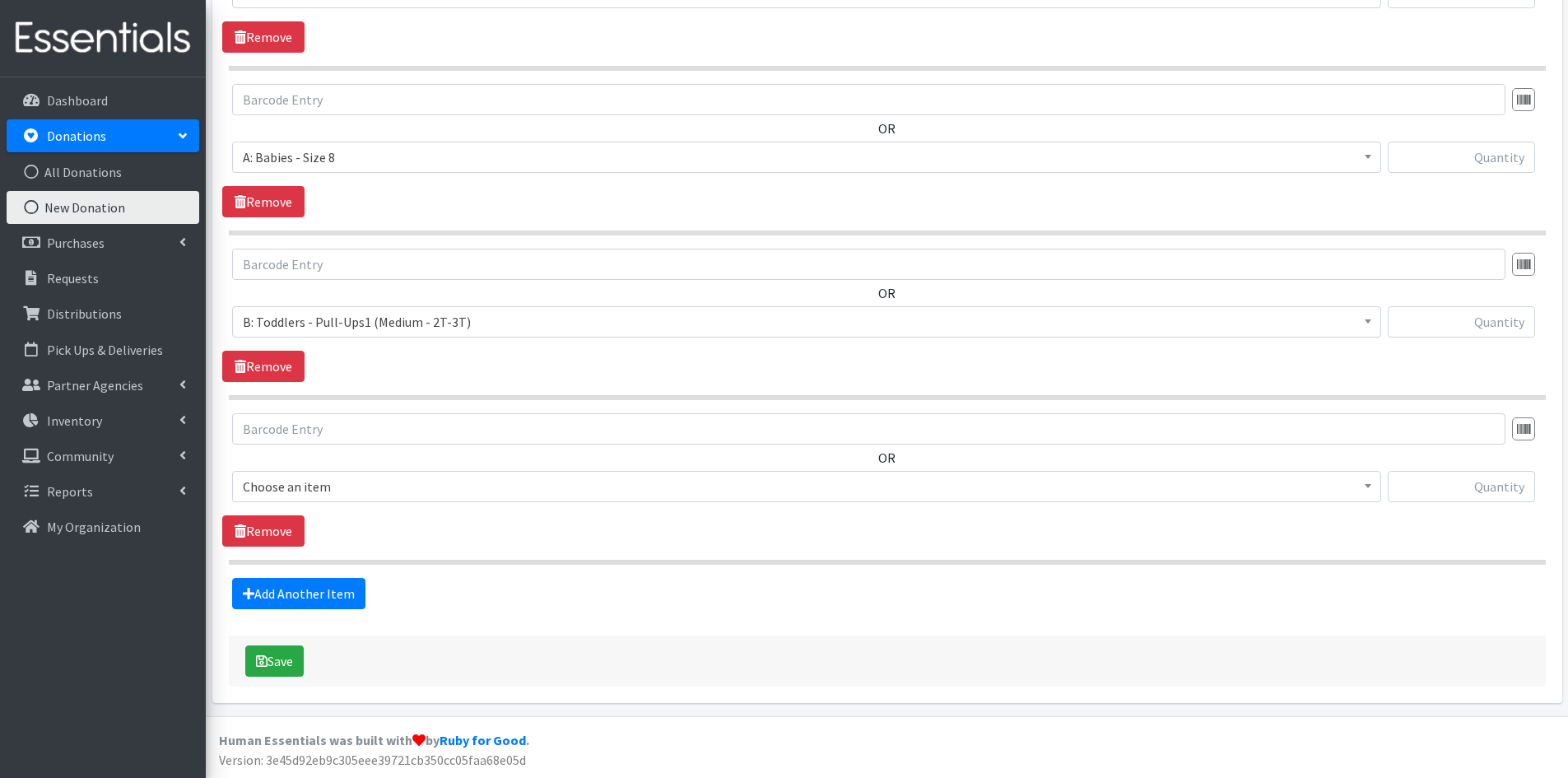
click at [454, 478] on span "Choose an item" at bounding box center [807, 486] width 1128 height 23
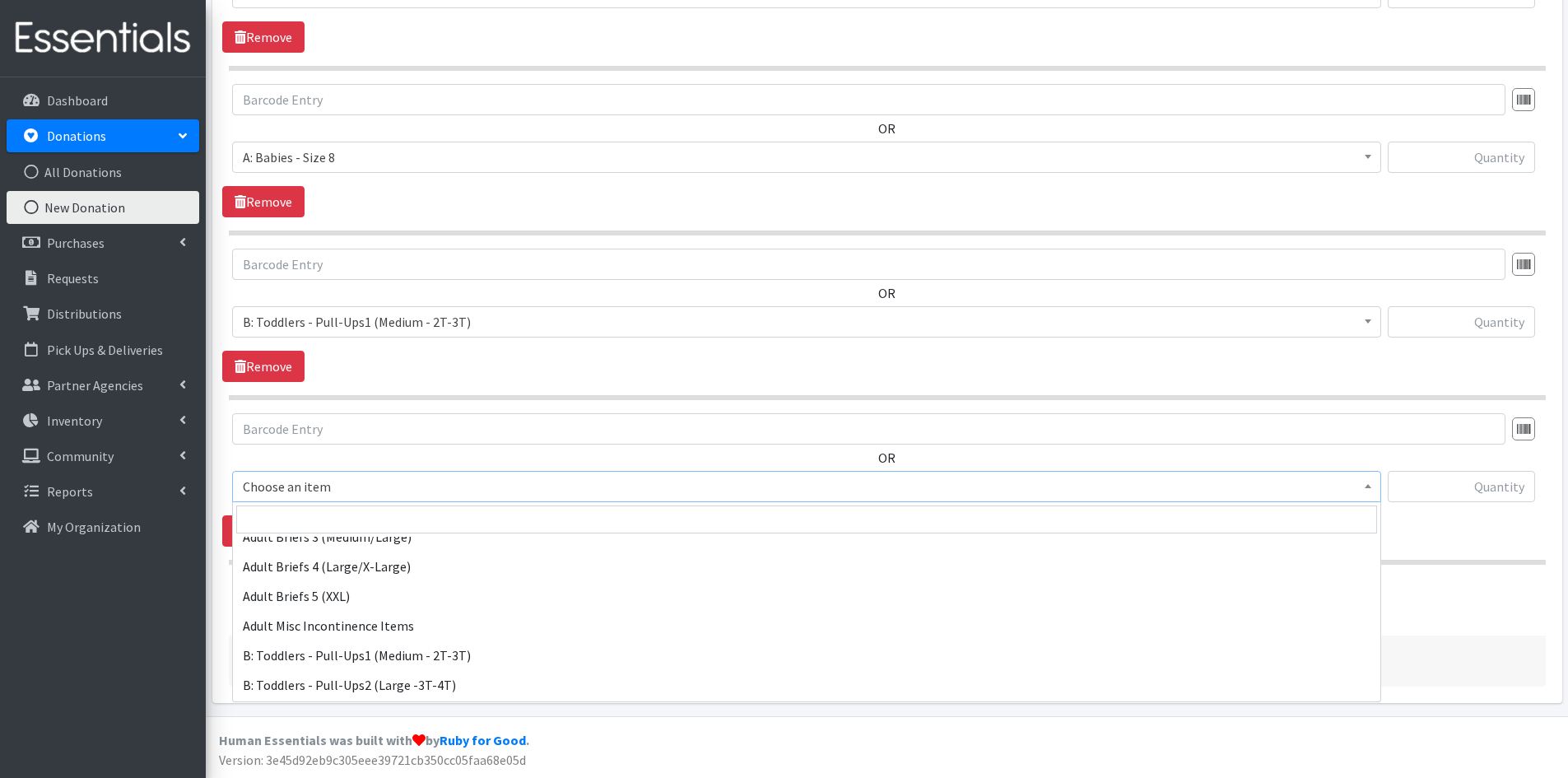
scroll to position [412, 0]
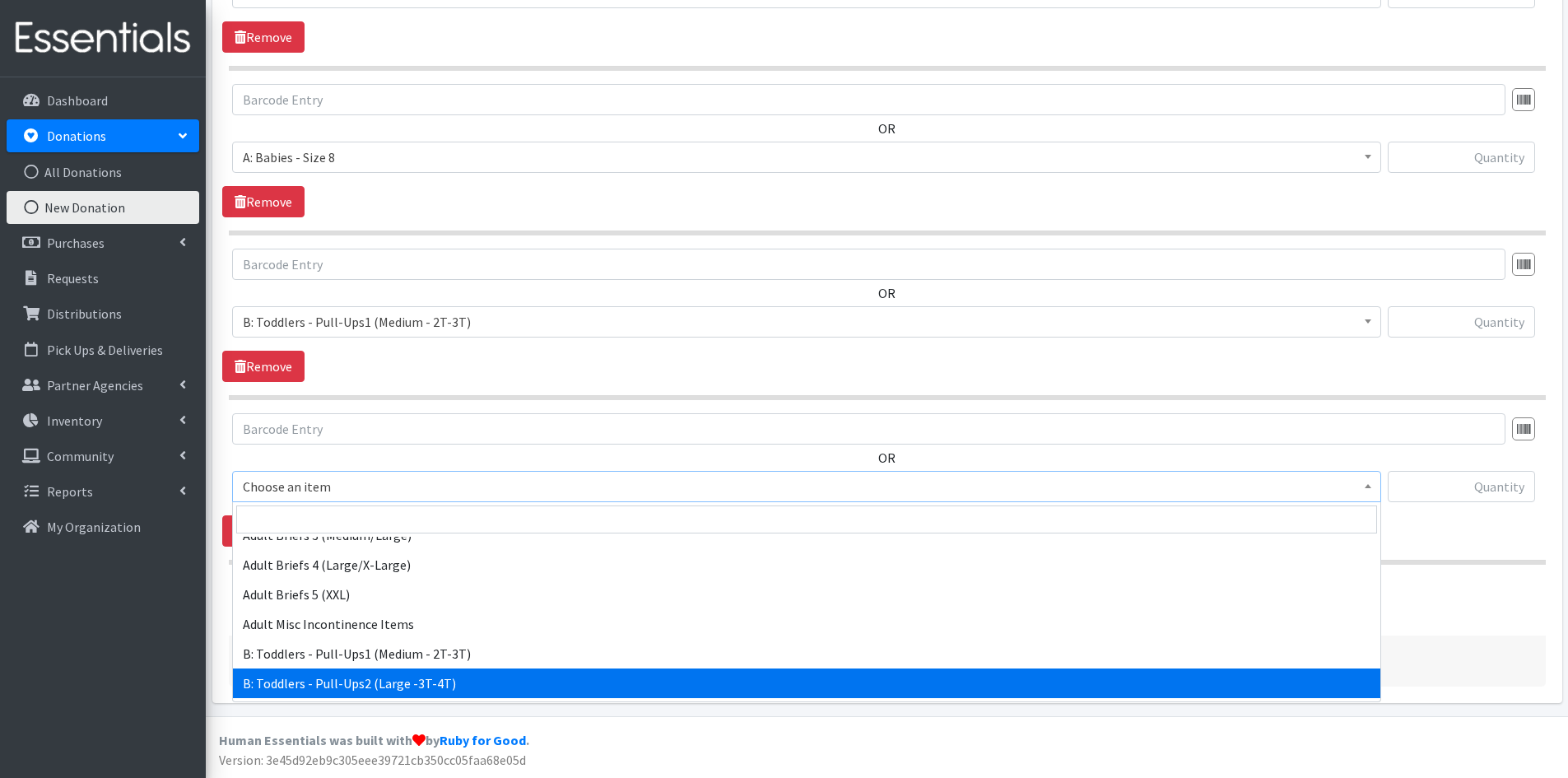
select select "5598"
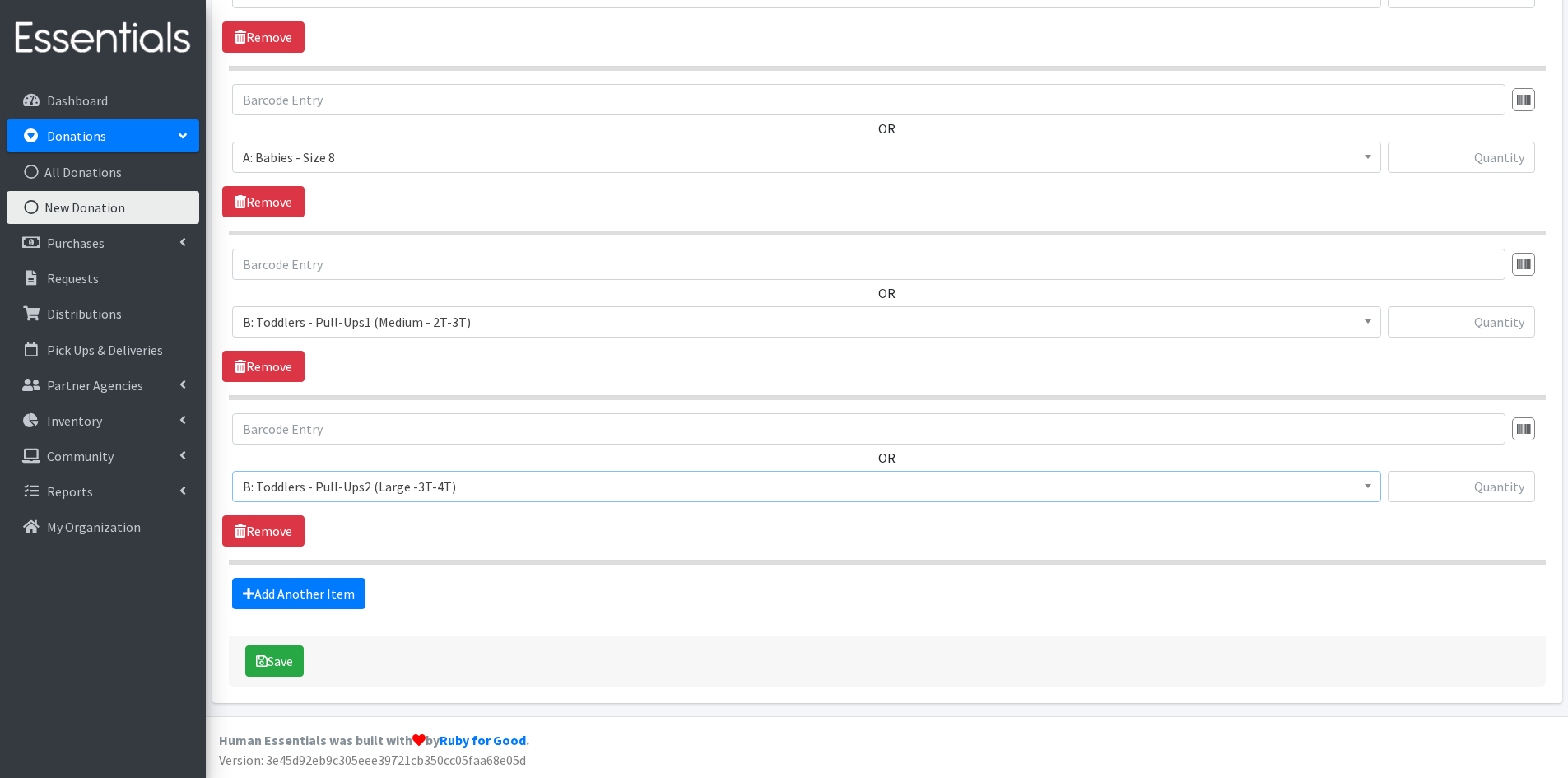
click at [445, 555] on section "OR Choose an item A: Babies - Size 01 (newborn) A: Babies - Size 0 (Preemie) A:…" at bounding box center [887, 489] width 1317 height 152
click at [323, 592] on link "Add Another Item" at bounding box center [299, 593] width 134 height 31
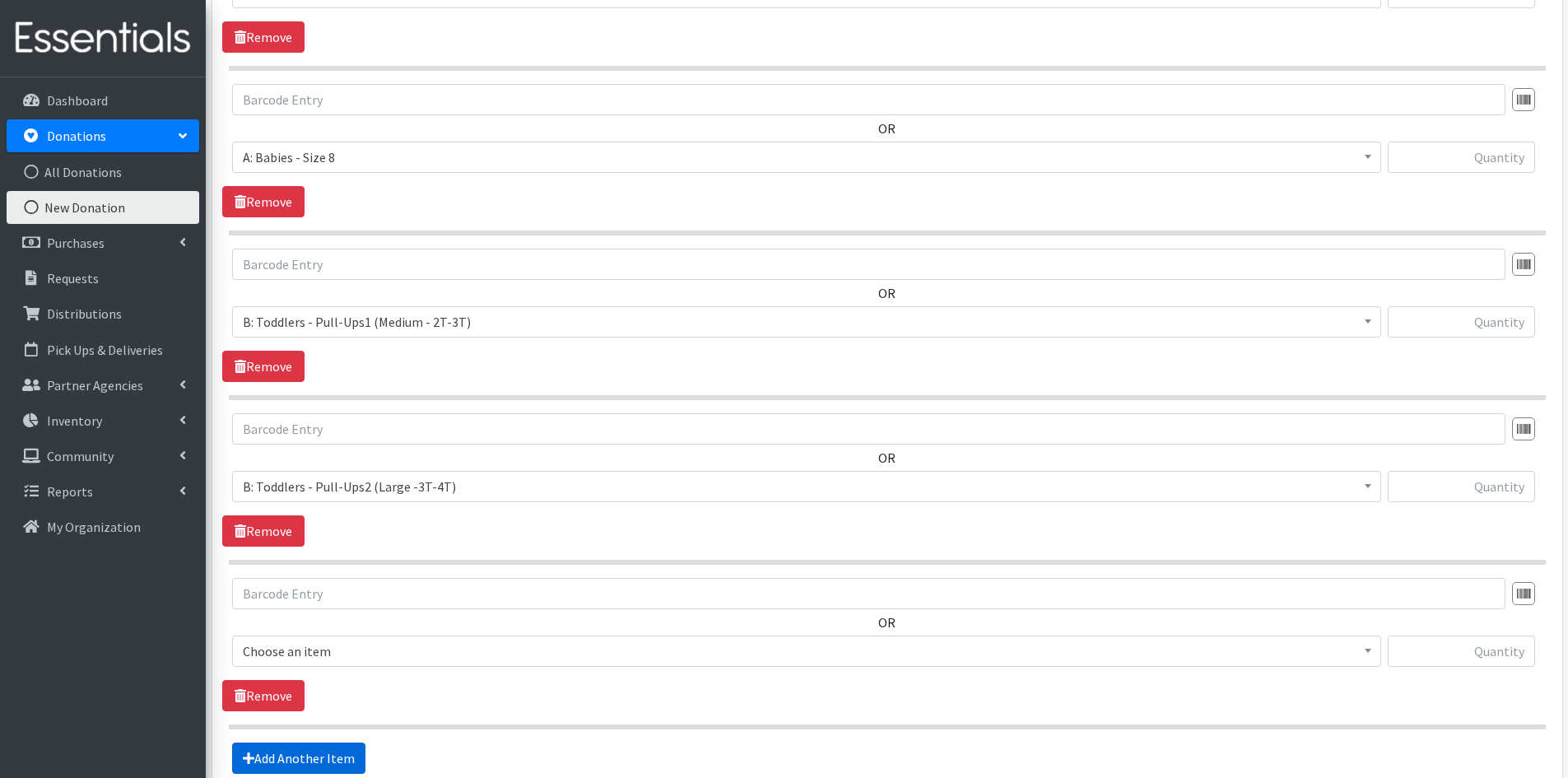
scroll to position [2167, 0]
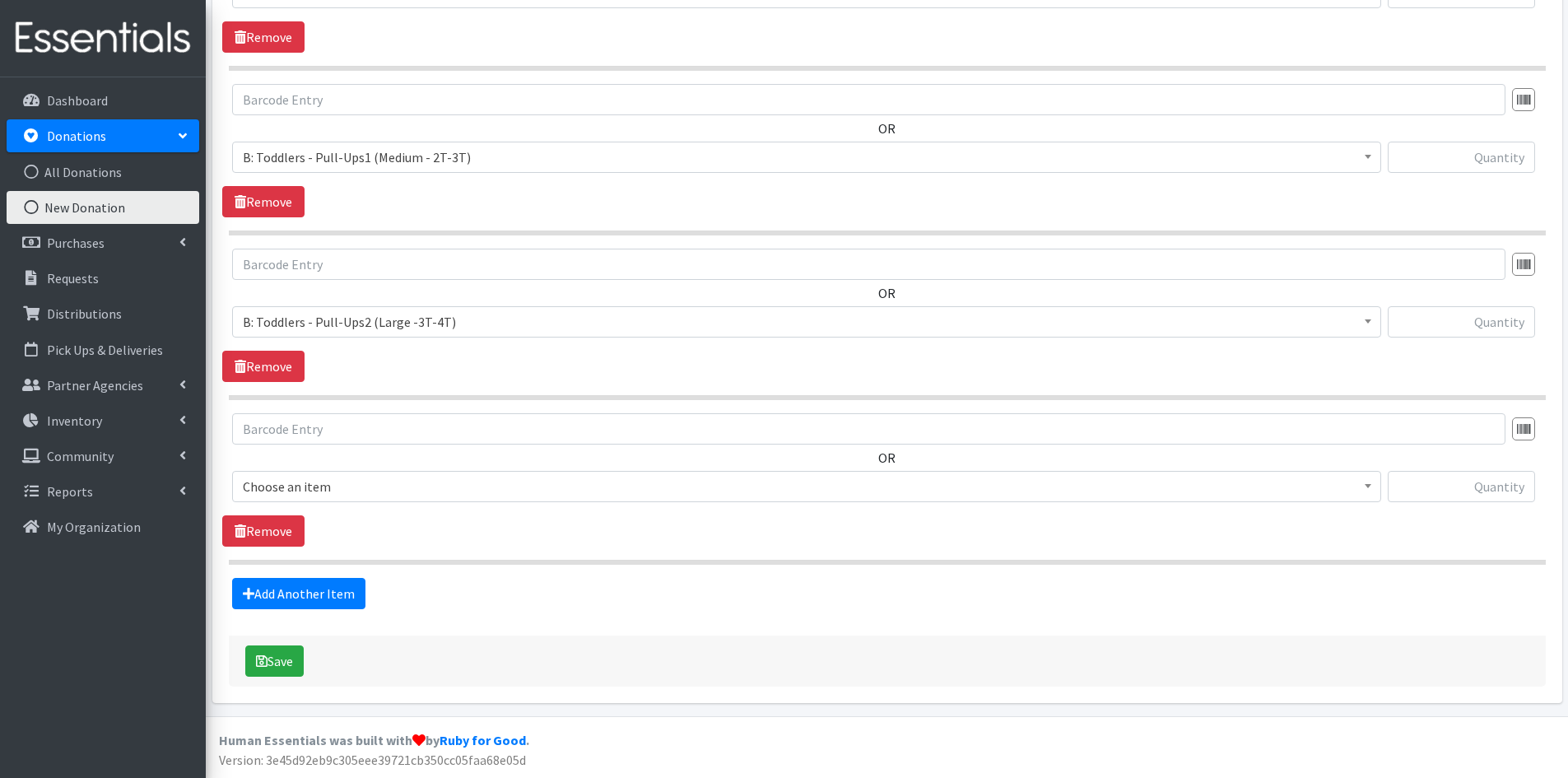
click at [446, 485] on span "Choose an item" at bounding box center [807, 486] width 1128 height 23
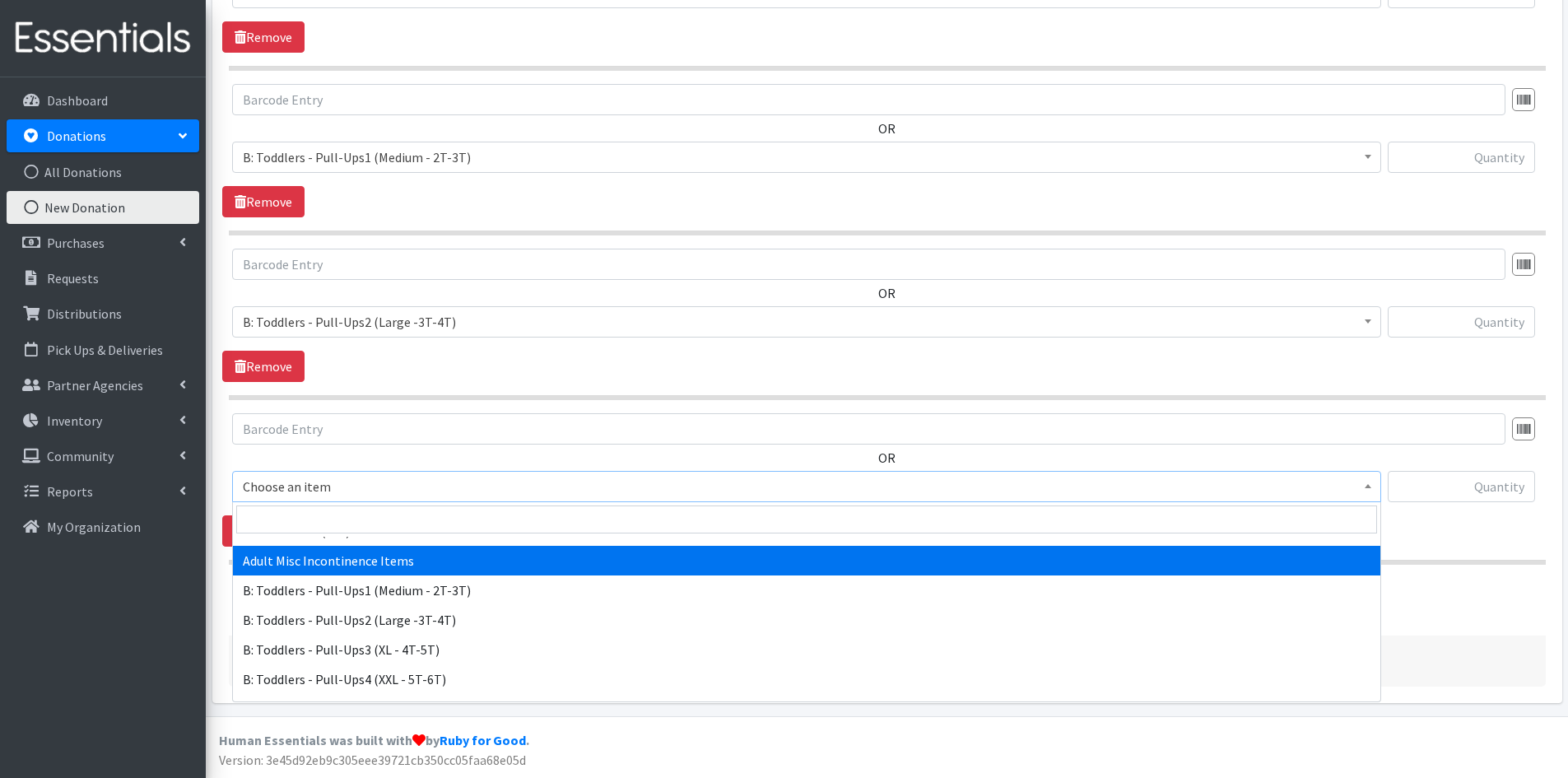
scroll to position [576, 0]
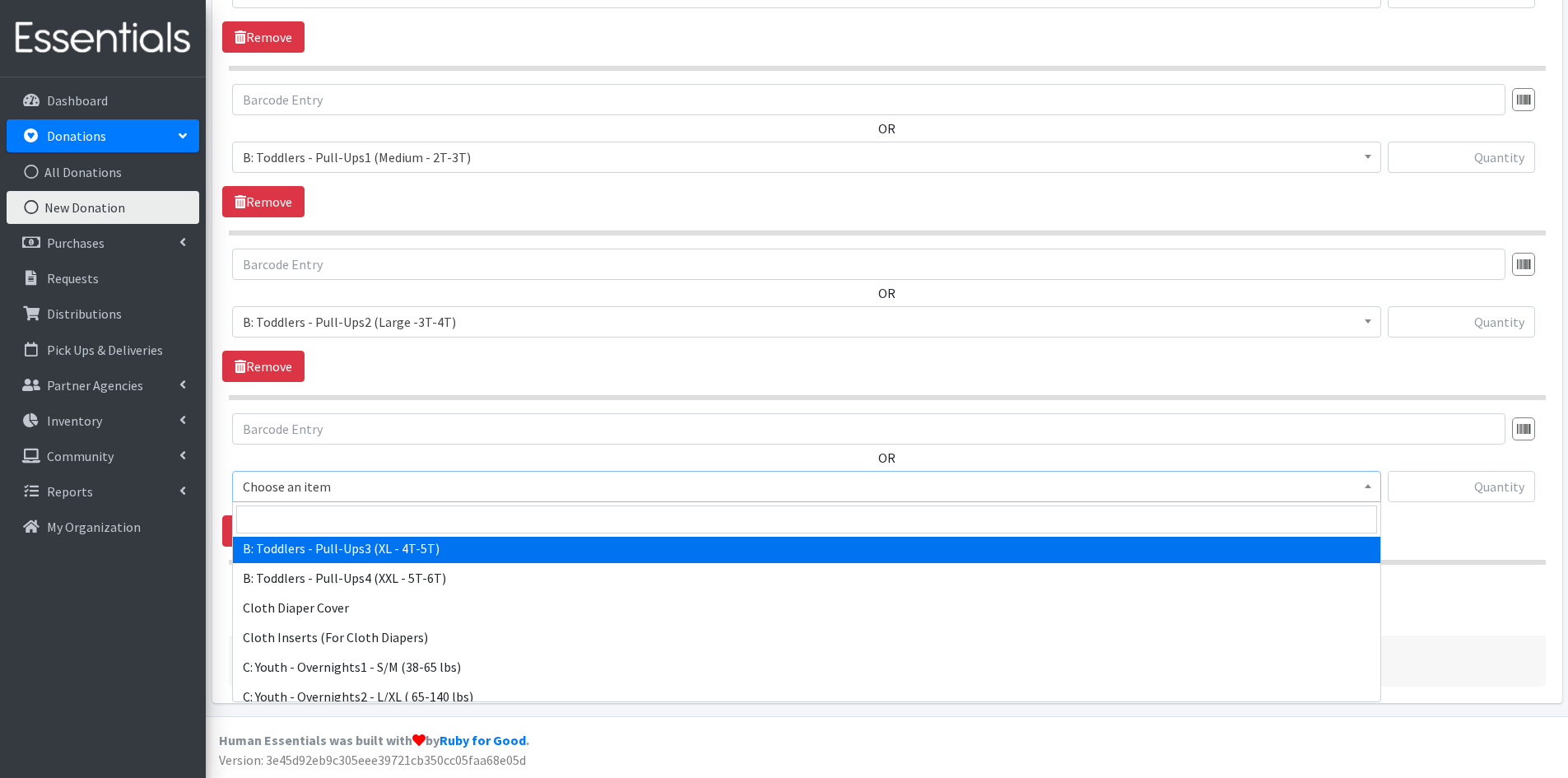
select select "5599"
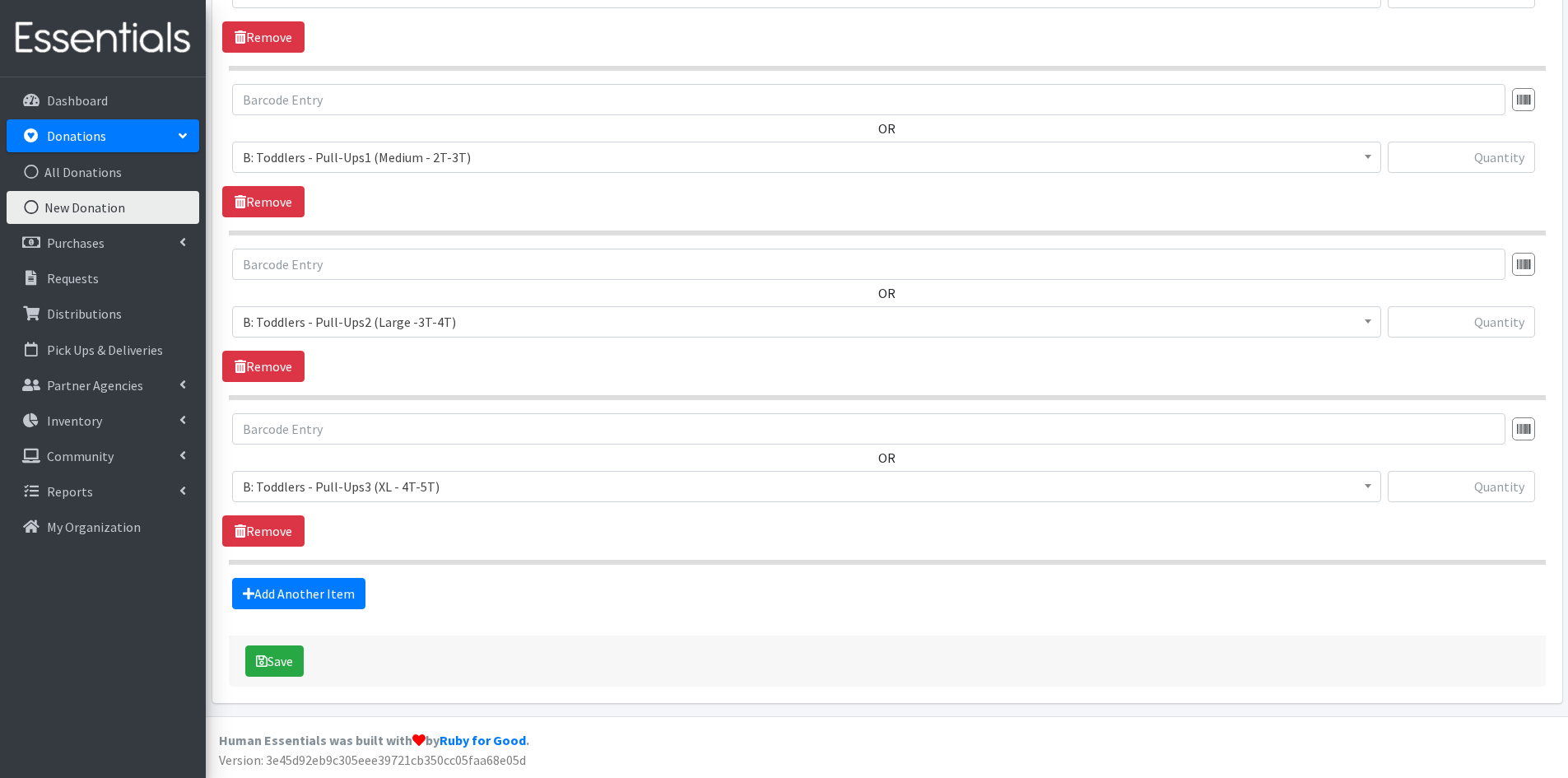
click at [461, 536] on div "OR Choose an item A: Babies - Size 01 (newborn) A: Babies - Size 0 (Preemie) A:…" at bounding box center [887, 480] width 1330 height 134
click at [336, 588] on link "Add Another Item" at bounding box center [299, 593] width 134 height 31
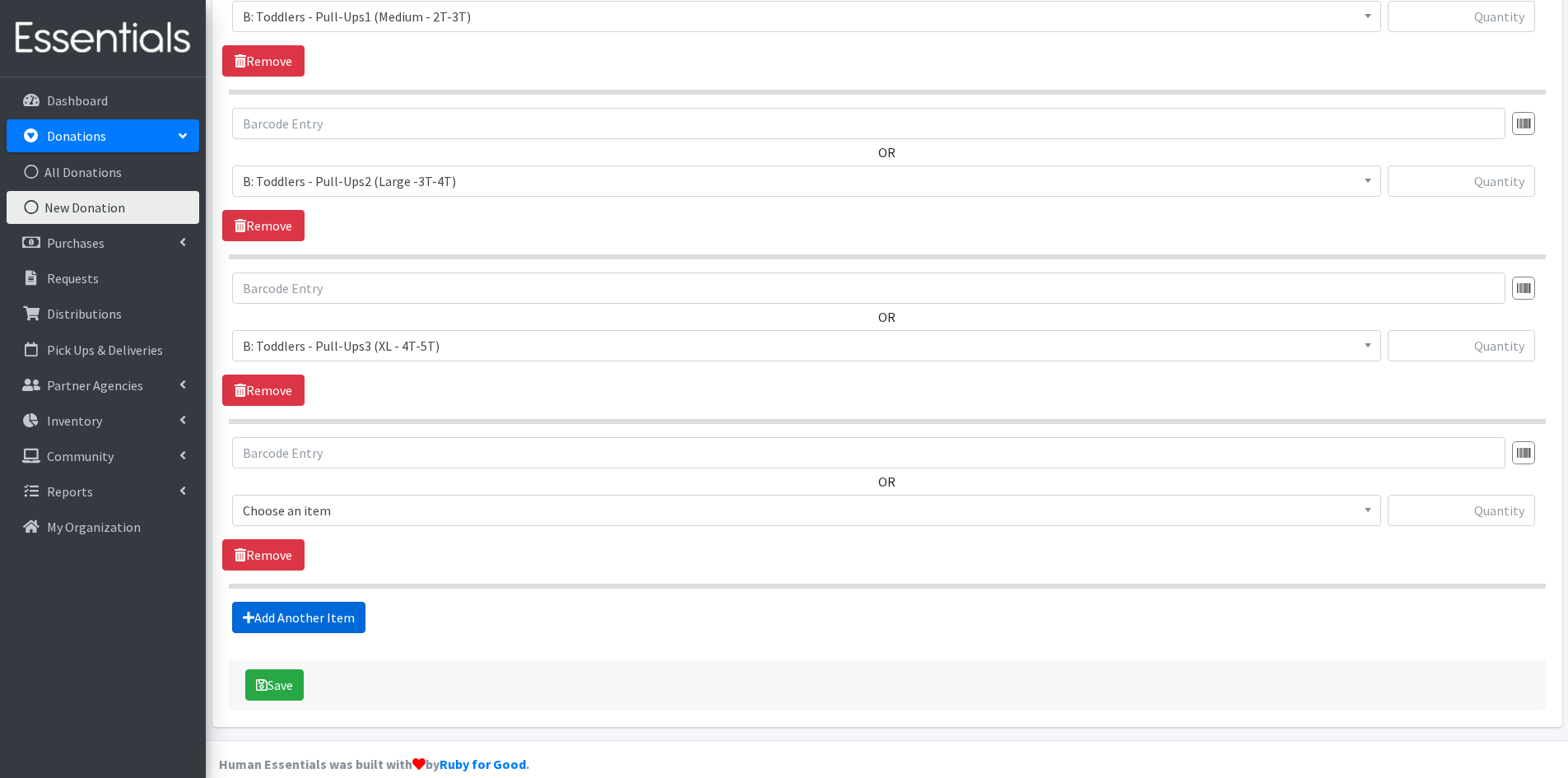
scroll to position [2332, 0]
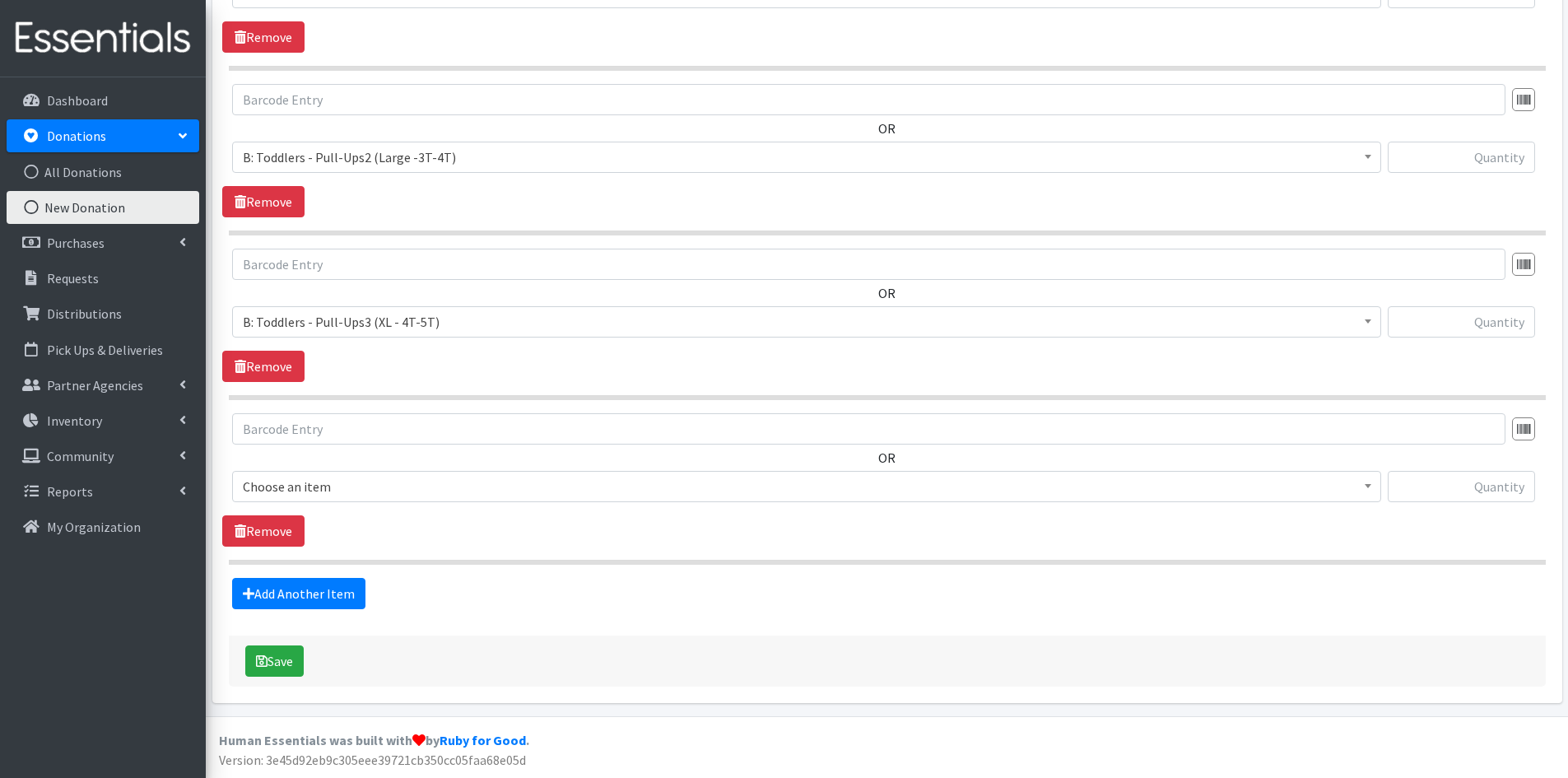
click at [448, 488] on span "Choose an item" at bounding box center [807, 486] width 1128 height 23
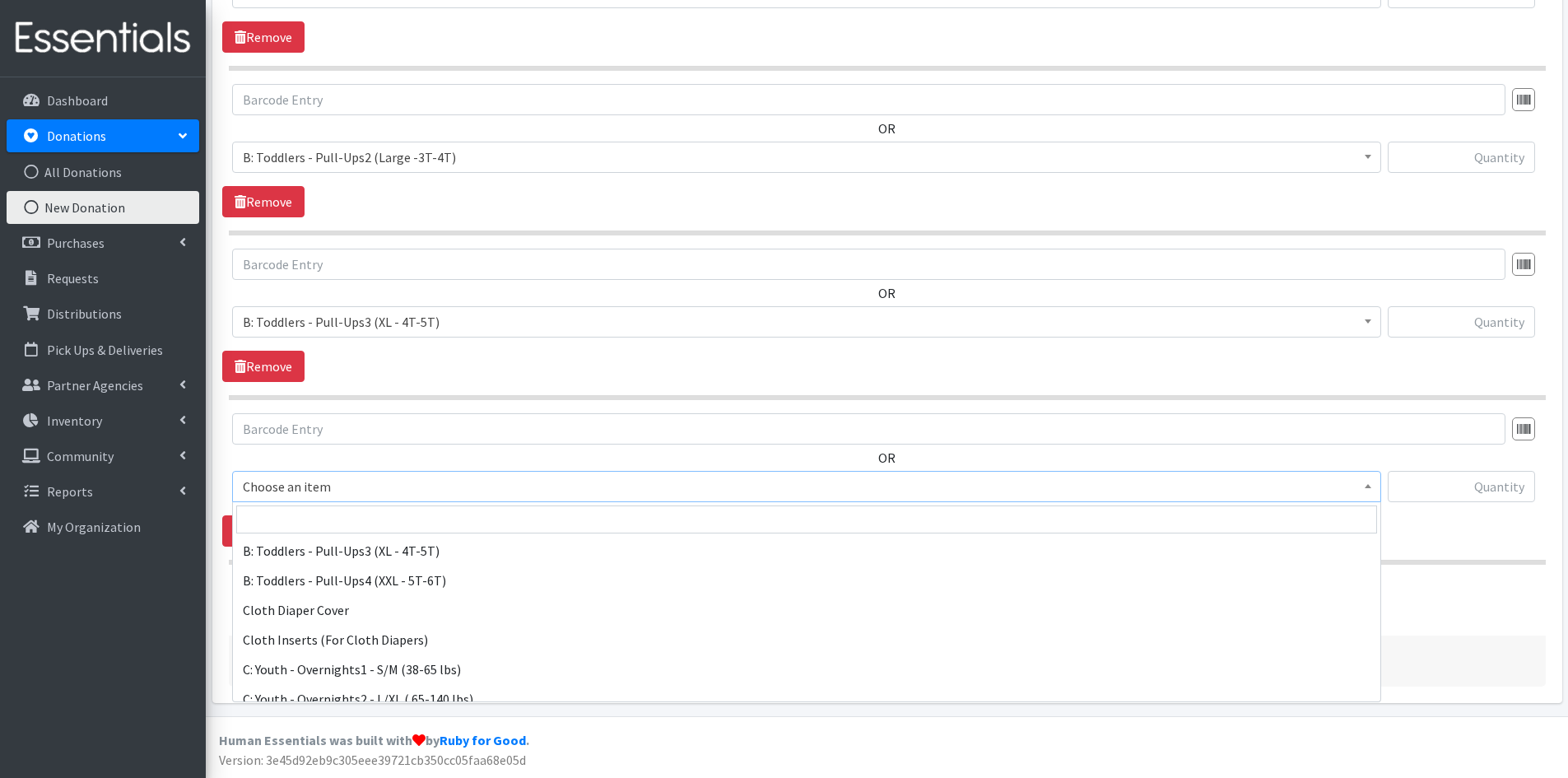
scroll to position [576, 0]
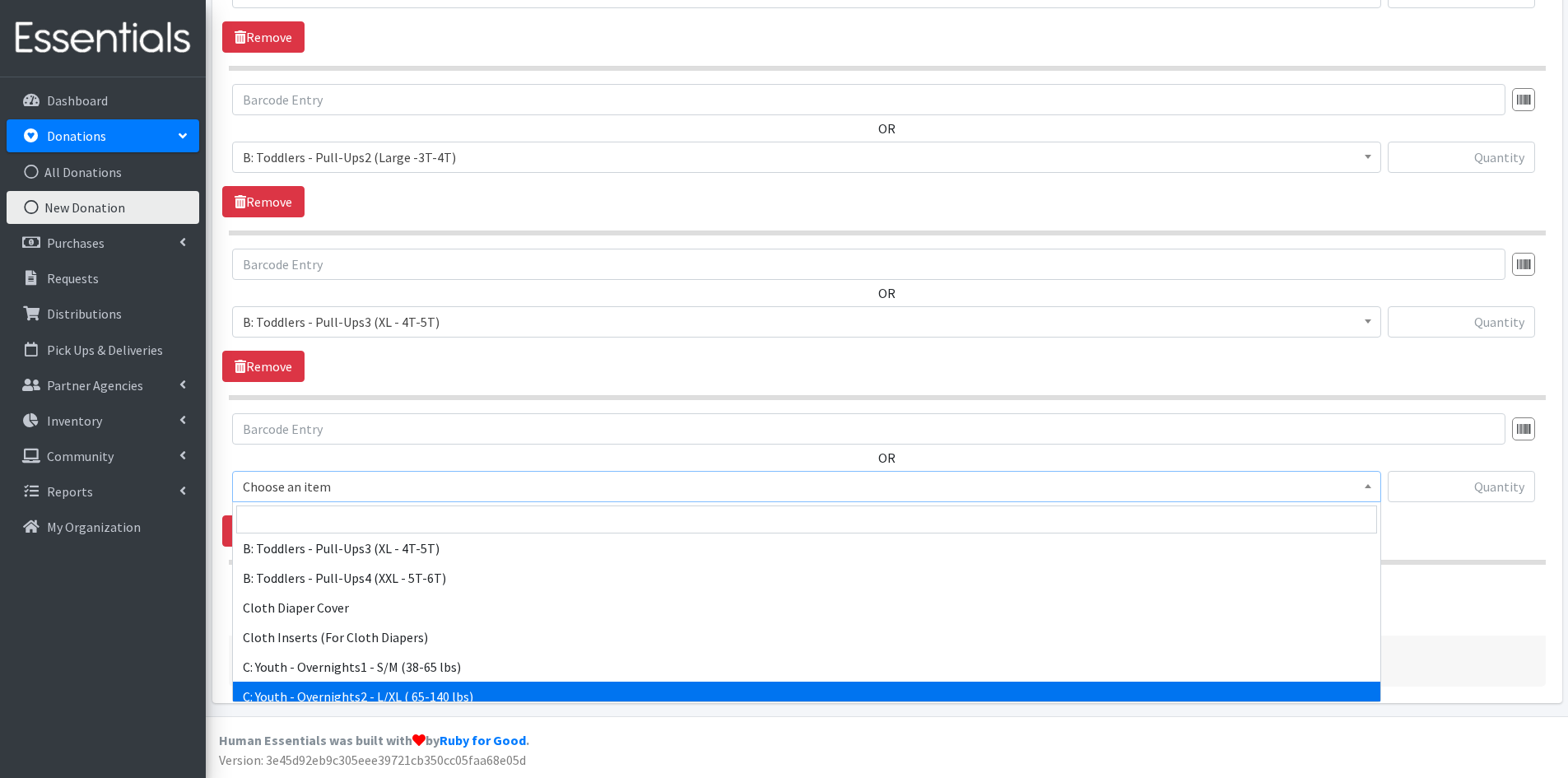
select select "8889"
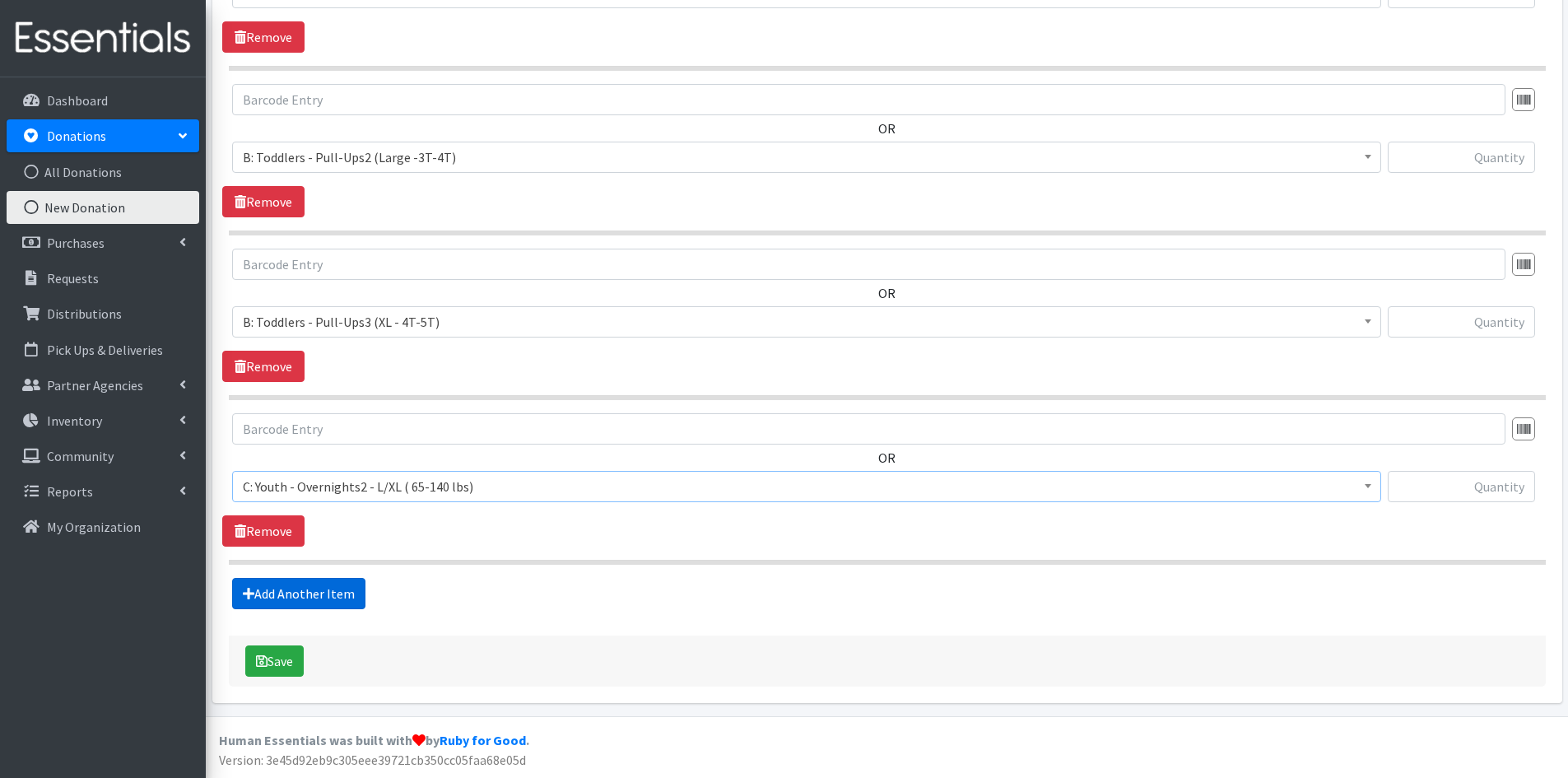
click at [344, 594] on link "Add Another Item" at bounding box center [299, 593] width 134 height 31
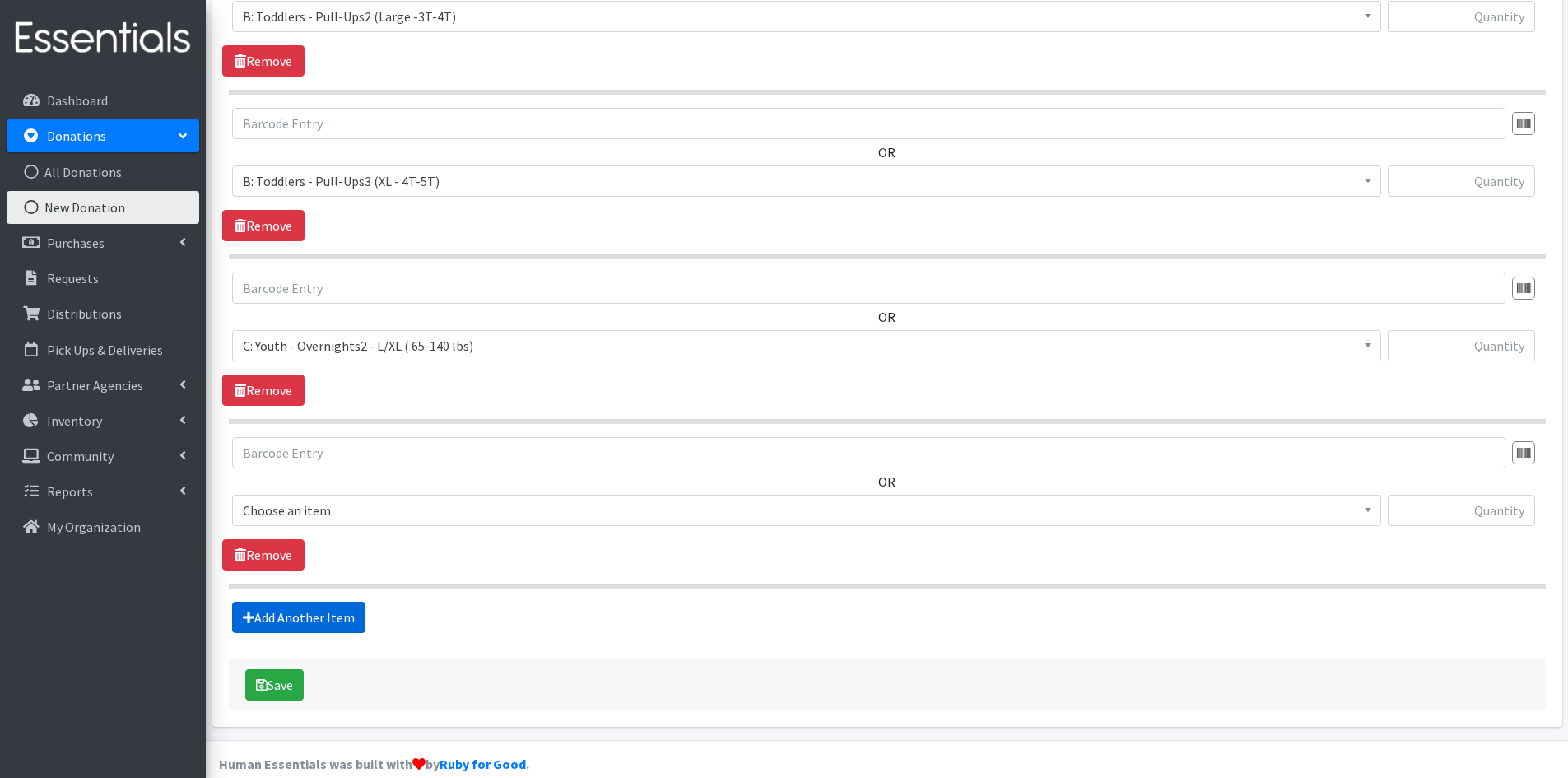
scroll to position [2496, 0]
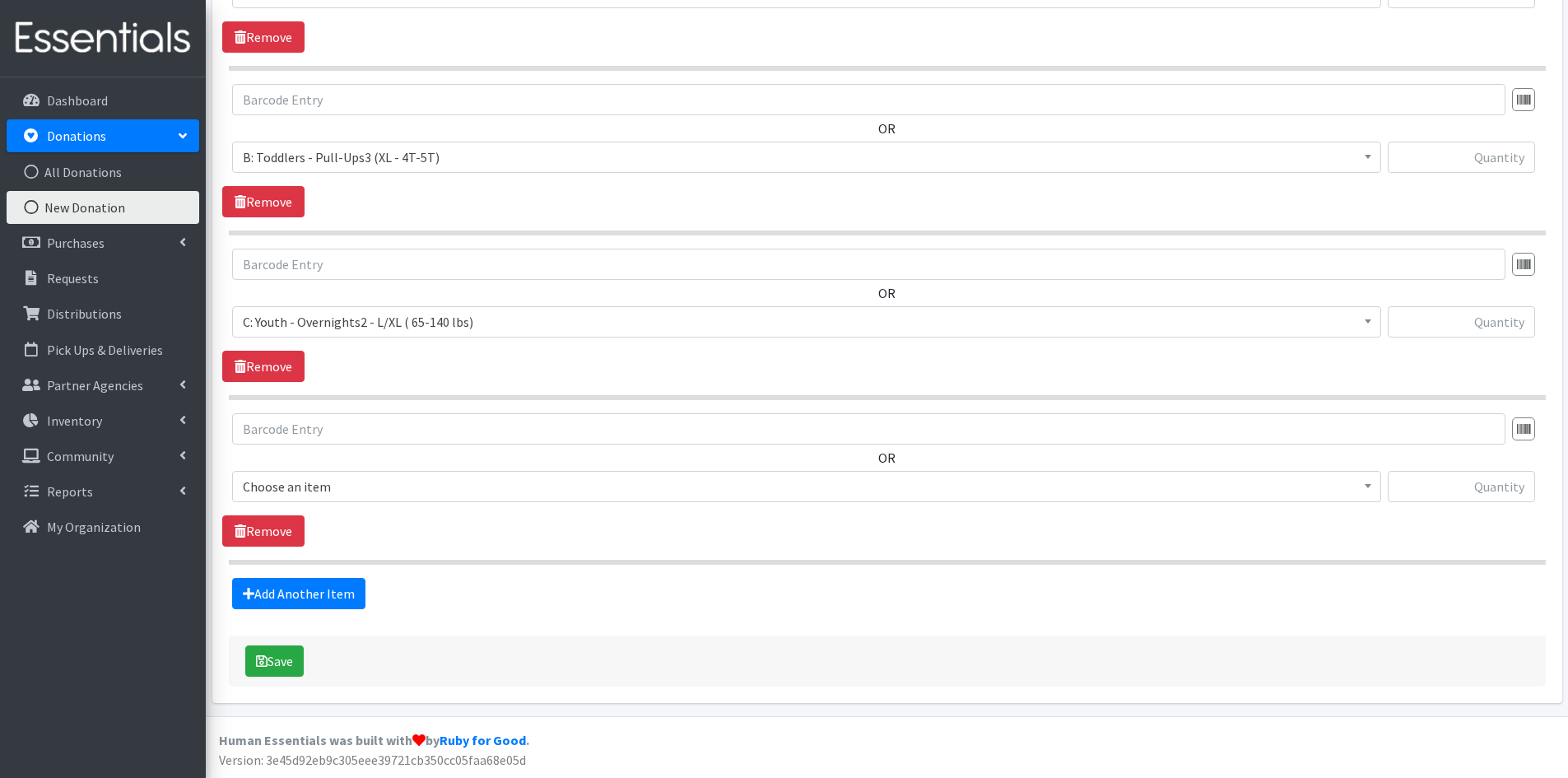
click at [442, 494] on span "Choose an item" at bounding box center [807, 486] width 1128 height 23
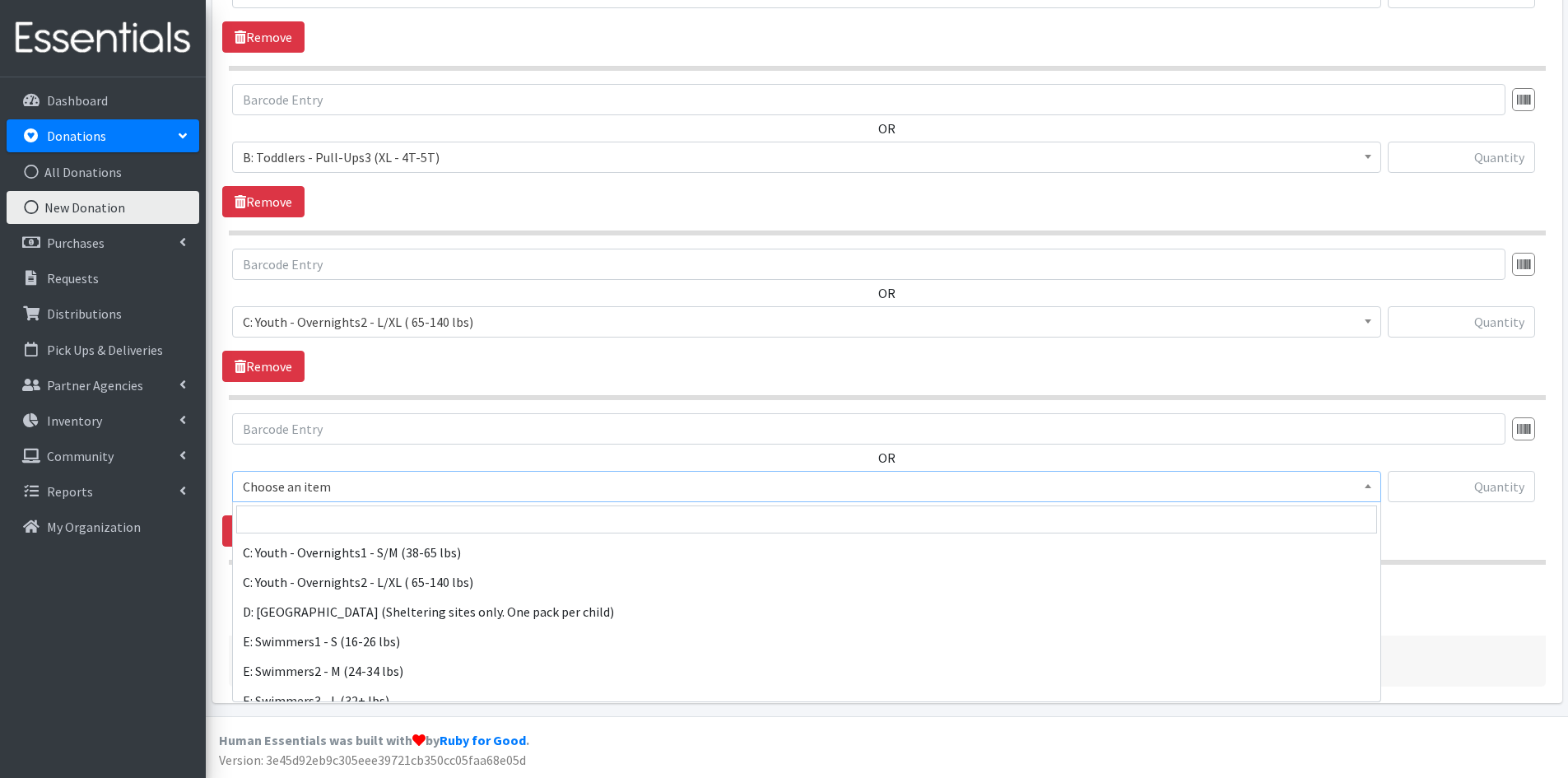
scroll to position [705, 0]
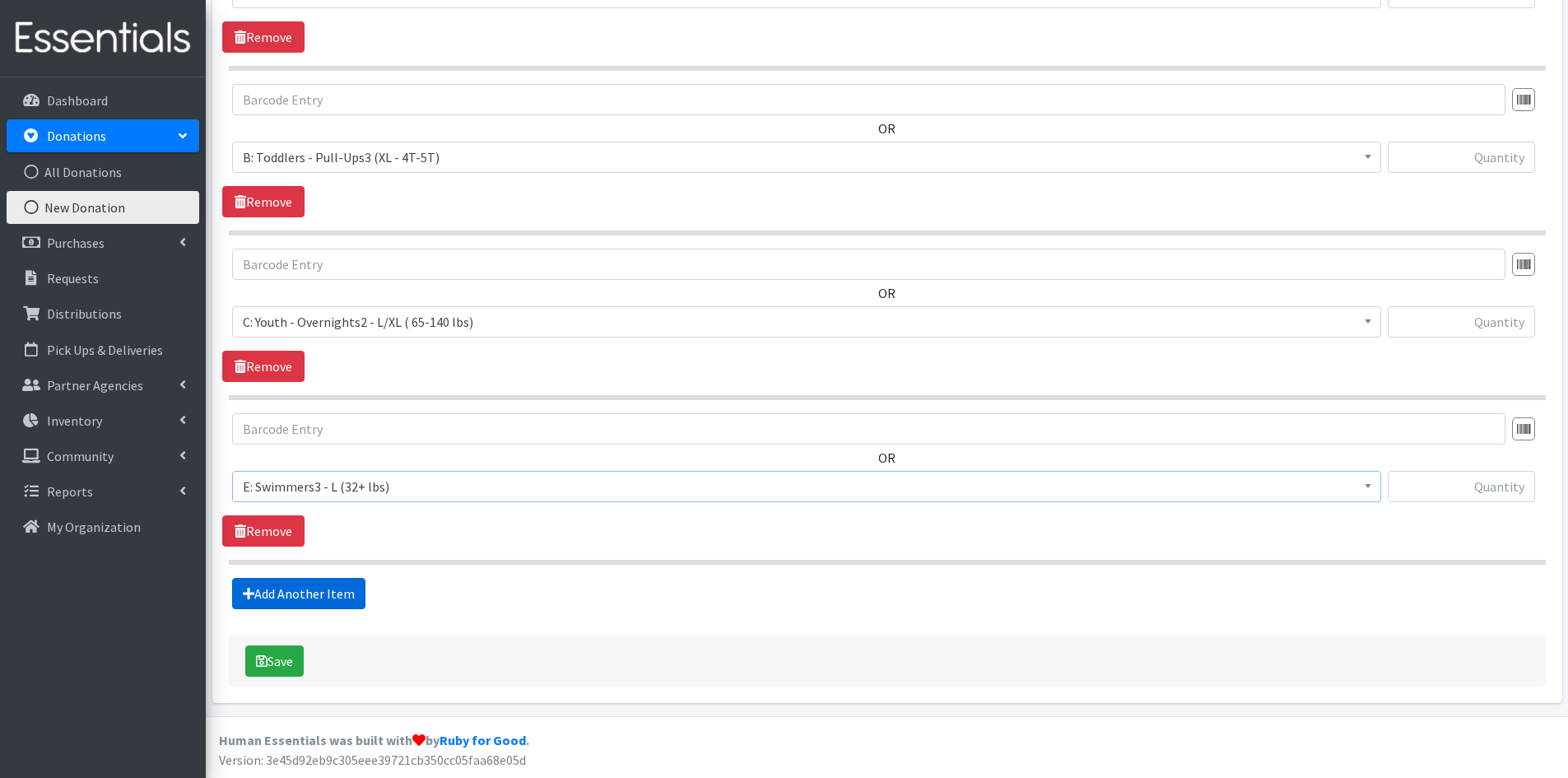
click at [325, 592] on link "Add Another Item" at bounding box center [299, 593] width 134 height 31
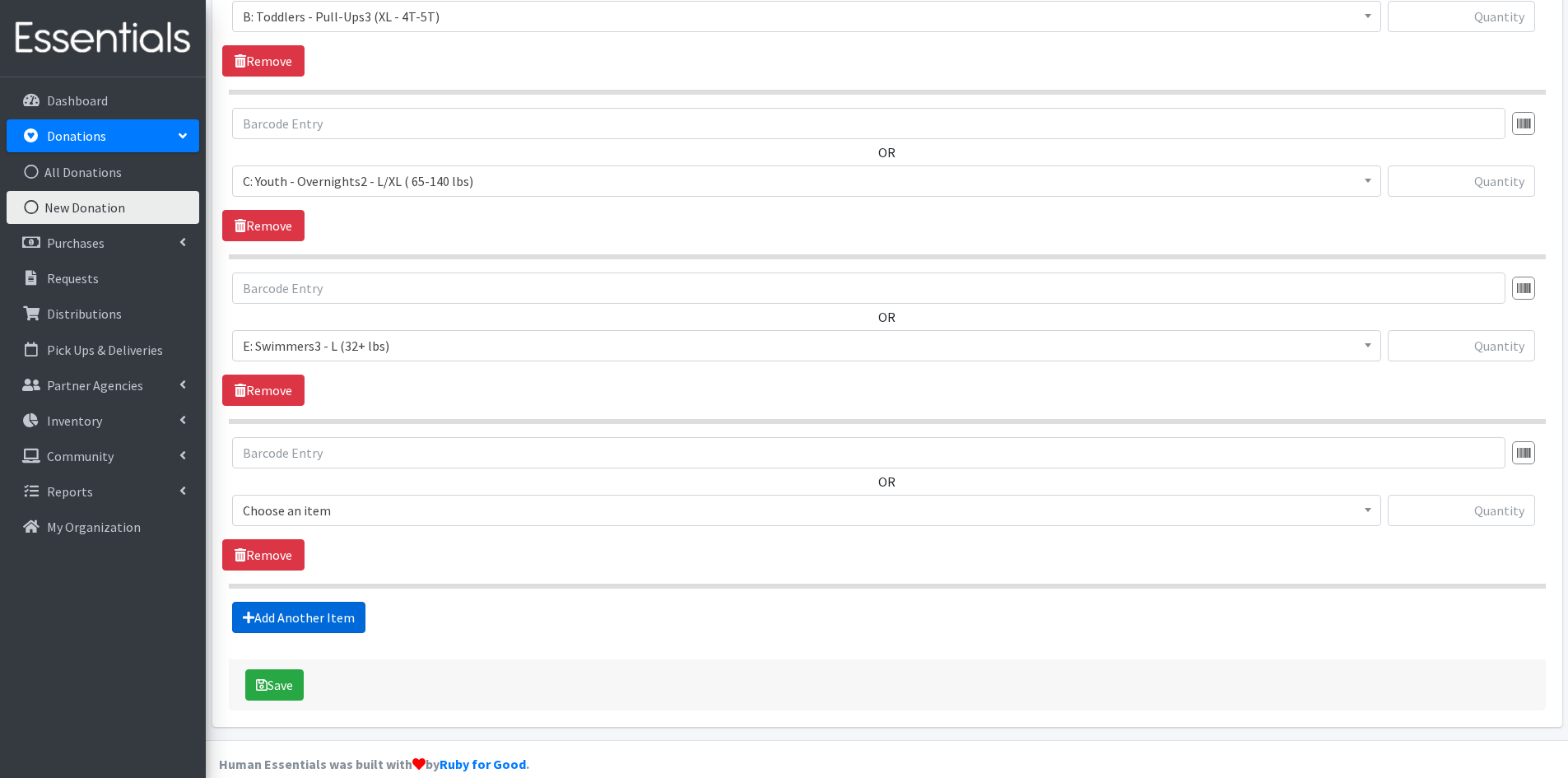
scroll to position [2661, 0]
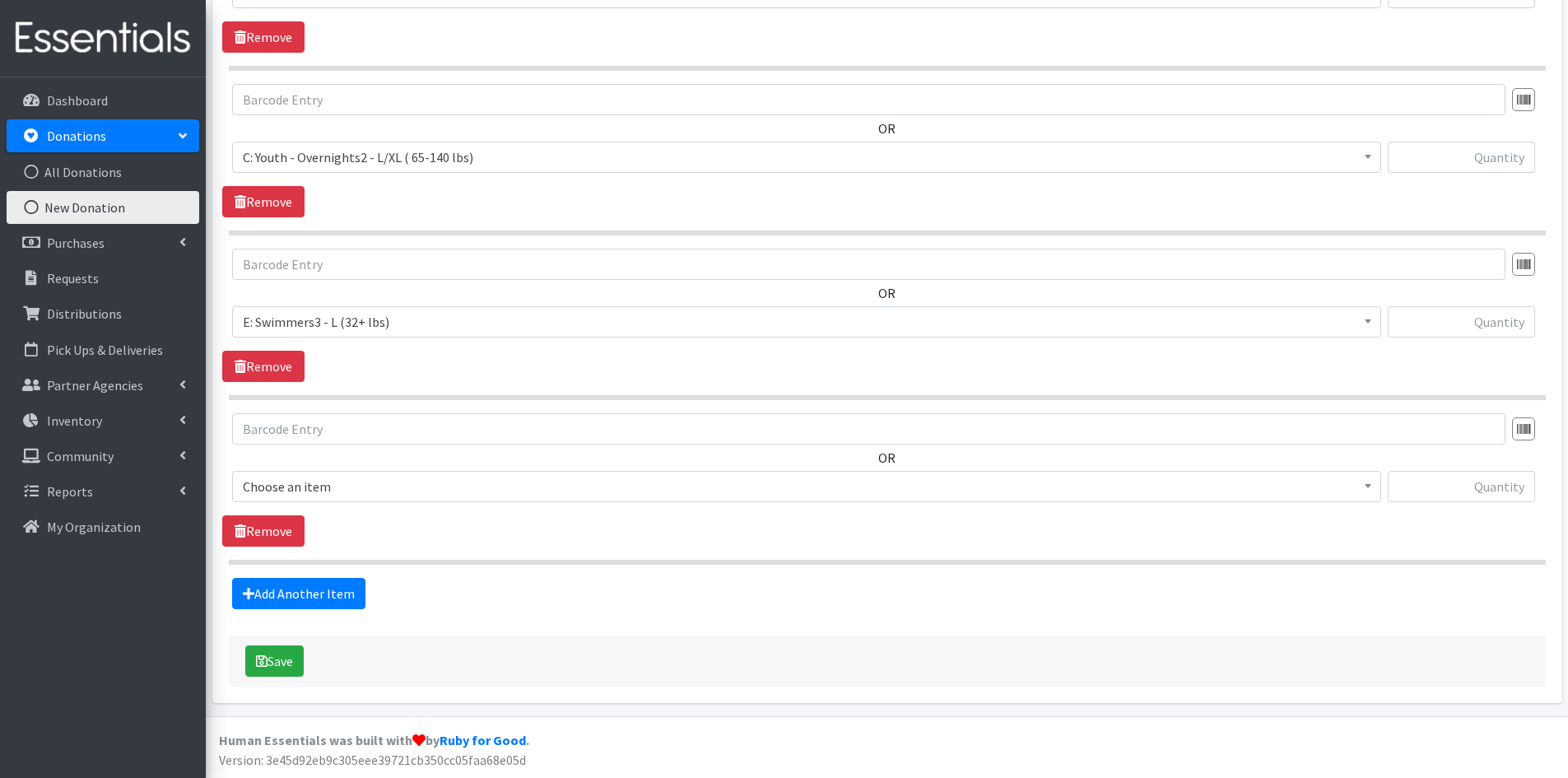
click at [391, 486] on span "Choose an item" at bounding box center [807, 486] width 1128 height 23
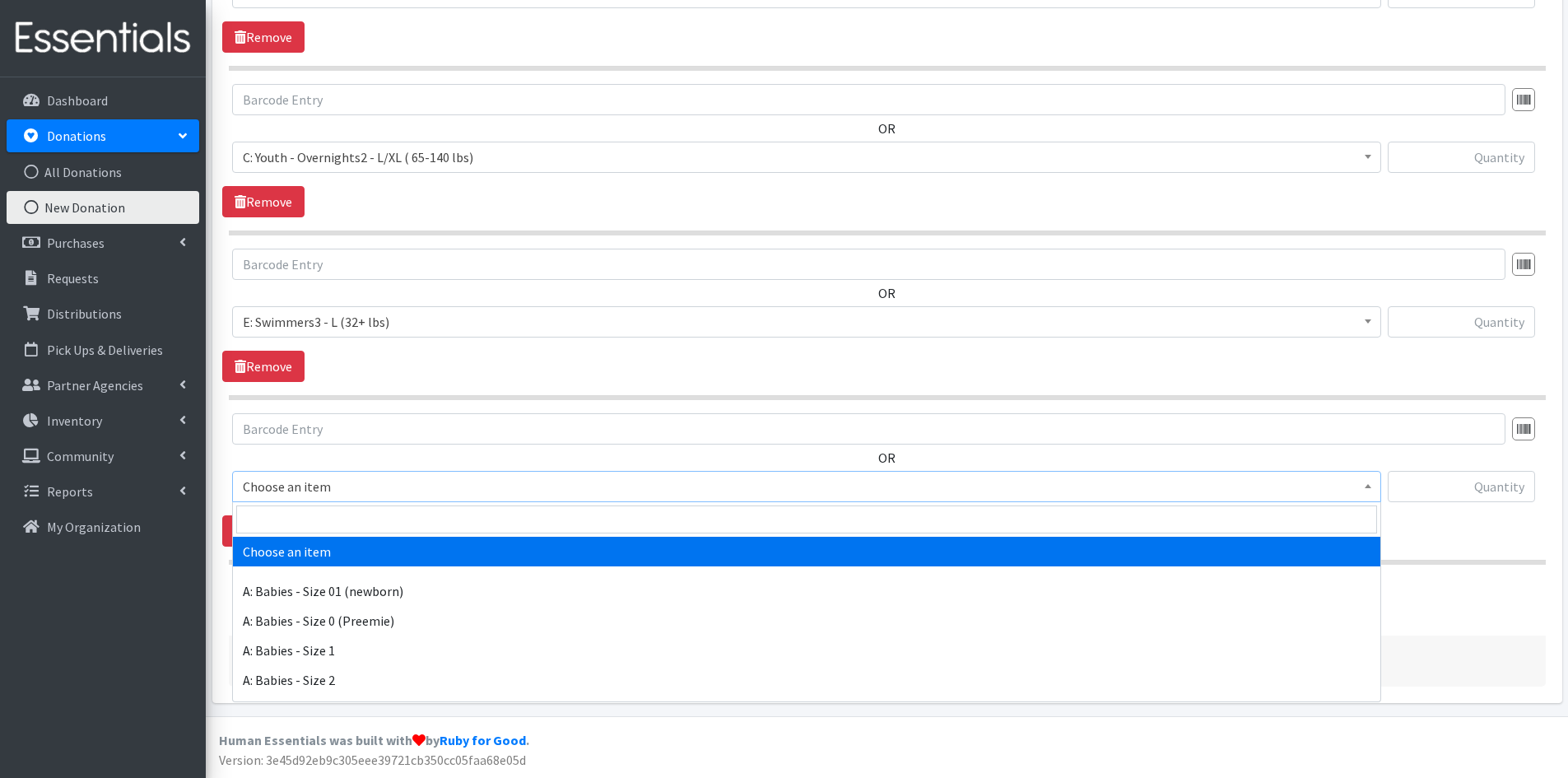
click at [434, 315] on span "E: Swimmers3 - L (32+ lbs)" at bounding box center [807, 322] width 1128 height 23
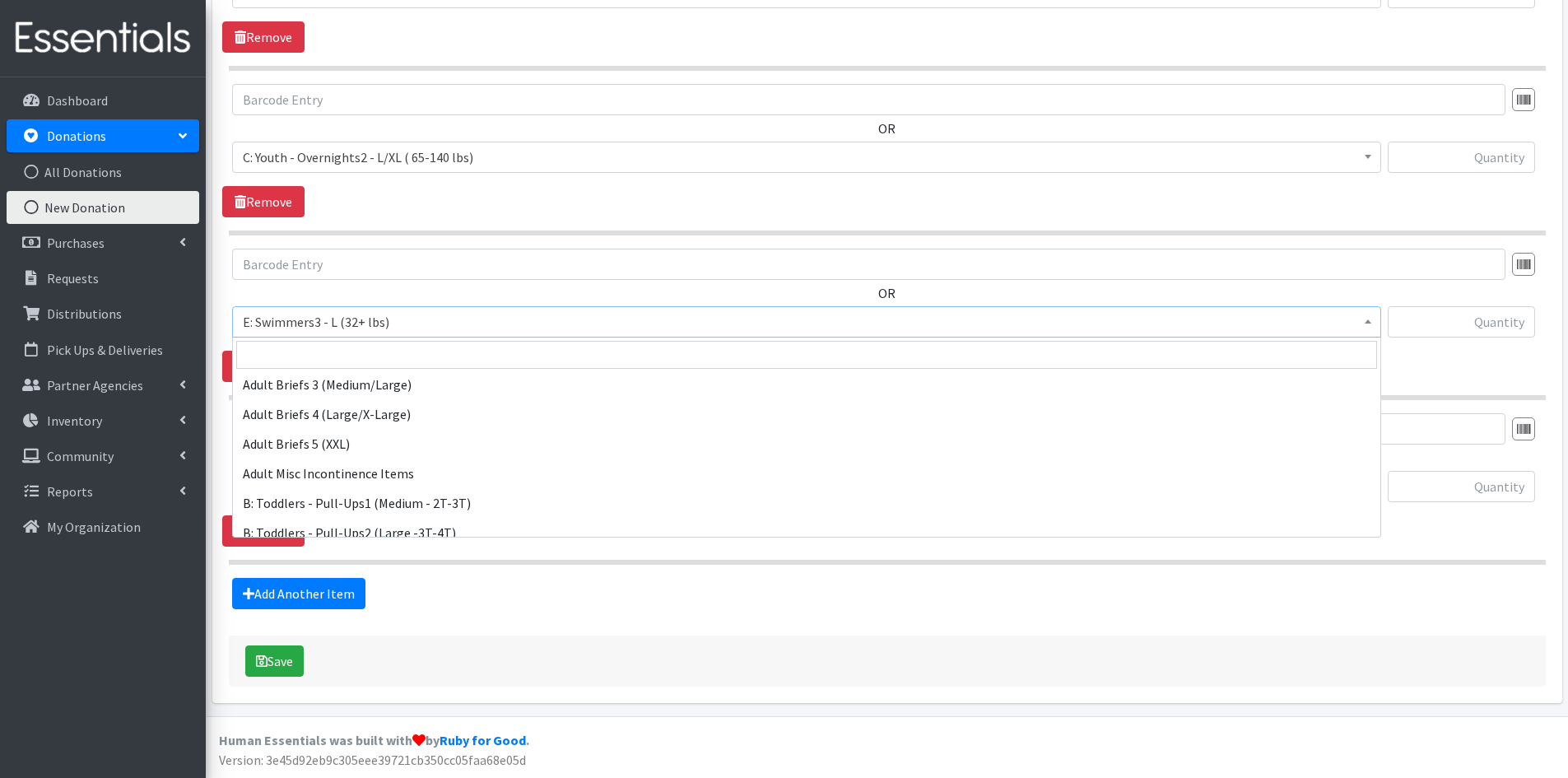
scroll to position [376, 0]
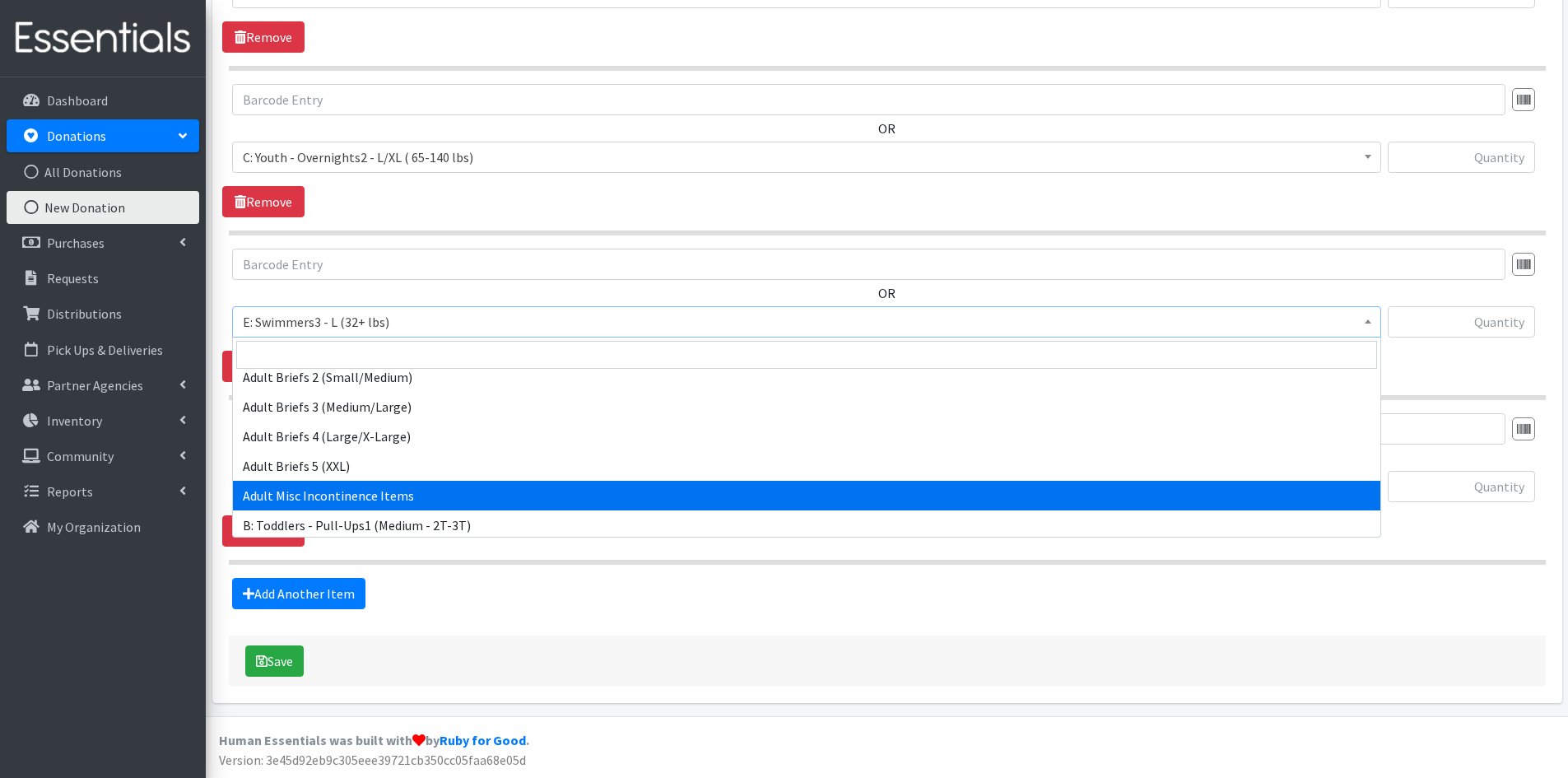
select select "15086"
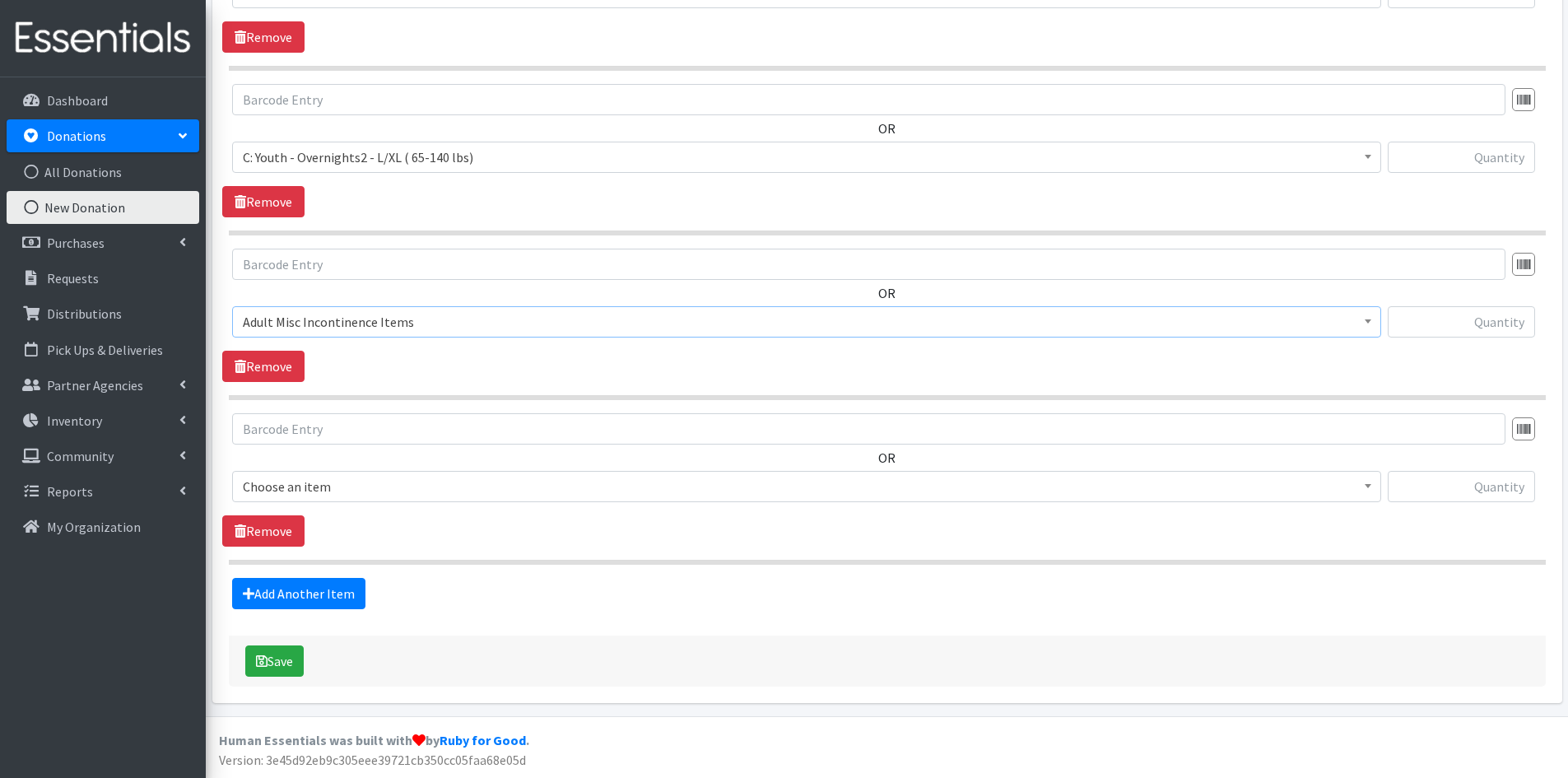
click at [333, 481] on span "Choose an item" at bounding box center [807, 486] width 1128 height 23
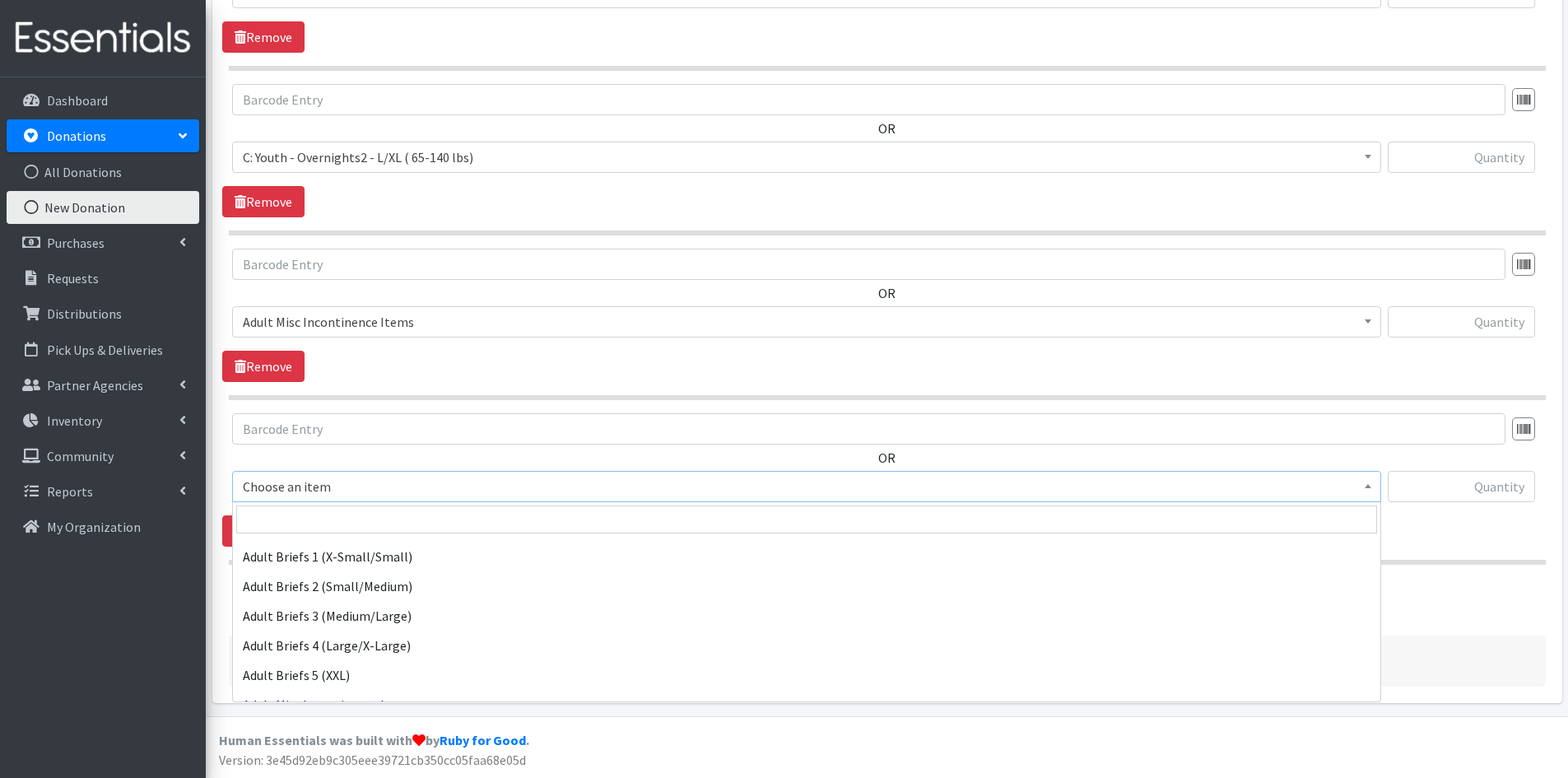
scroll to position [330, 0]
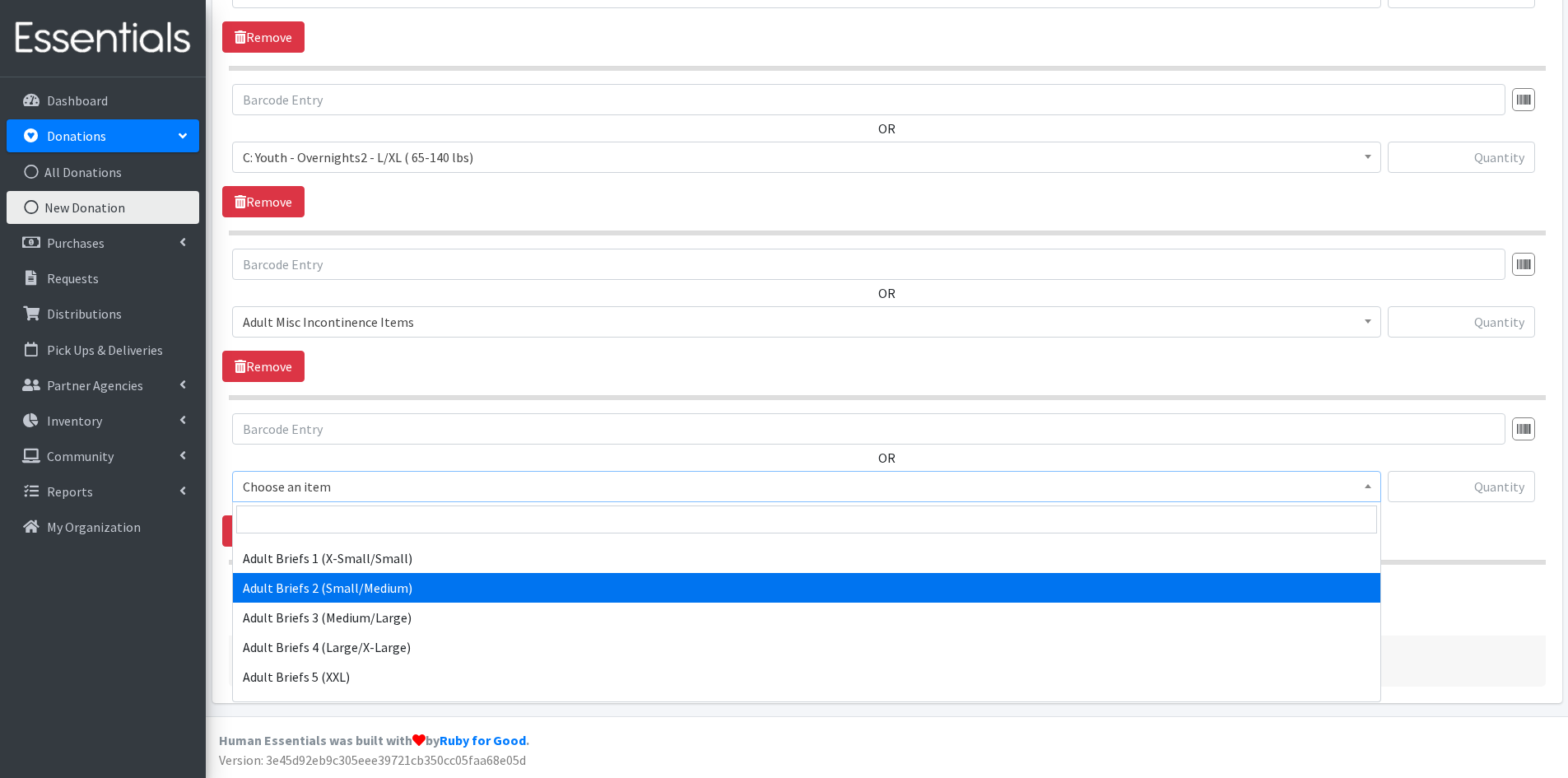
select select "5601"
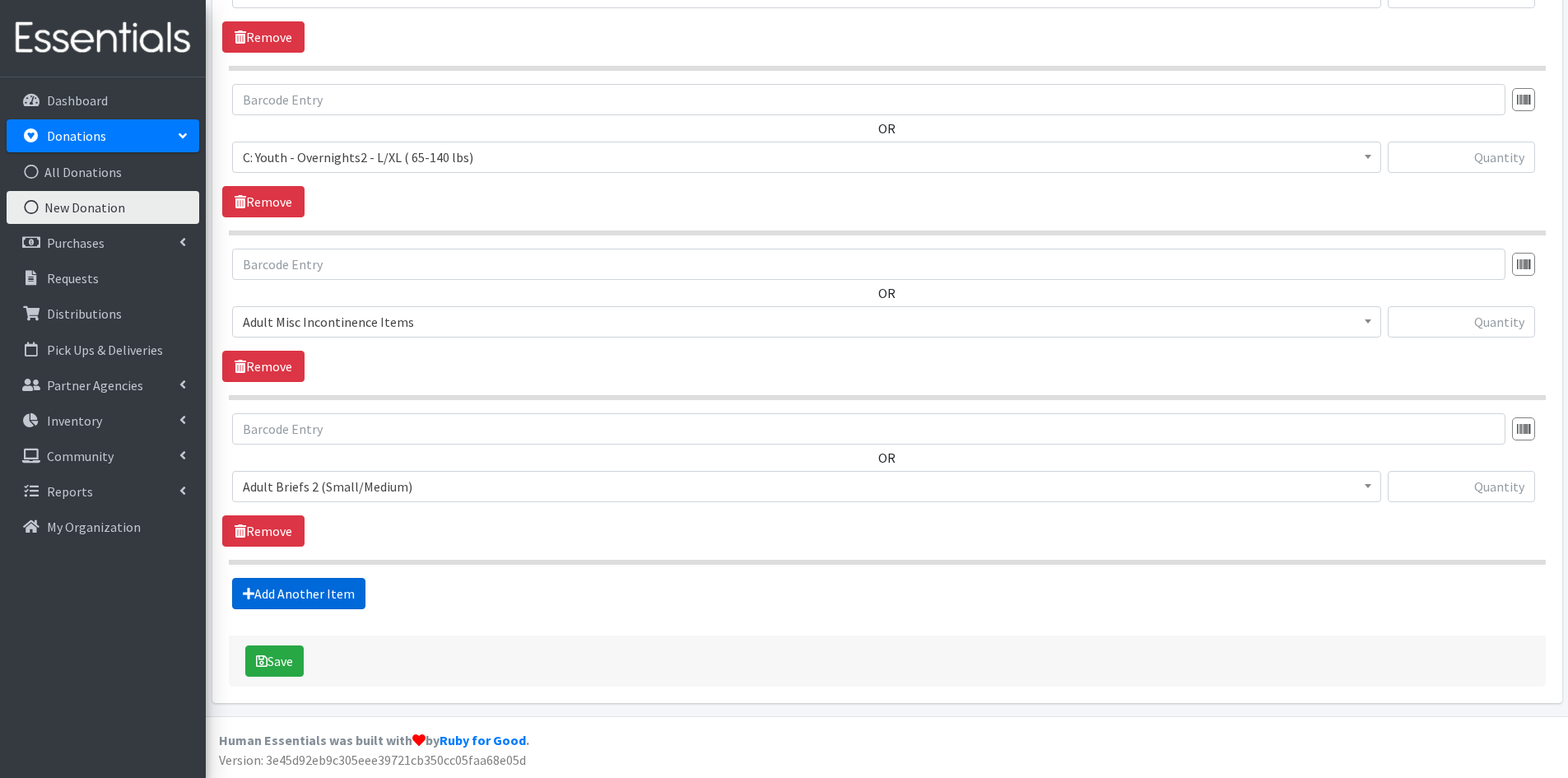
click at [301, 590] on link "Add Another Item" at bounding box center [299, 593] width 134 height 31
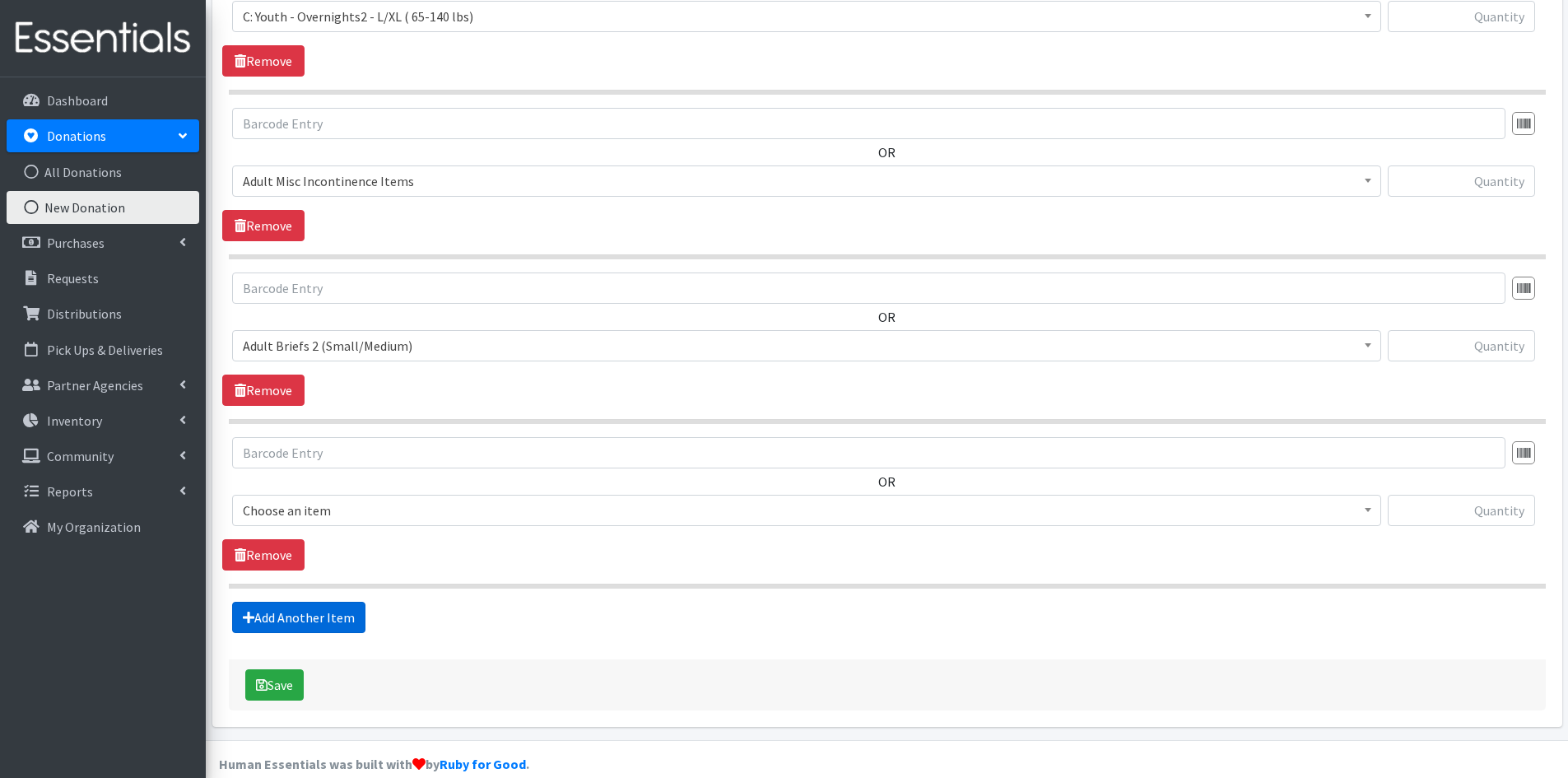
scroll to position [2826, 0]
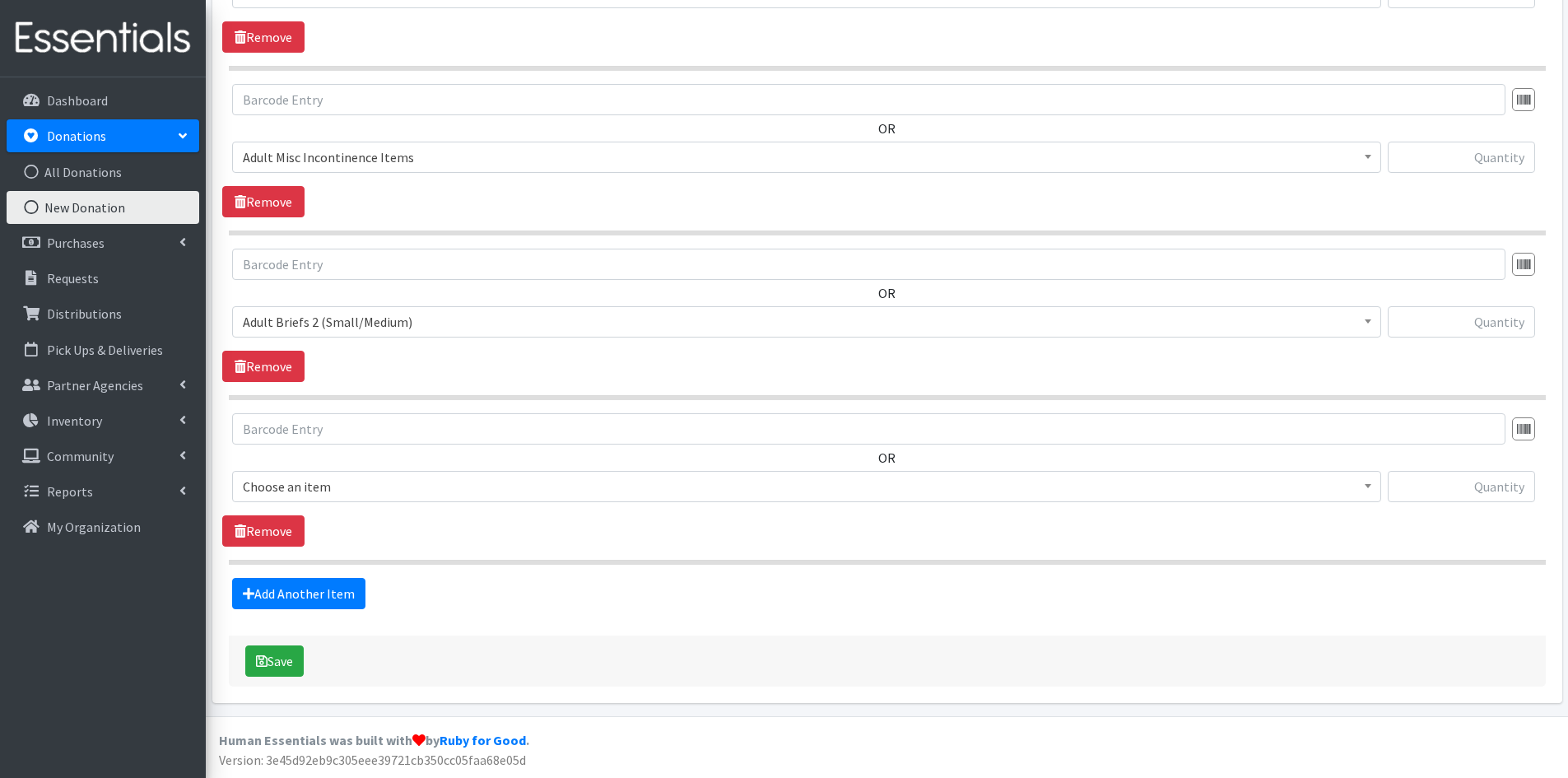
click at [374, 478] on span "Choose an item" at bounding box center [807, 486] width 1128 height 23
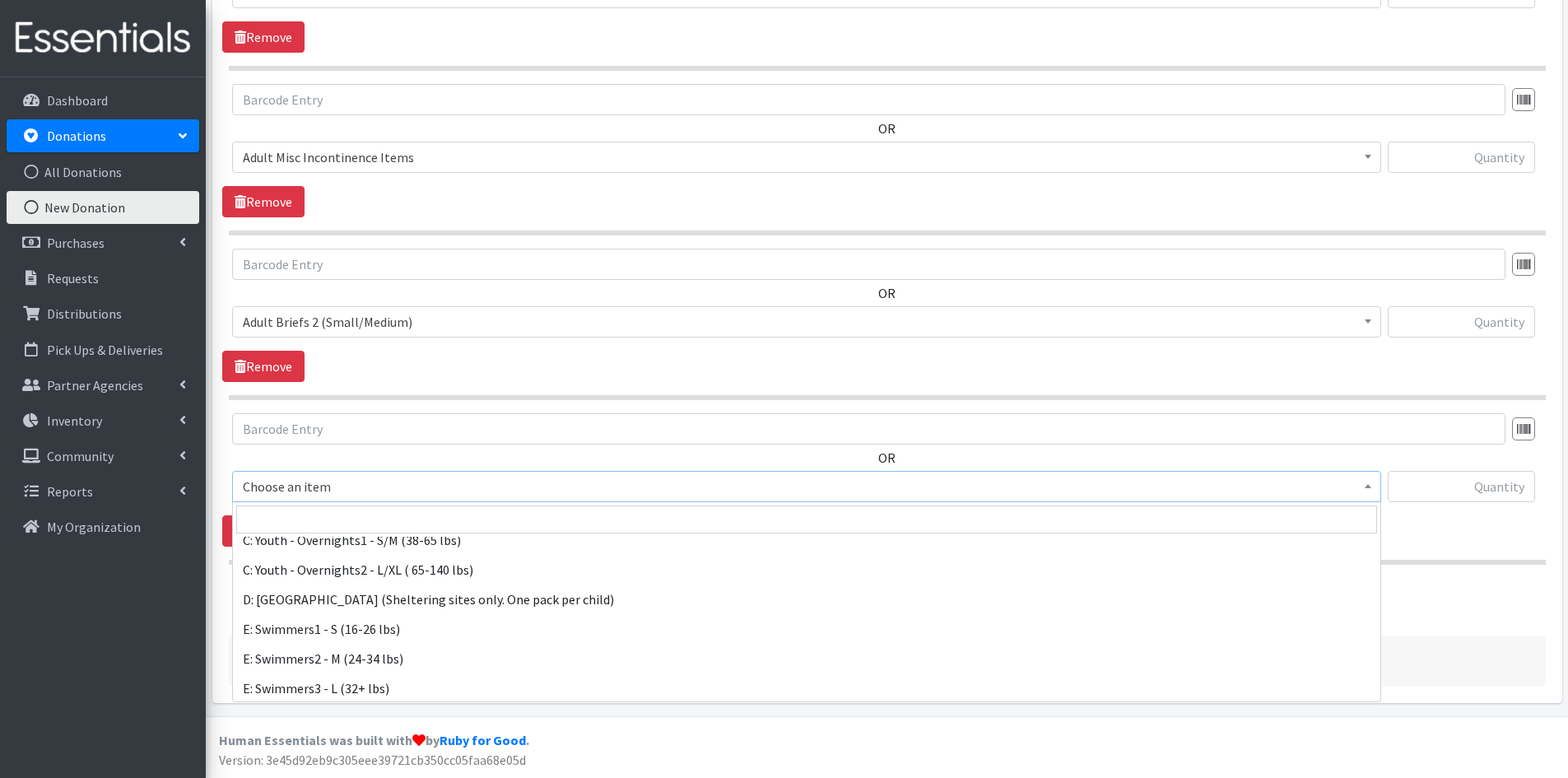
scroll to position [705, 0]
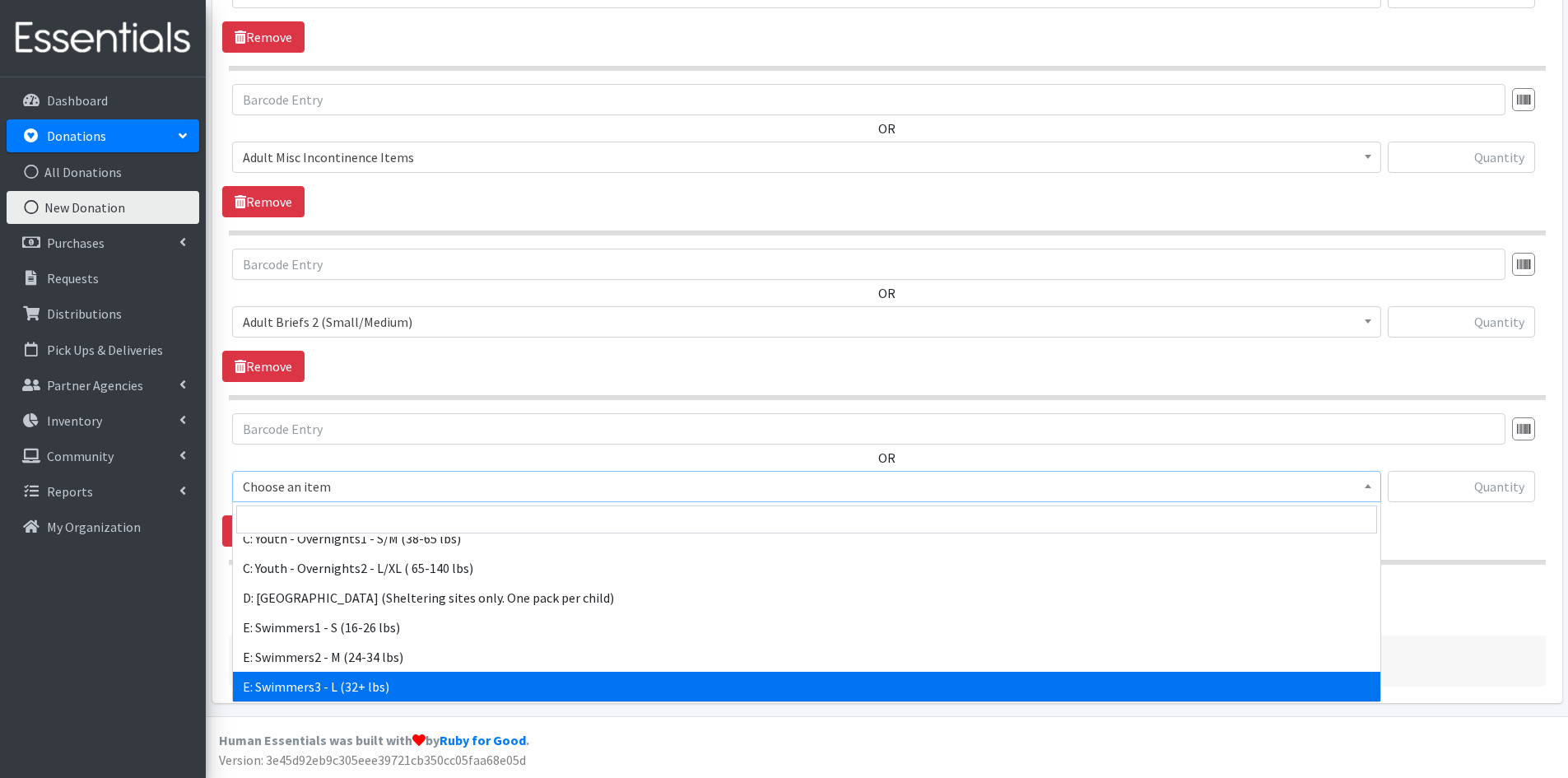
select select "8891"
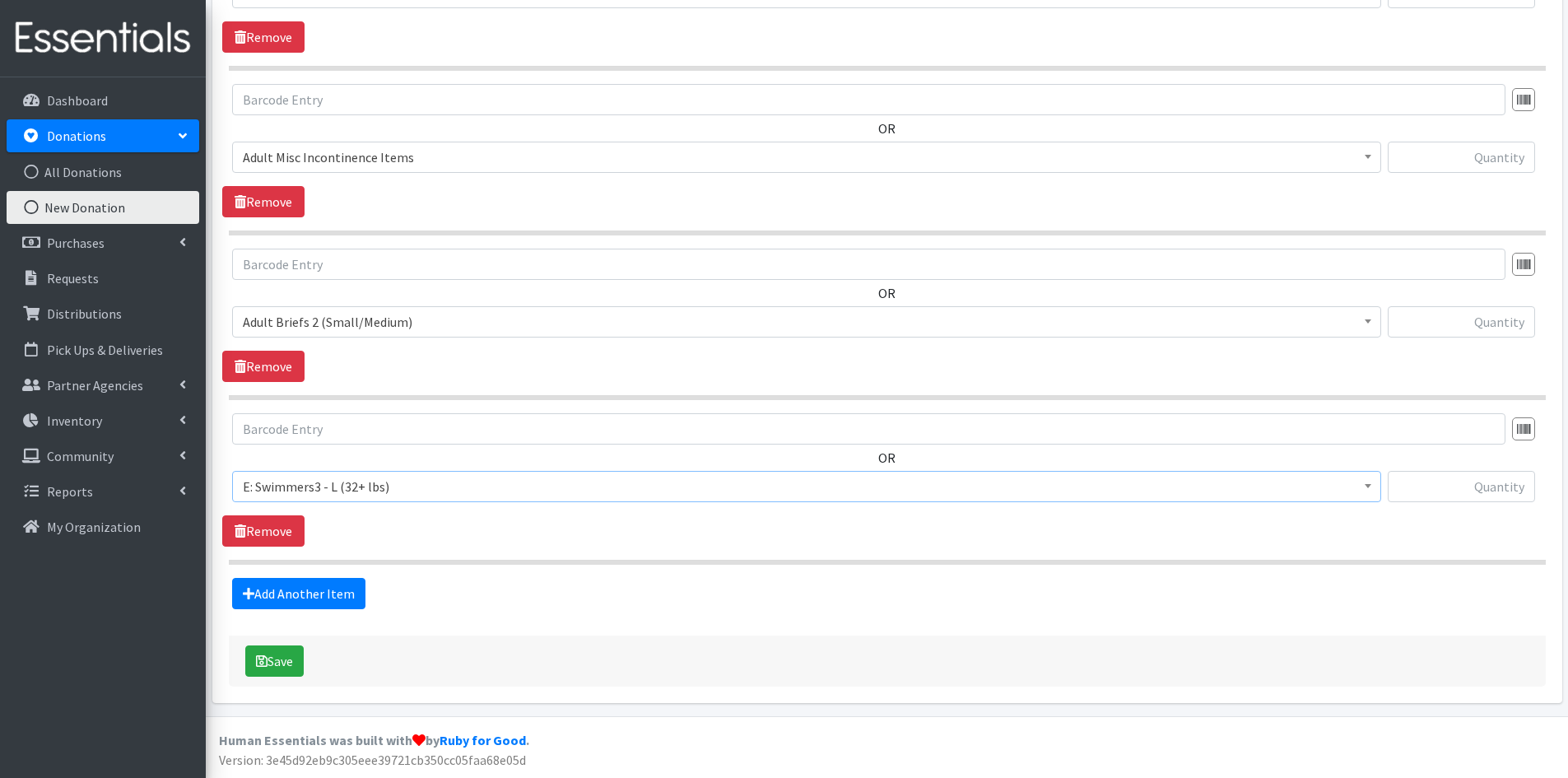
click at [537, 594] on div "Add Another Item" at bounding box center [887, 593] width 1330 height 31
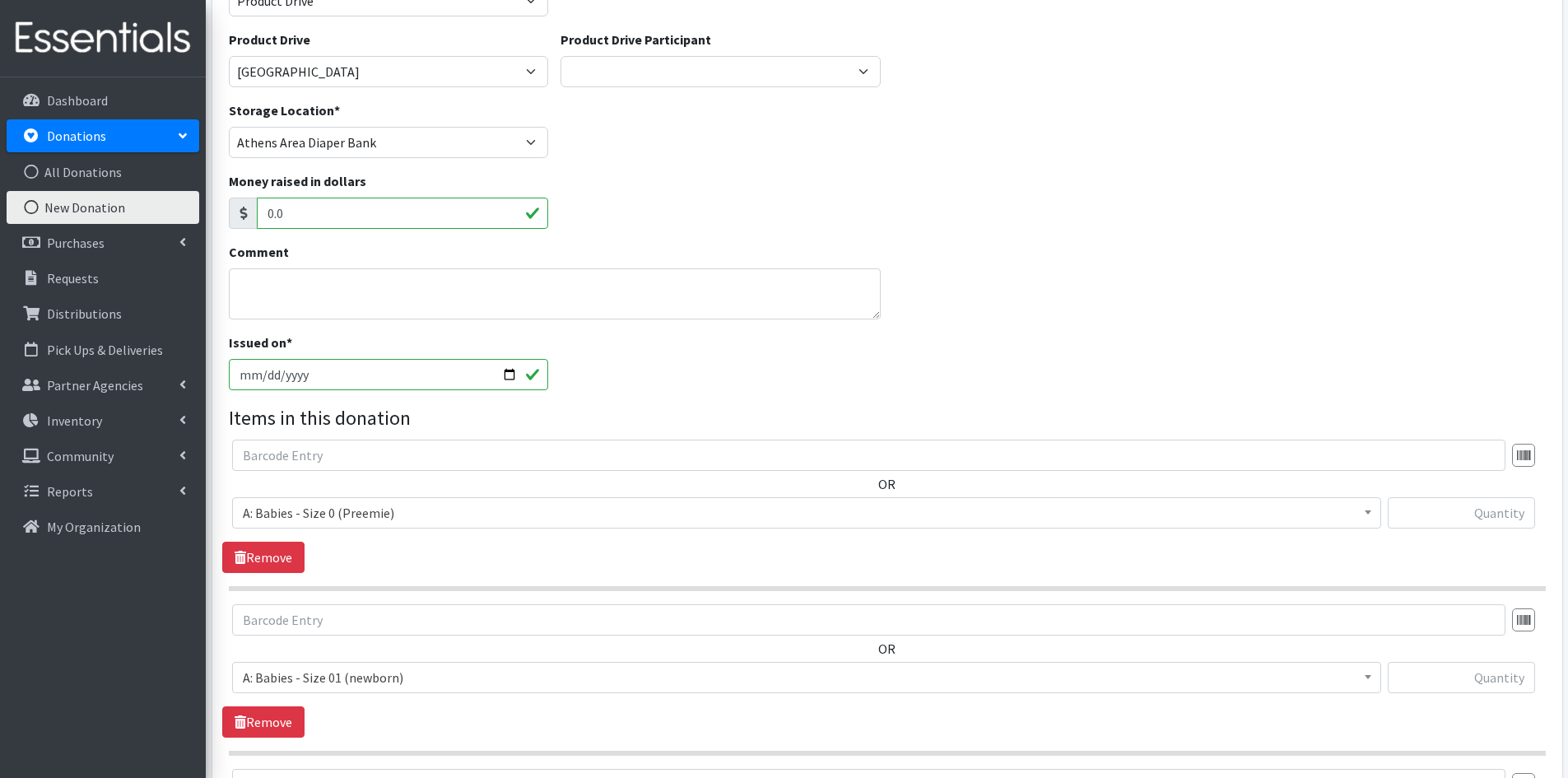
scroll to position [247, 0]
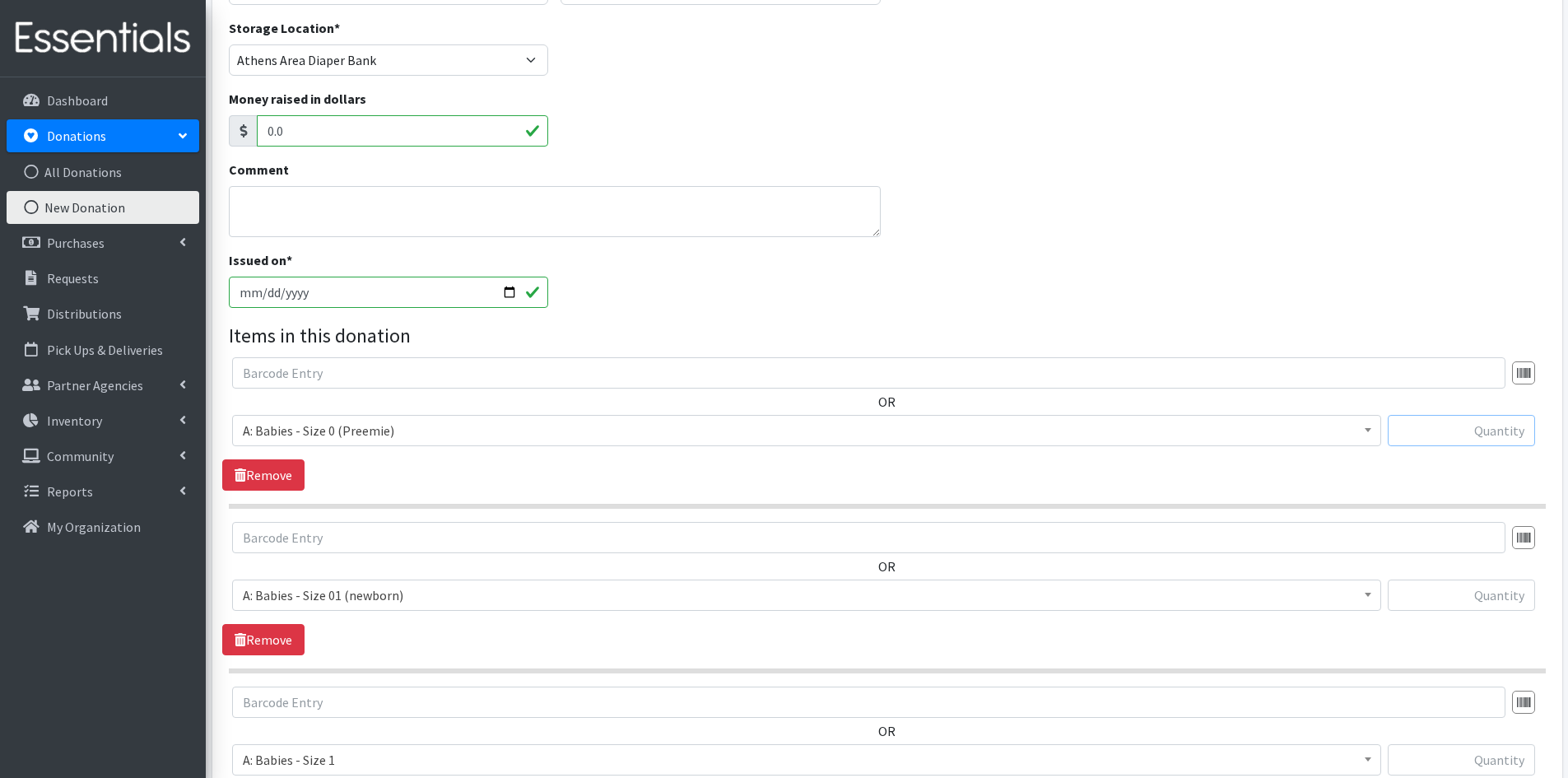
drag, startPoint x: 1460, startPoint y: 433, endPoint x: 1449, endPoint y: 431, distance: 11.2
click at [1460, 433] on input "text" at bounding box center [1462, 430] width 147 height 31
click at [1449, 431] on input "text" at bounding box center [1462, 430] width 147 height 31
type input "30"
type input "1"
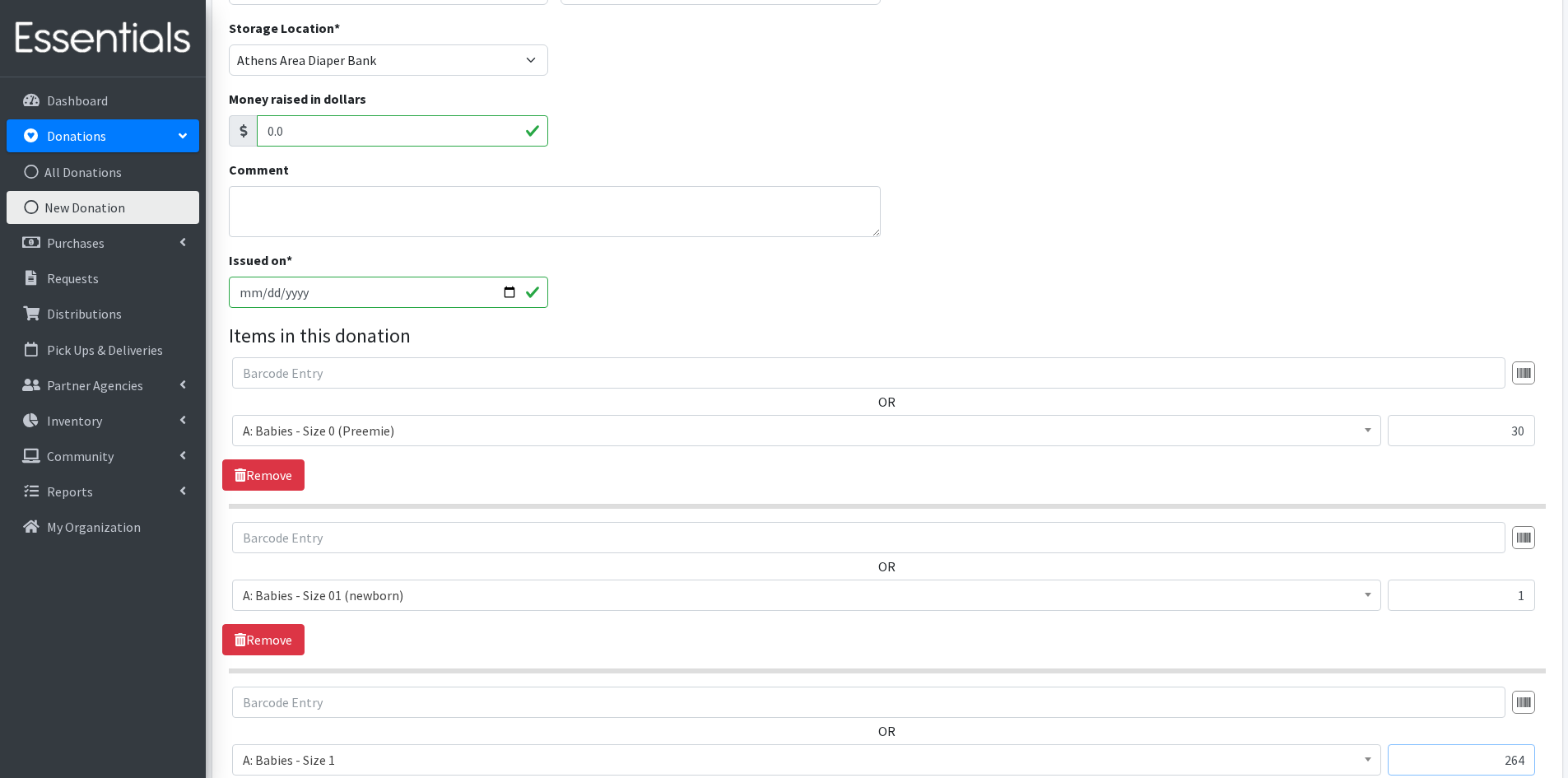
type input "264"
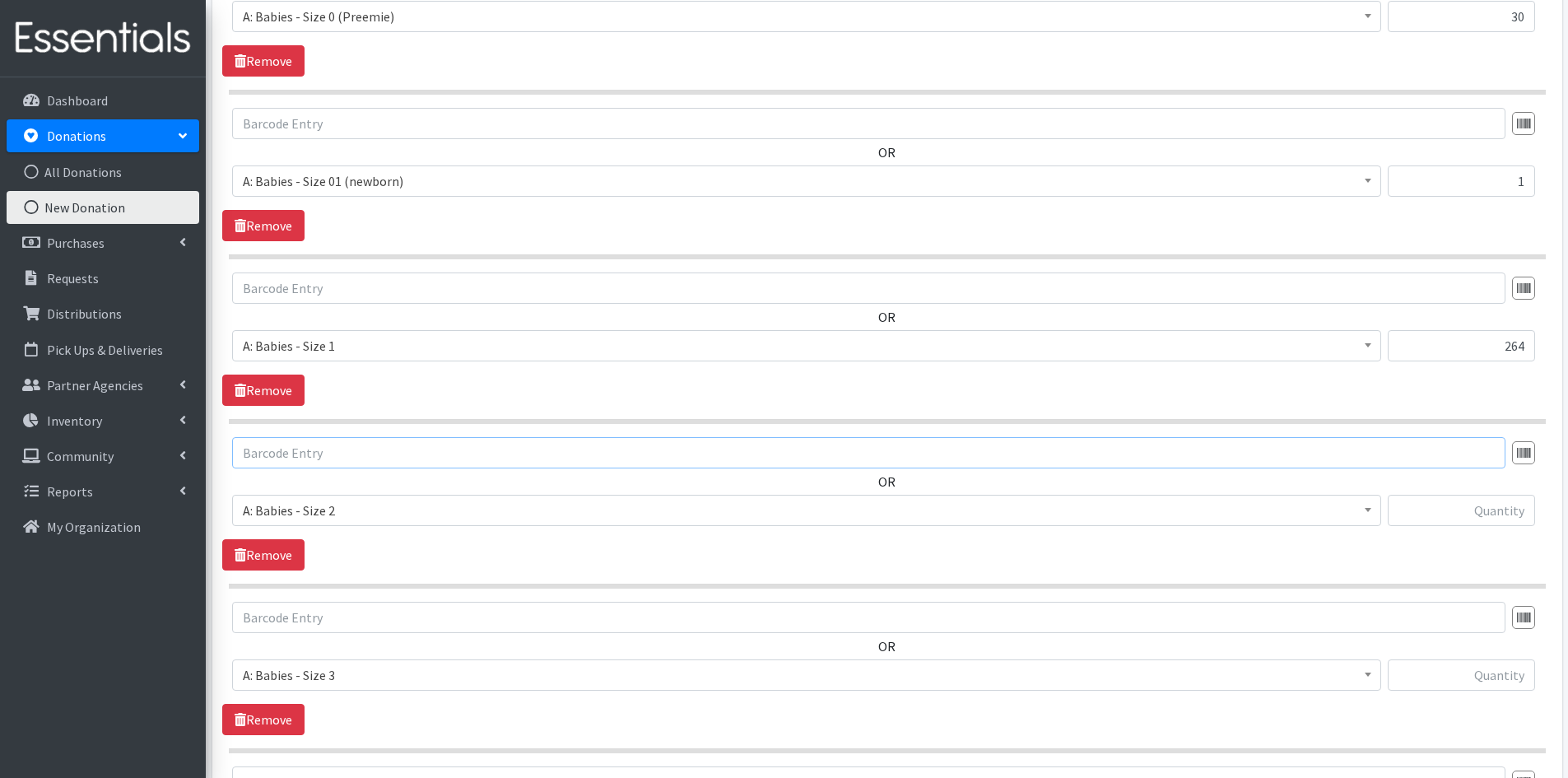
scroll to position [662, 0]
type input "450"
type input "377"
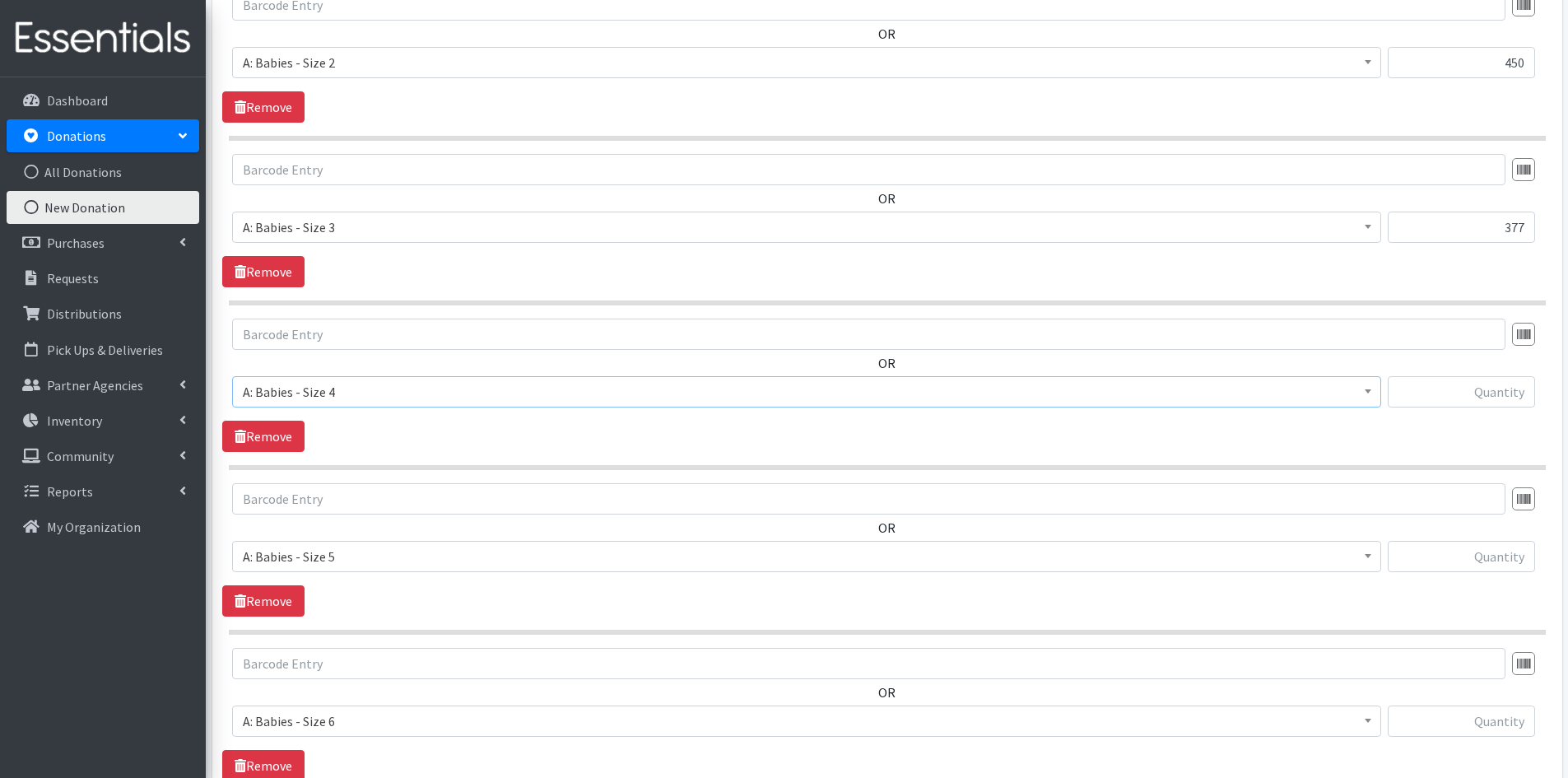
scroll to position [1111, 0]
type input "266"
type input "25"
type input "95"
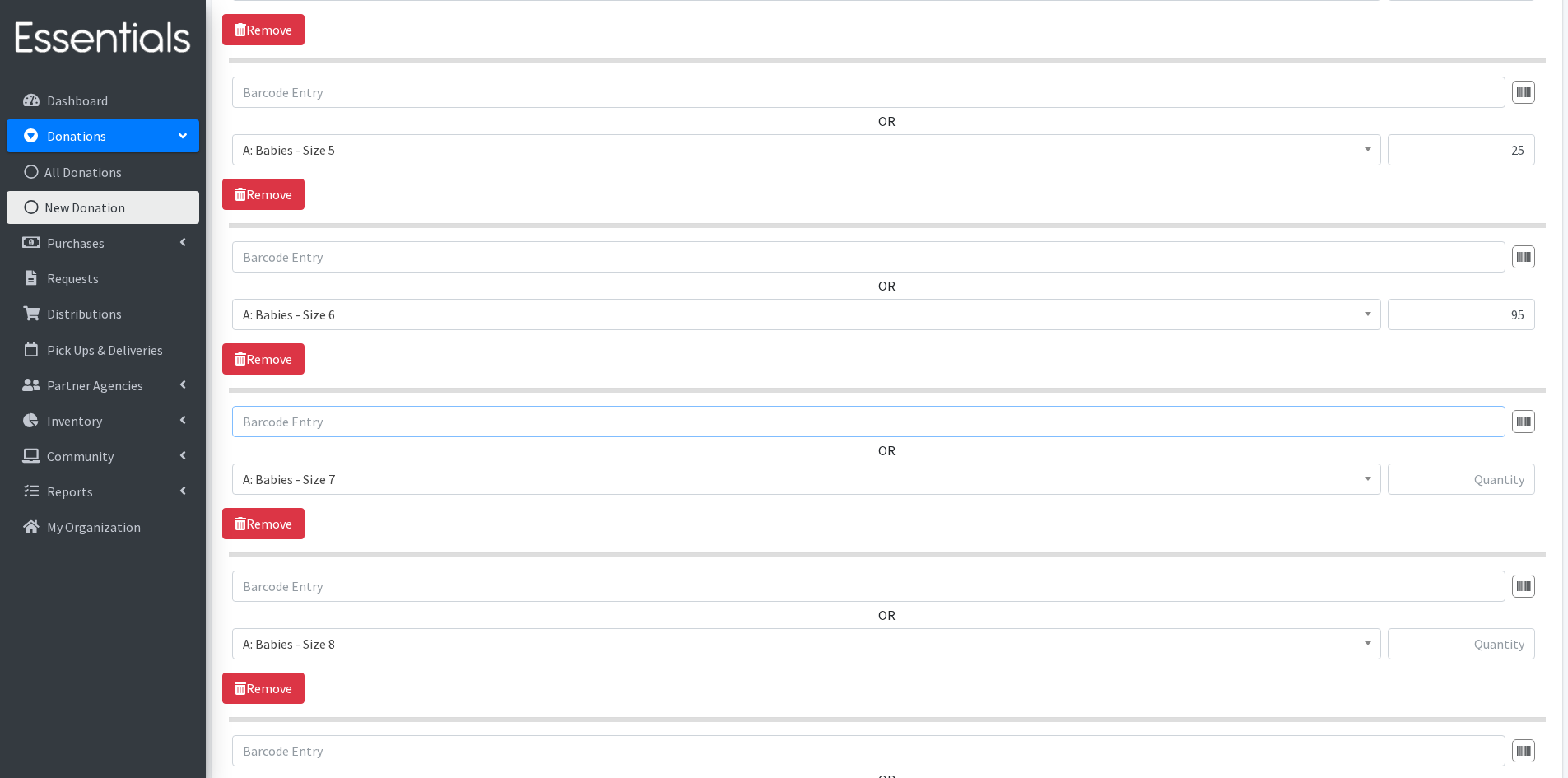
scroll to position [1548, 0]
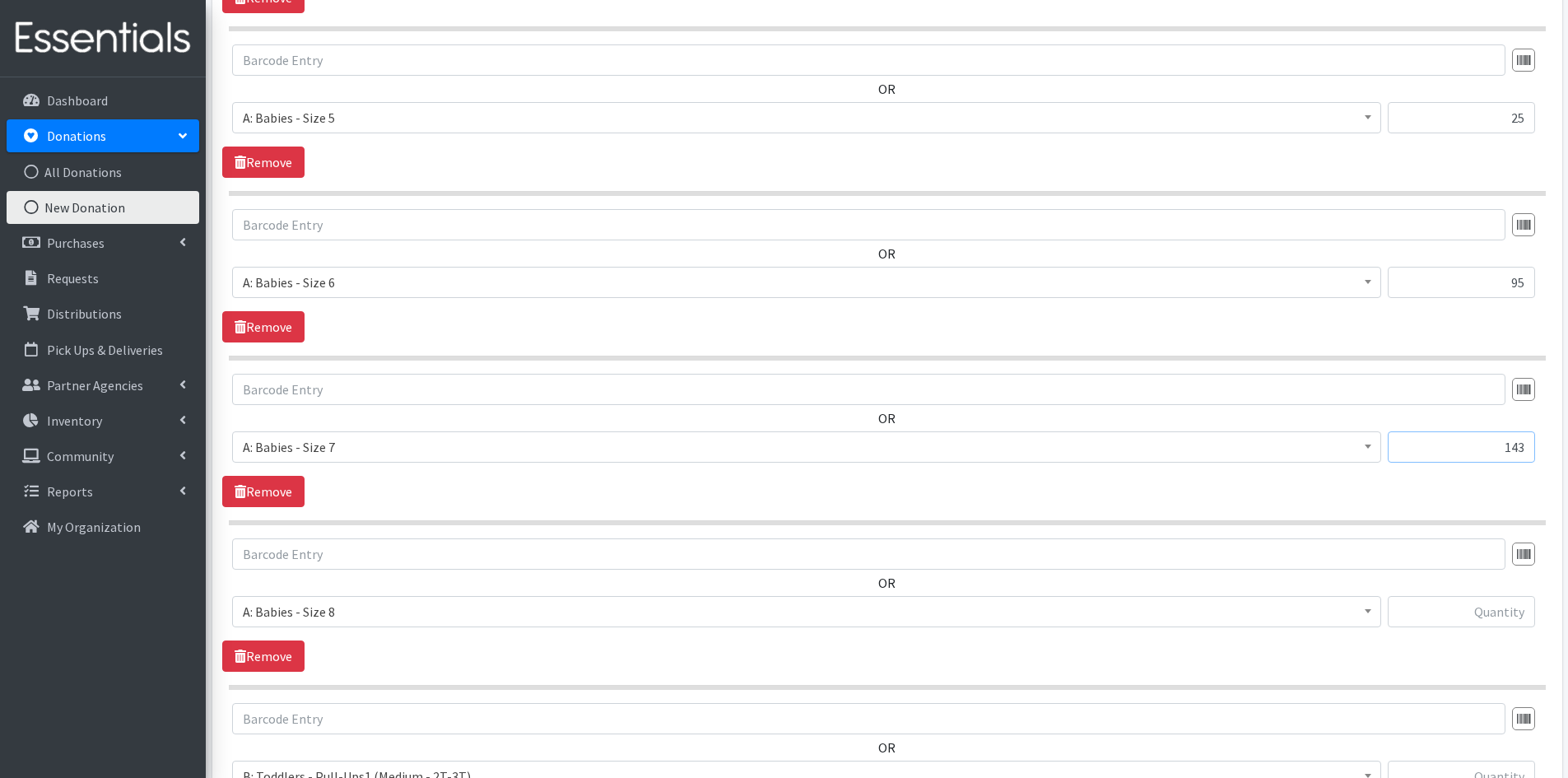
type input "143"
type input "180"
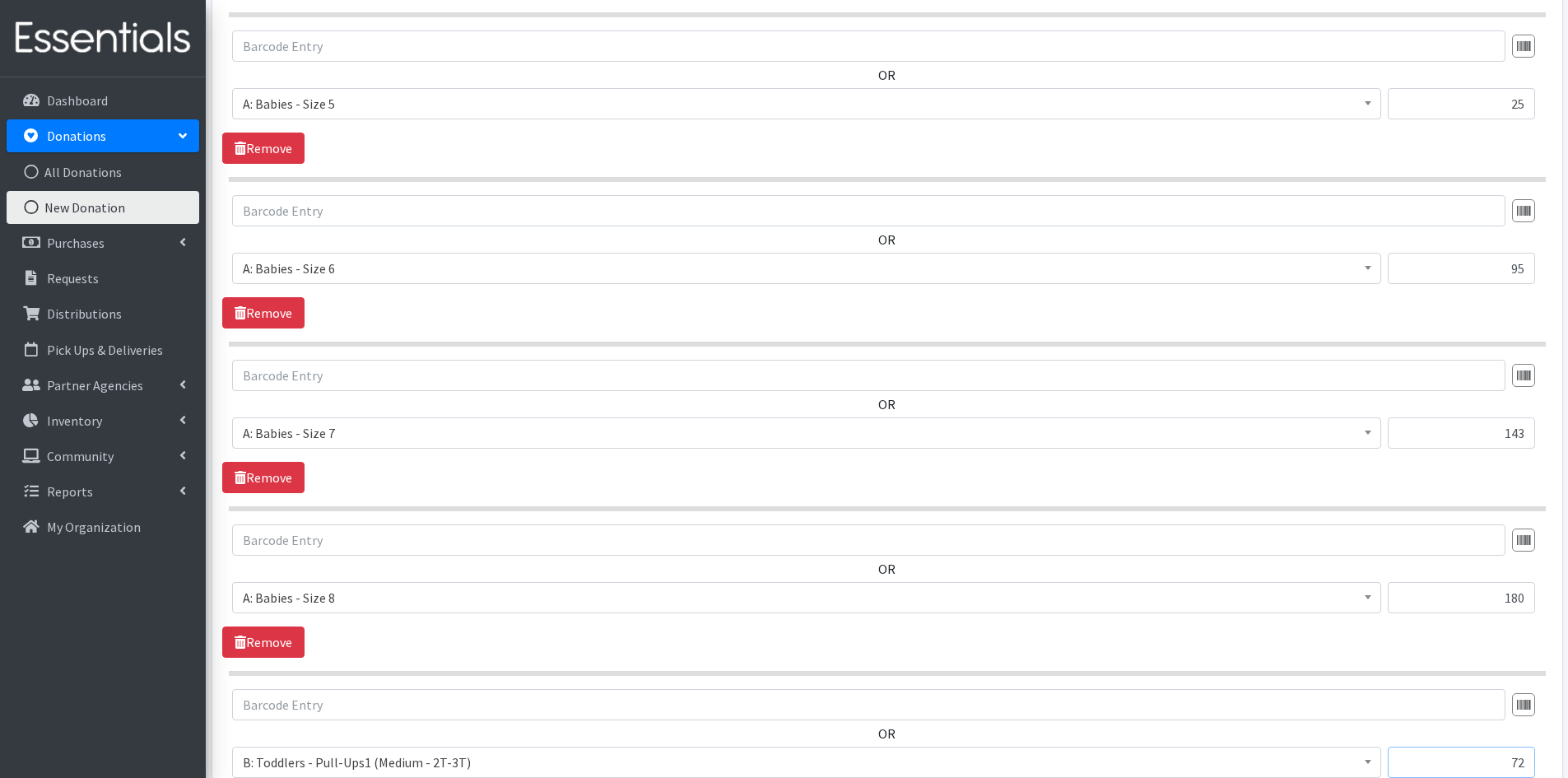
type input "72"
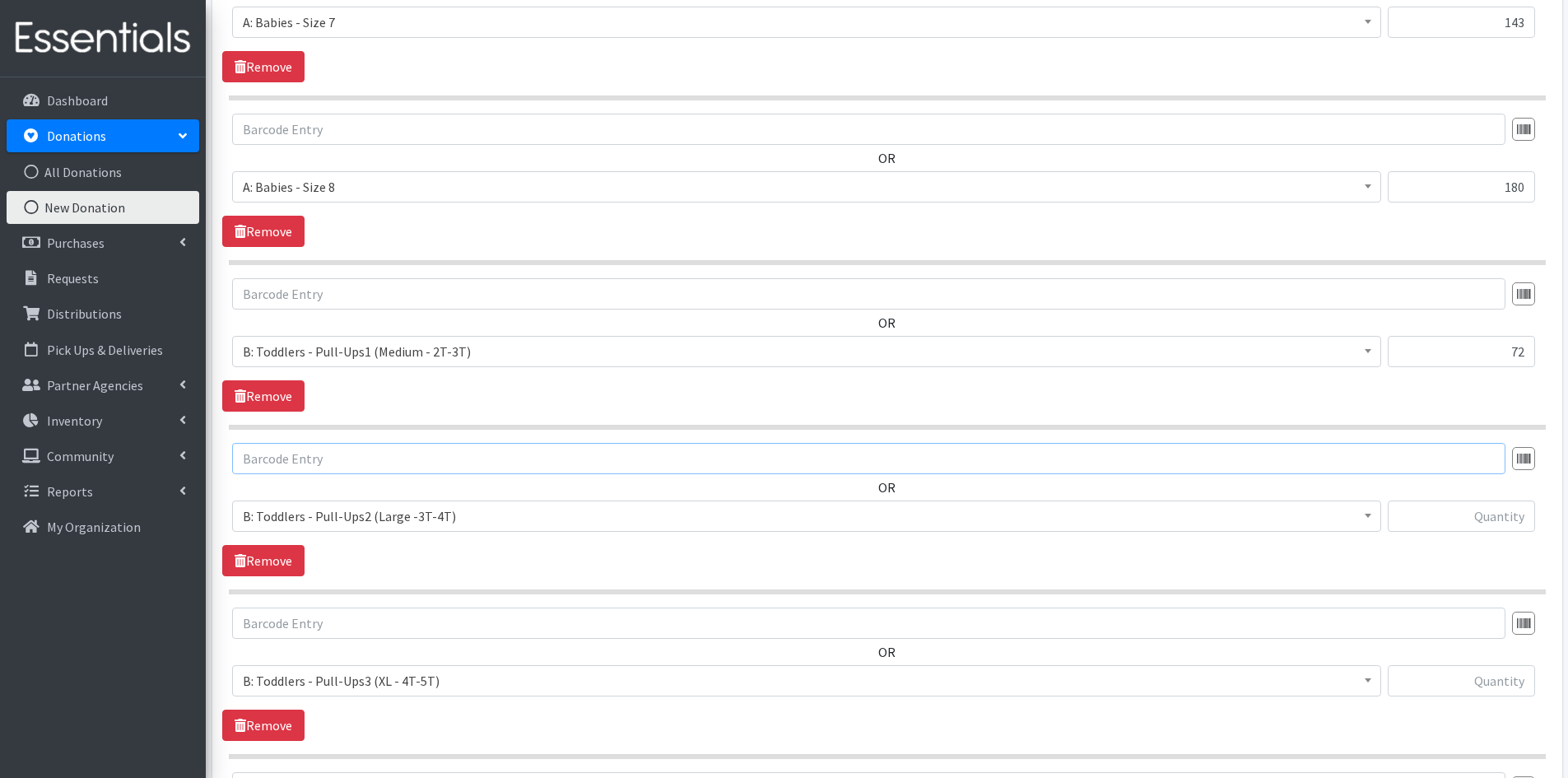
scroll to position [1979, 0]
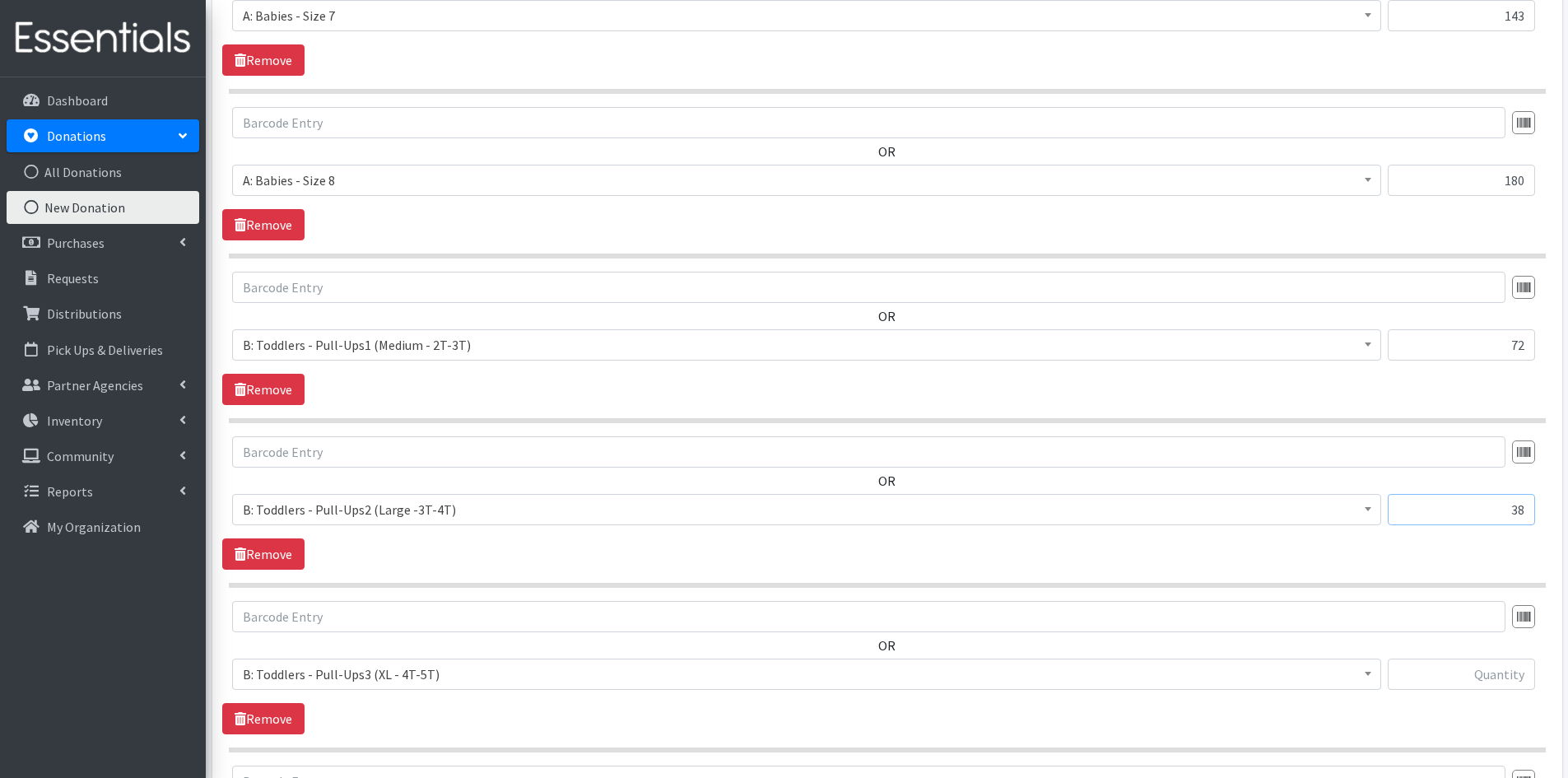
type input "38"
type input "44"
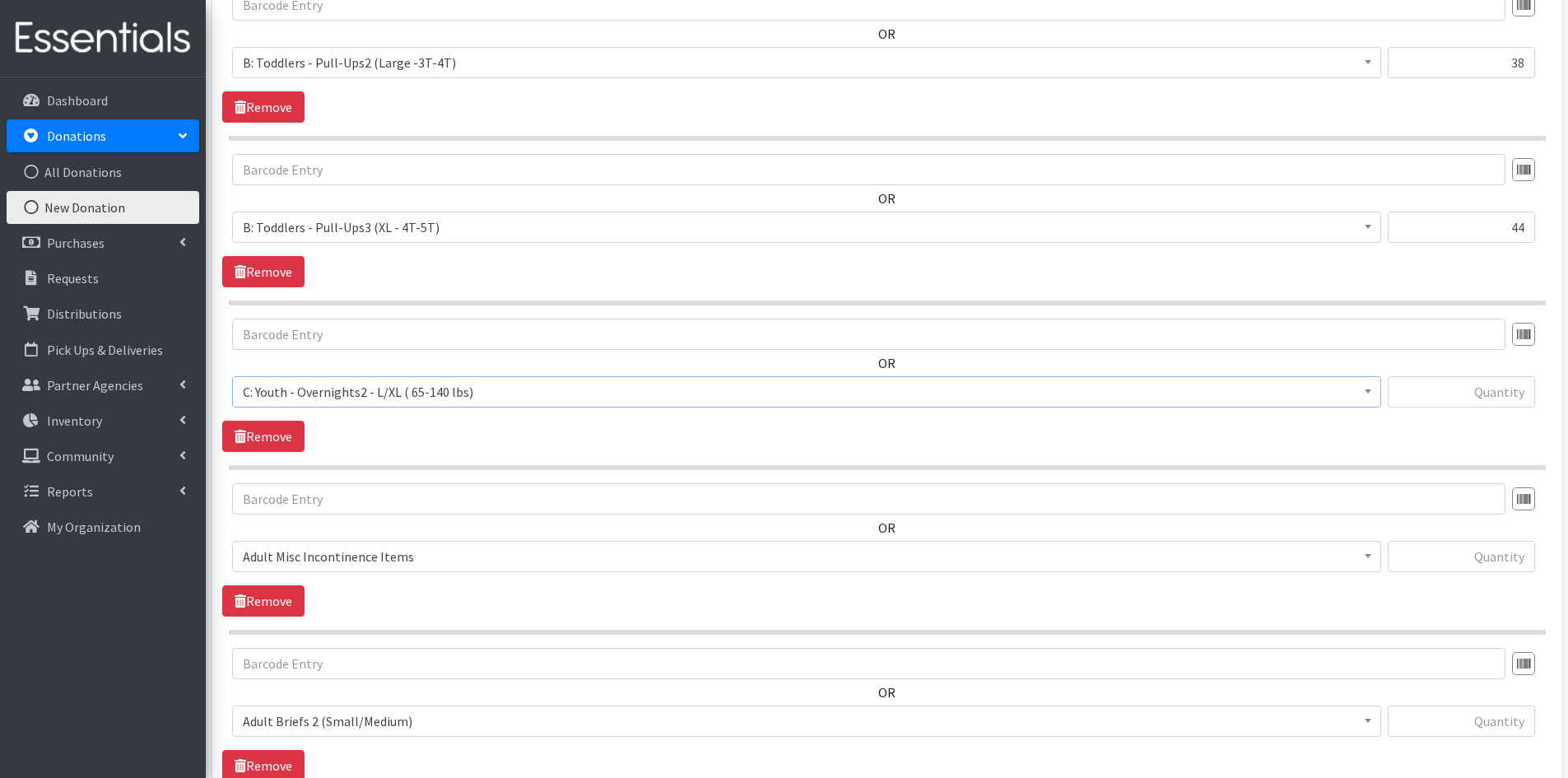
scroll to position [2429, 0]
type input "272"
type input "147"
type input "79"
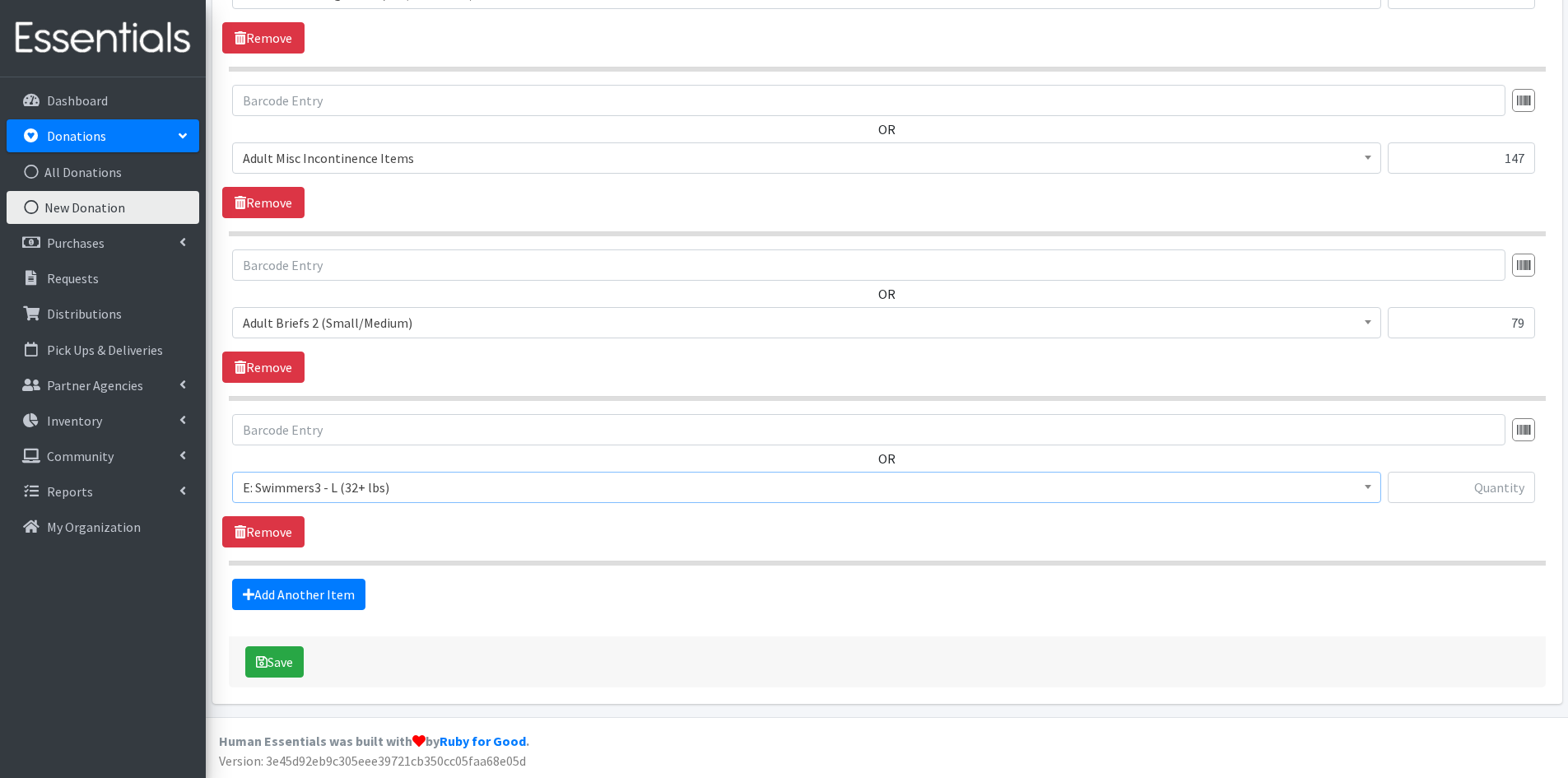
scroll to position [2826, 0]
type input "37"
click at [264, 665] on icon "submit" at bounding box center [262, 661] width 11 height 13
